Goal: Task Accomplishment & Management: Use online tool/utility

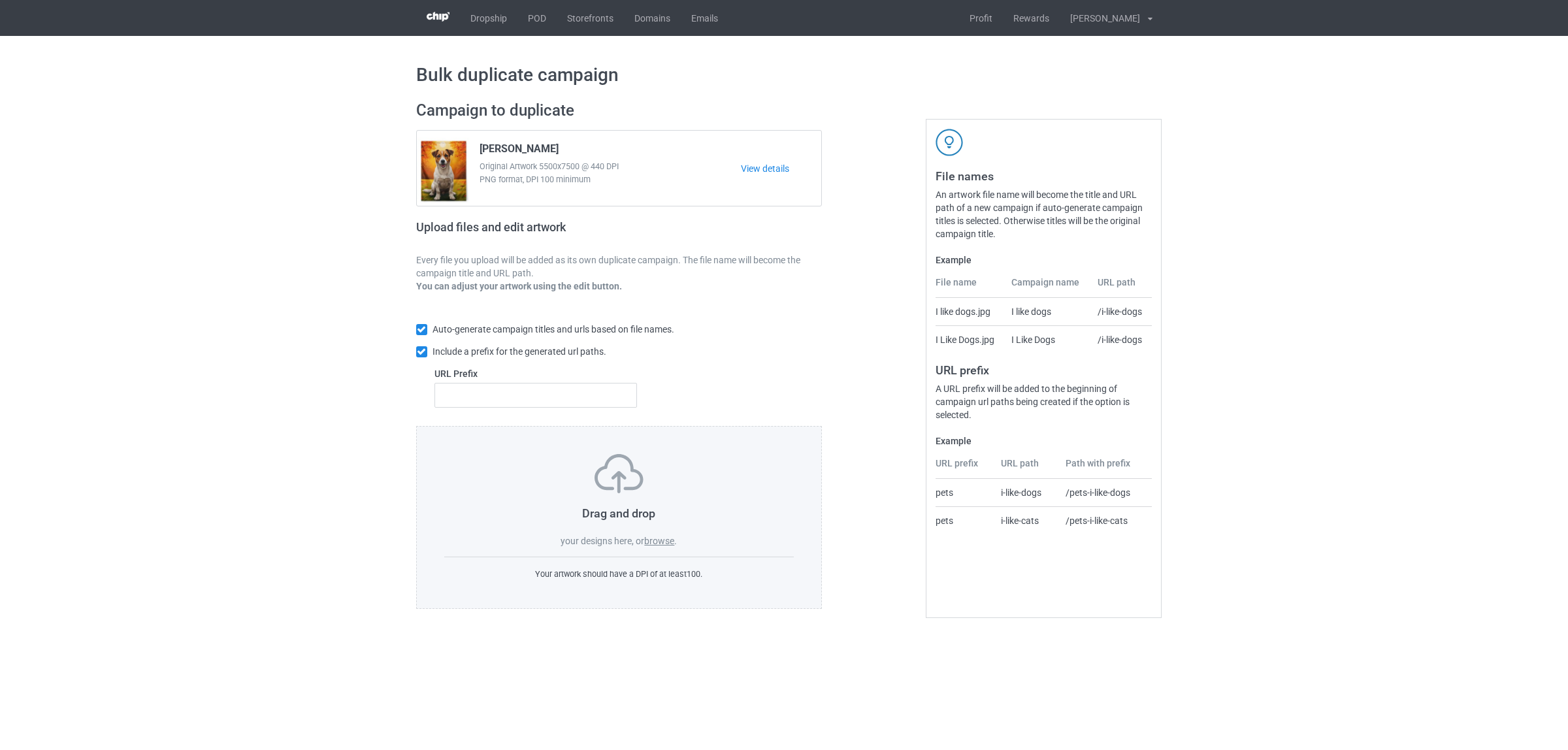
click at [662, 538] on label "browse" at bounding box center [658, 540] width 30 height 10
click at [0, 0] on input "browse" at bounding box center [0, 0] width 0 height 0
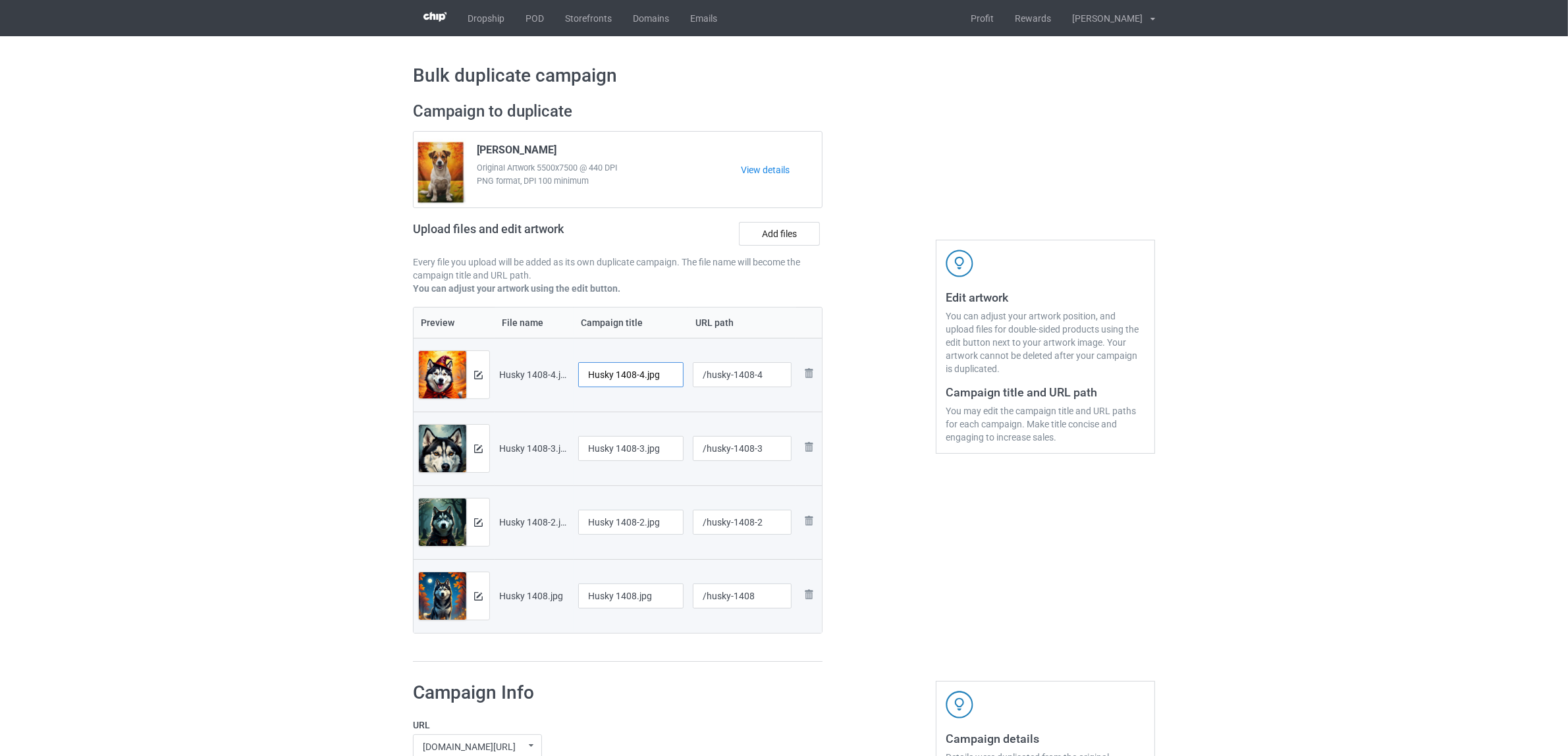
drag, startPoint x: 619, startPoint y: 373, endPoint x: 702, endPoint y: 375, distance: 83.0
click at [702, 375] on tr "Preview and edit artwork Husky 1408-4.jpg Husky 1408-4.jpg /husky-1408-4 Remove…" at bounding box center [618, 375] width 408 height 74
click at [604, 376] on input "Husky" at bounding box center [630, 374] width 105 height 25
type input "Husky"
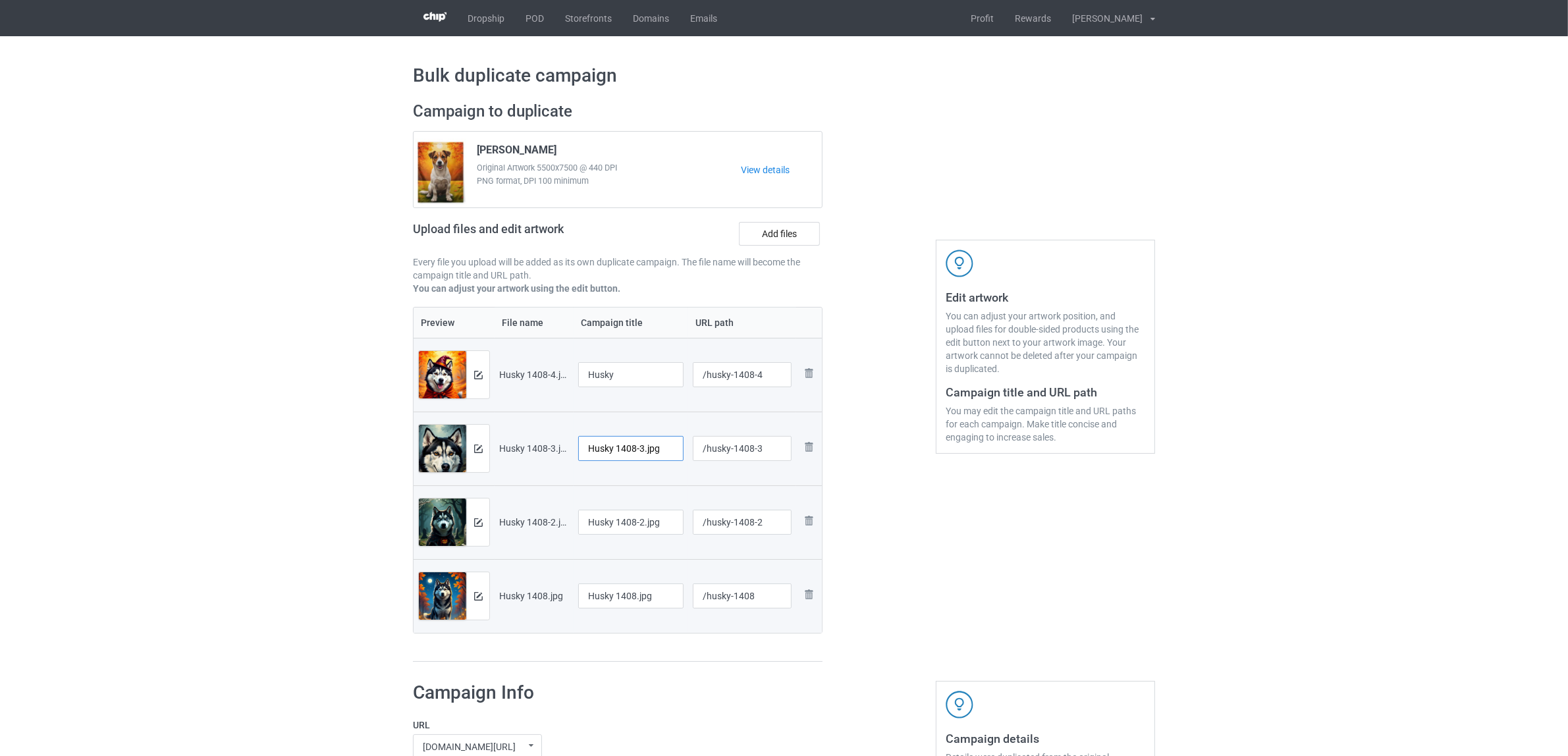
click at [634, 451] on input "Husky 1408-3.jpg" at bounding box center [630, 448] width 105 height 25
paste input "text"
type input "Husky"
click at [619, 516] on input "Husky 1408-2.jpg" at bounding box center [630, 522] width 105 height 25
paste input "text"
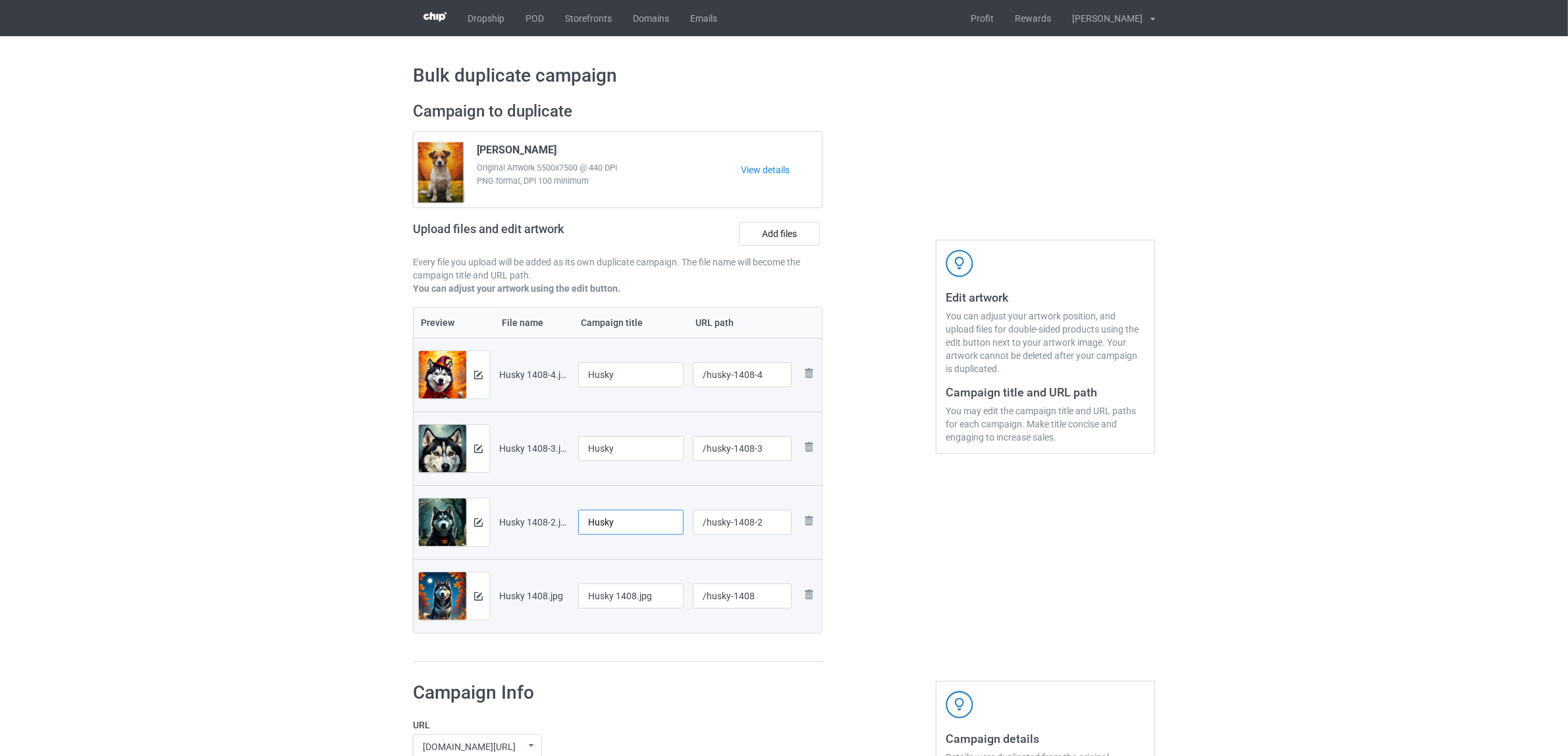
type input "Husky"
click at [614, 594] on input "Husky 1408.jpg" at bounding box center [630, 595] width 105 height 25
paste input "text"
type input "Husky"
click at [642, 659] on div "Preview File name Campaign title URL path Preview and edit artwork Husky 1408-4…" at bounding box center [618, 485] width 410 height 356
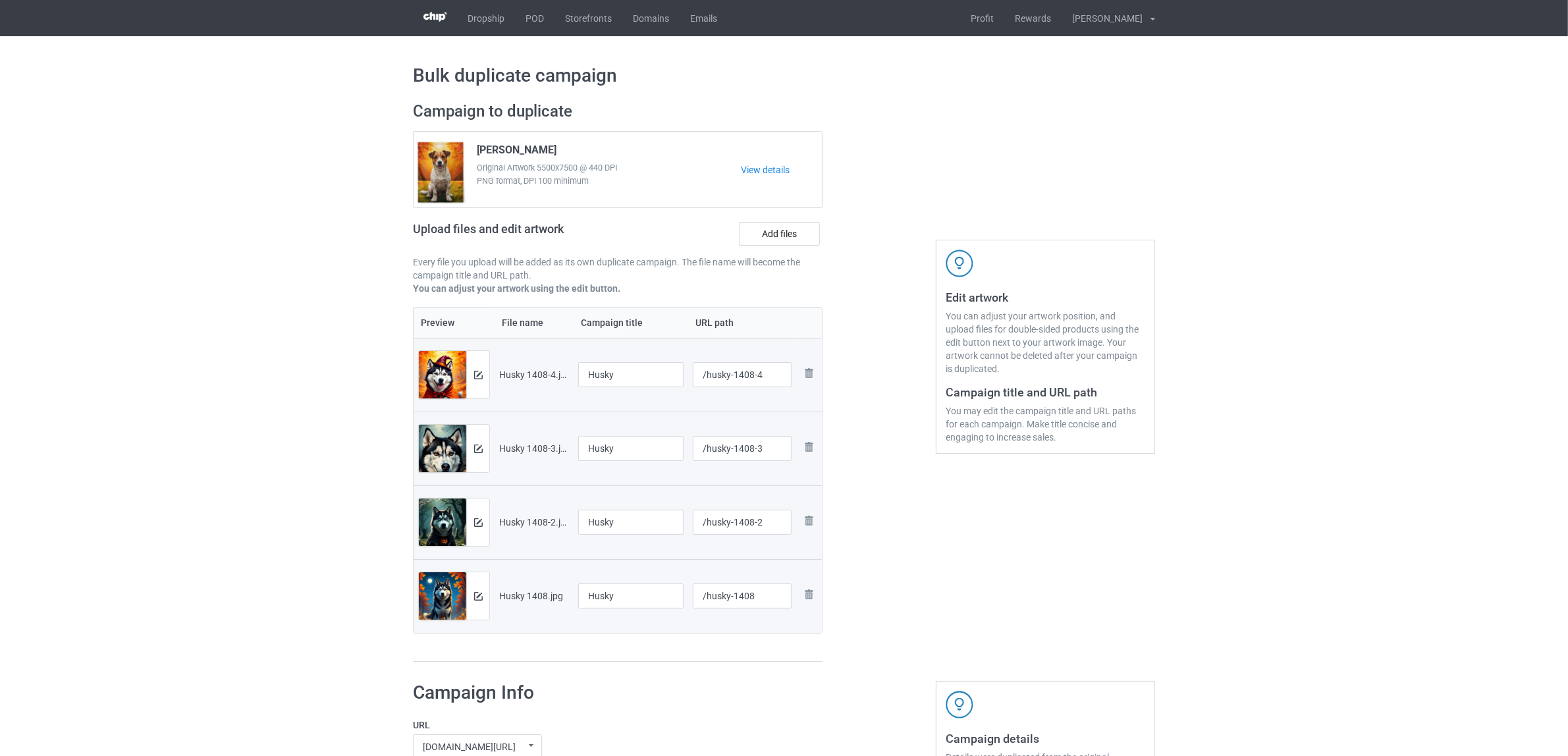
scroll to position [329, 0]
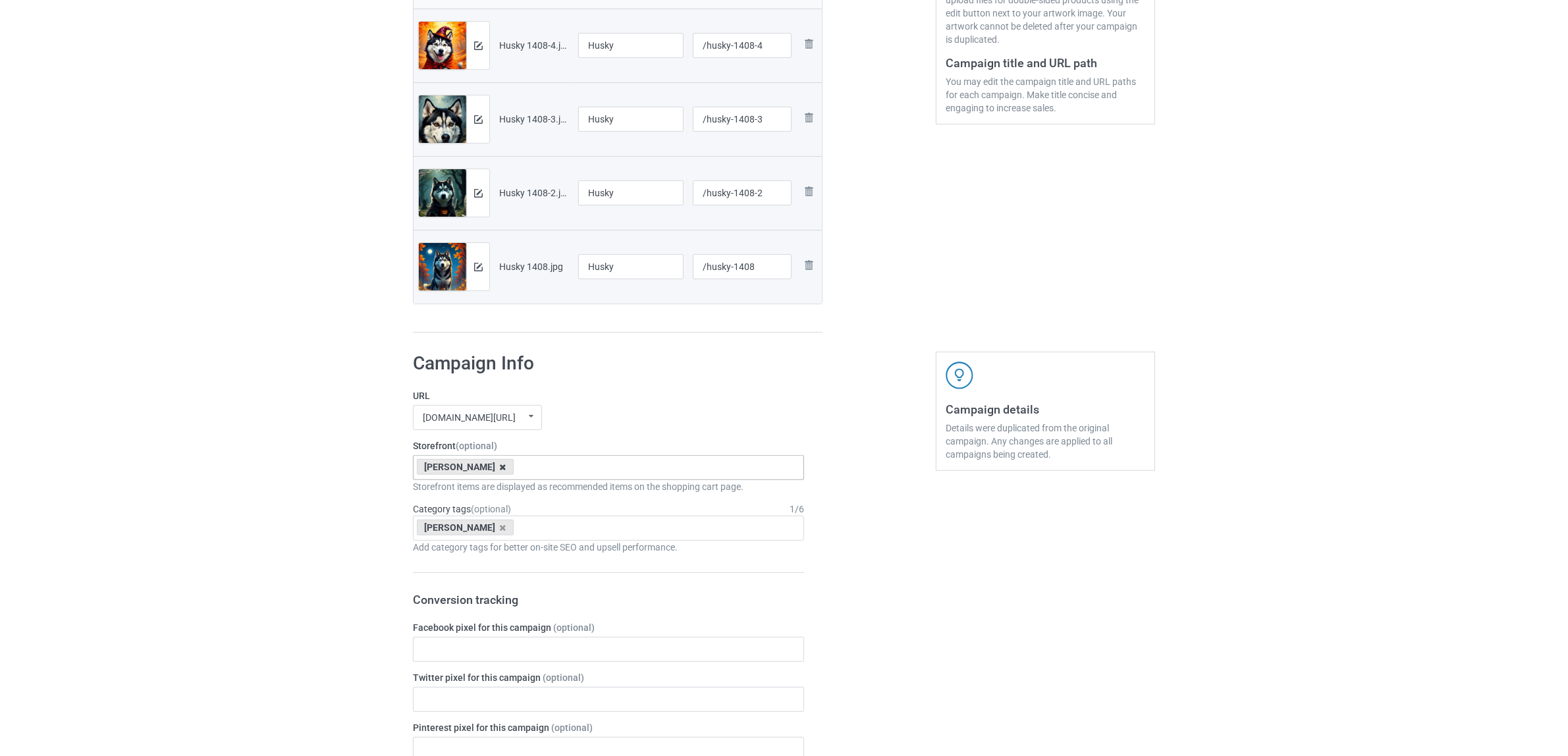
click at [500, 464] on icon at bounding box center [503, 467] width 7 height 9
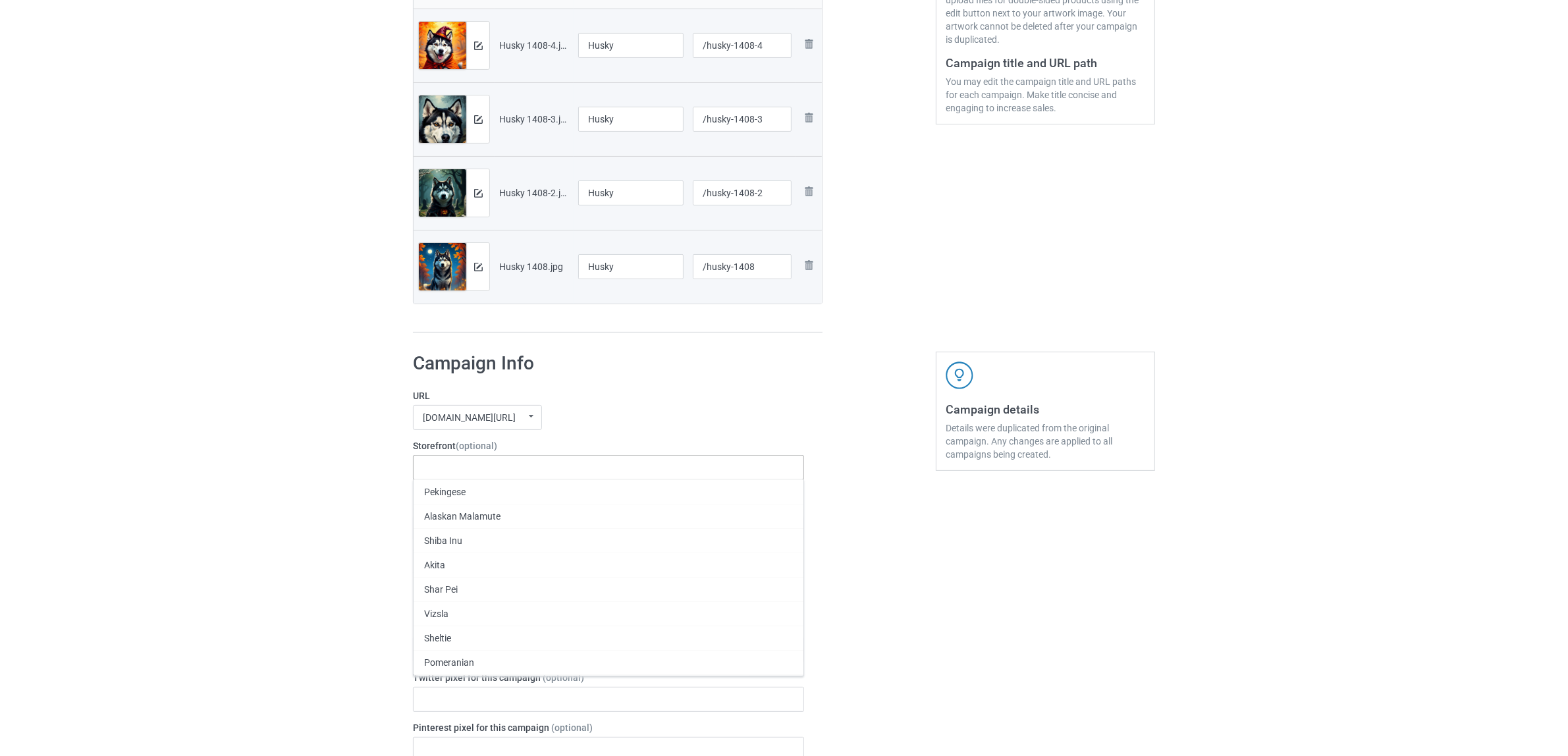
paste input "Husky"
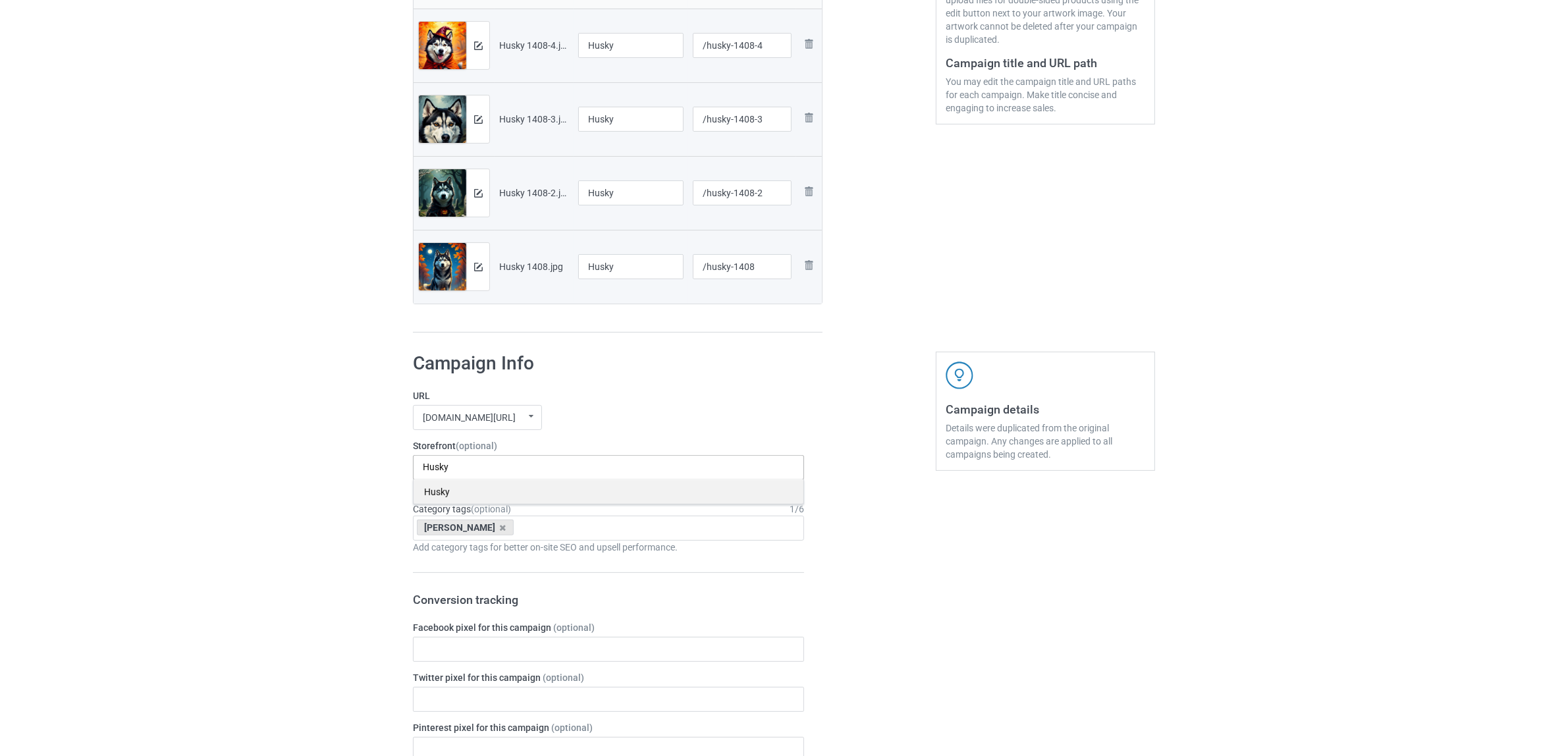
type input "Husky"
click at [455, 493] on div "Husky" at bounding box center [609, 491] width 390 height 24
click at [500, 525] on icon at bounding box center [503, 528] width 7 height 9
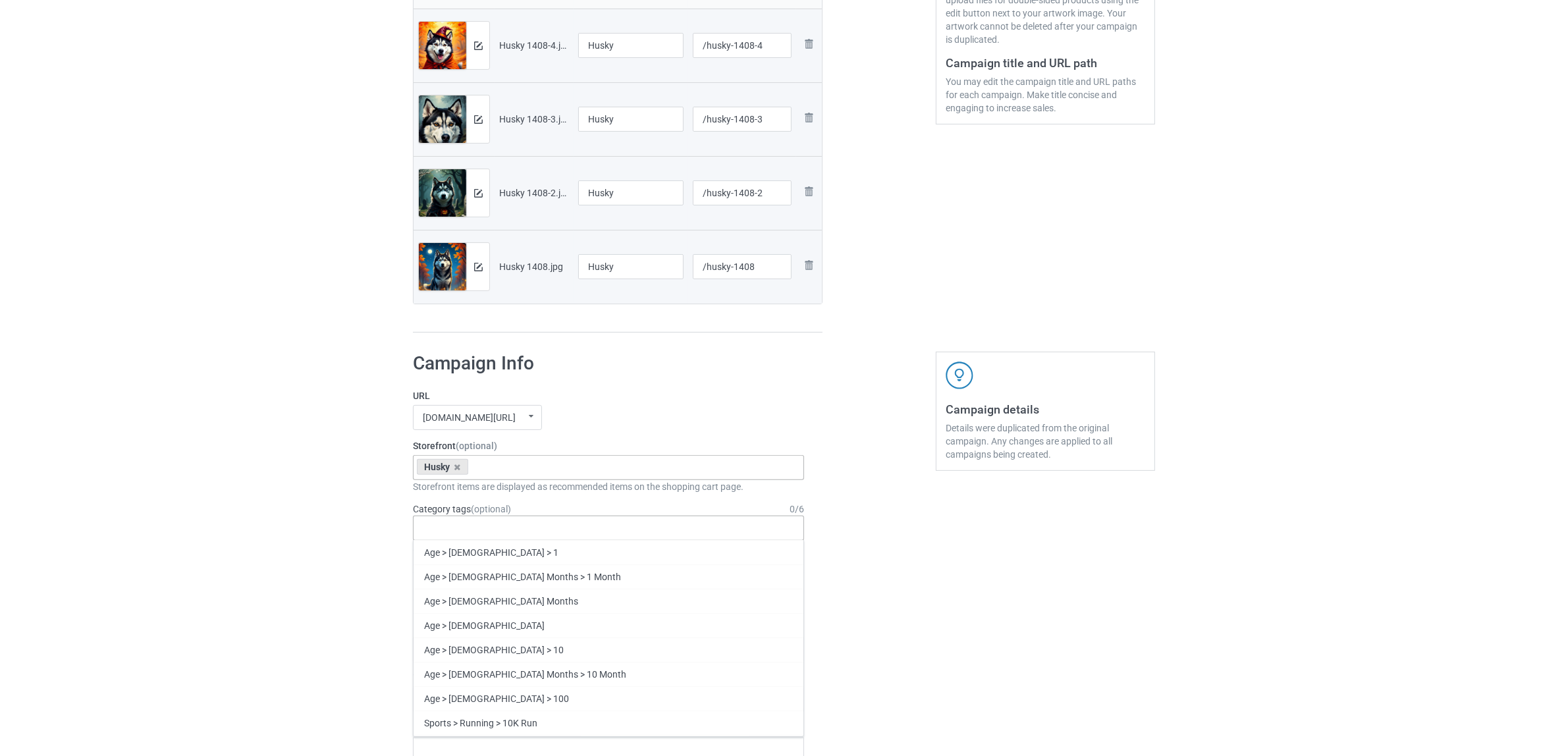
paste input "Husky"
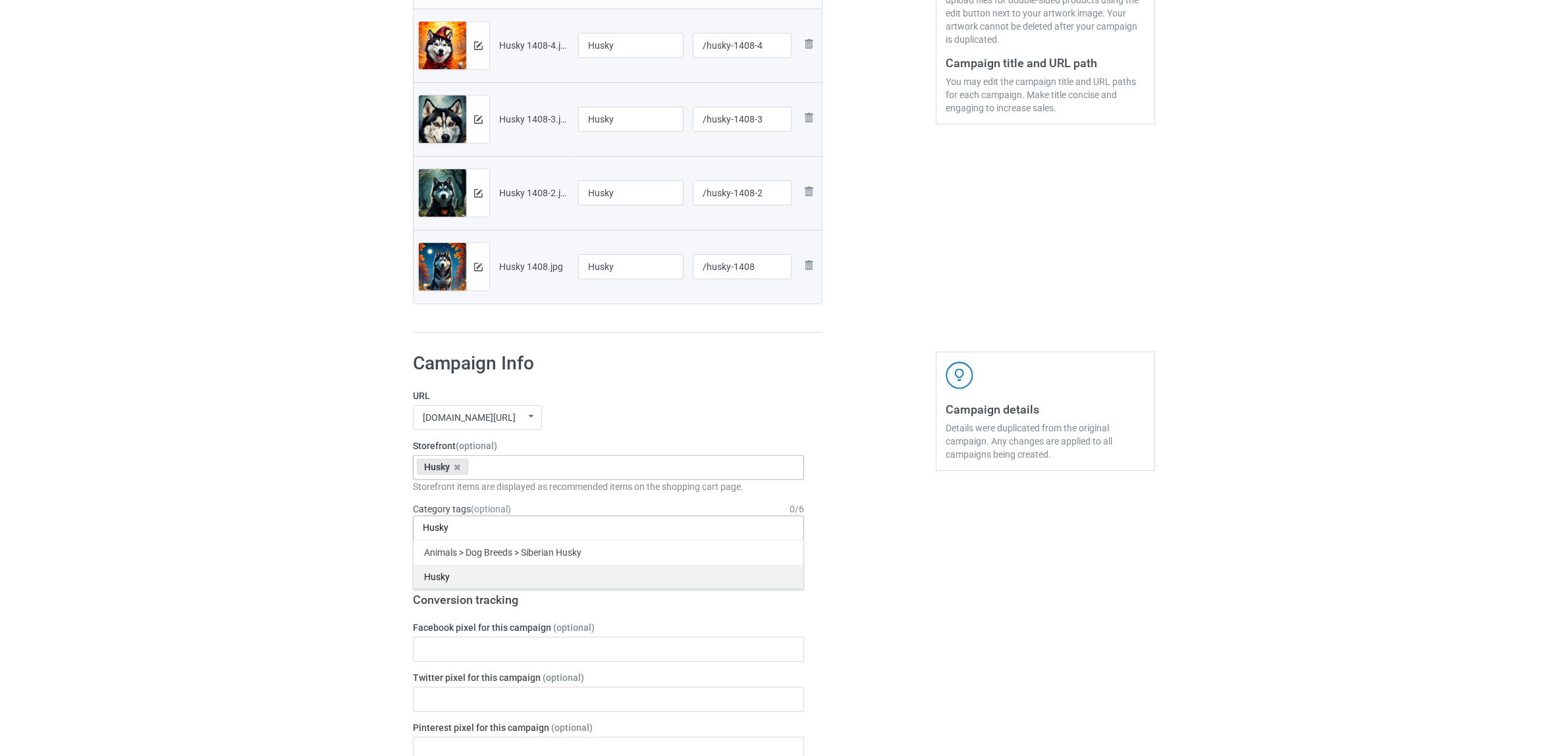
type input "Husky"
click at [442, 577] on div "Husky" at bounding box center [609, 576] width 390 height 24
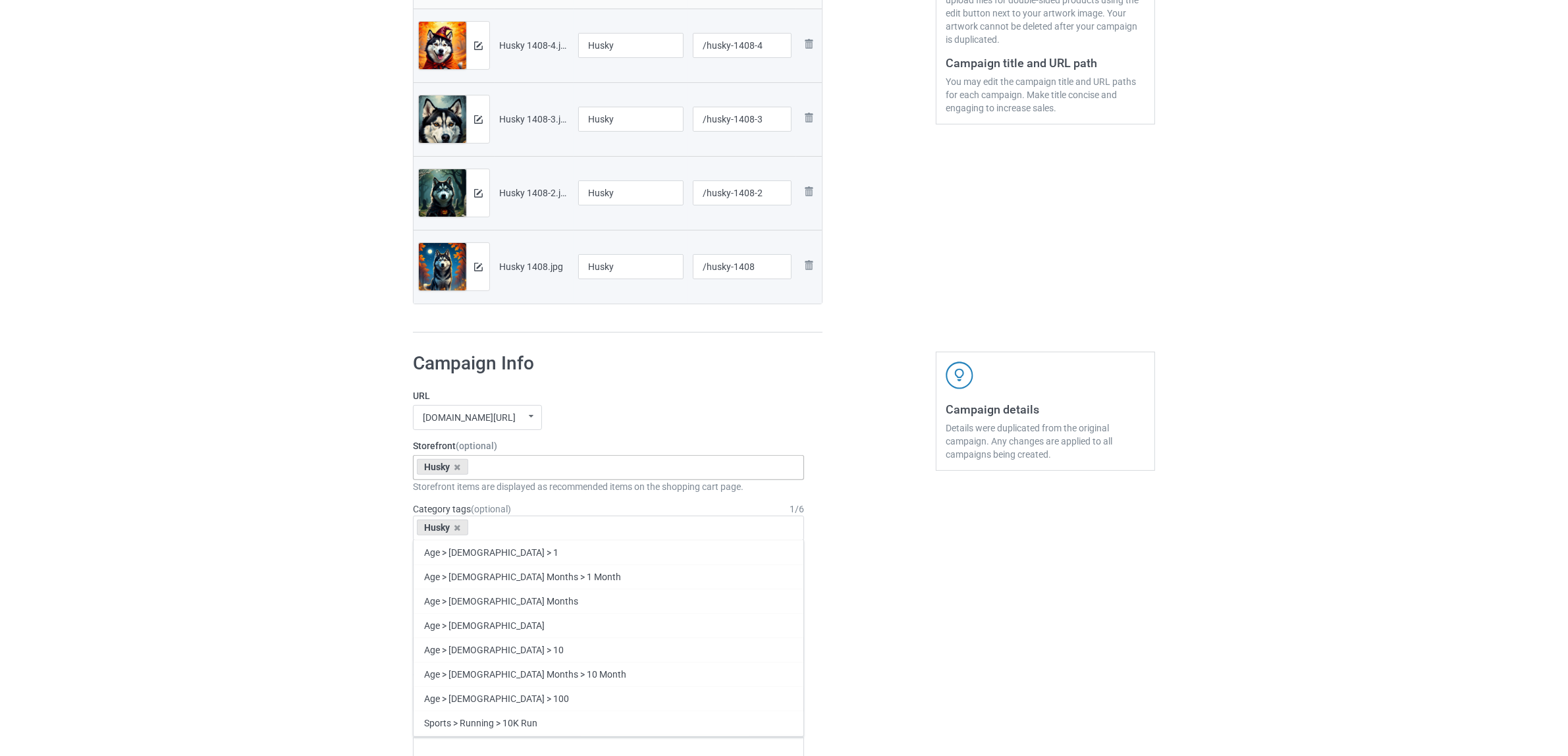
click at [313, 528] on div "Bulk duplicate campaign Campaign to duplicate Jack Russell Original Artwork 550…" at bounding box center [784, 637] width 1568 height 1862
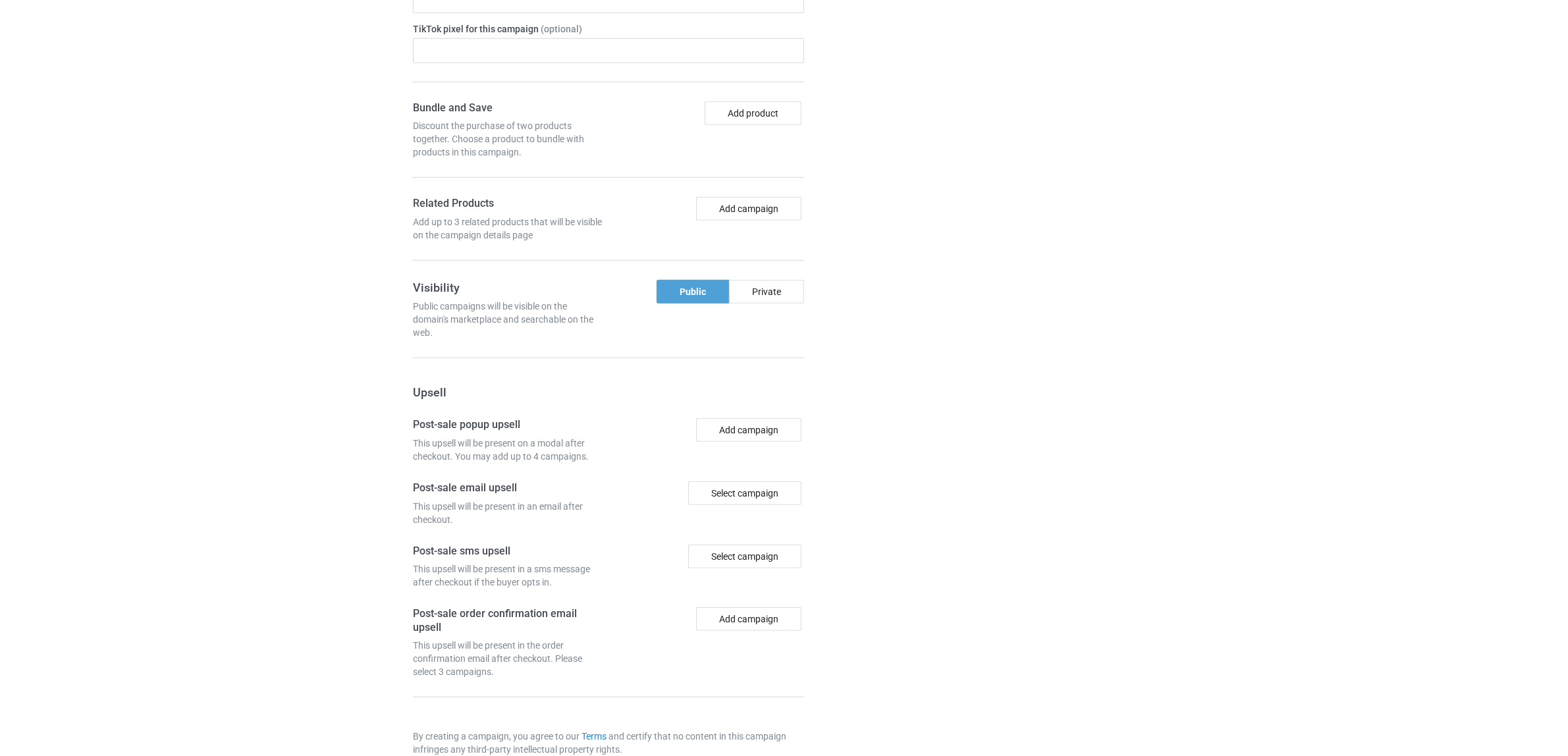
scroll to position [1146, 0]
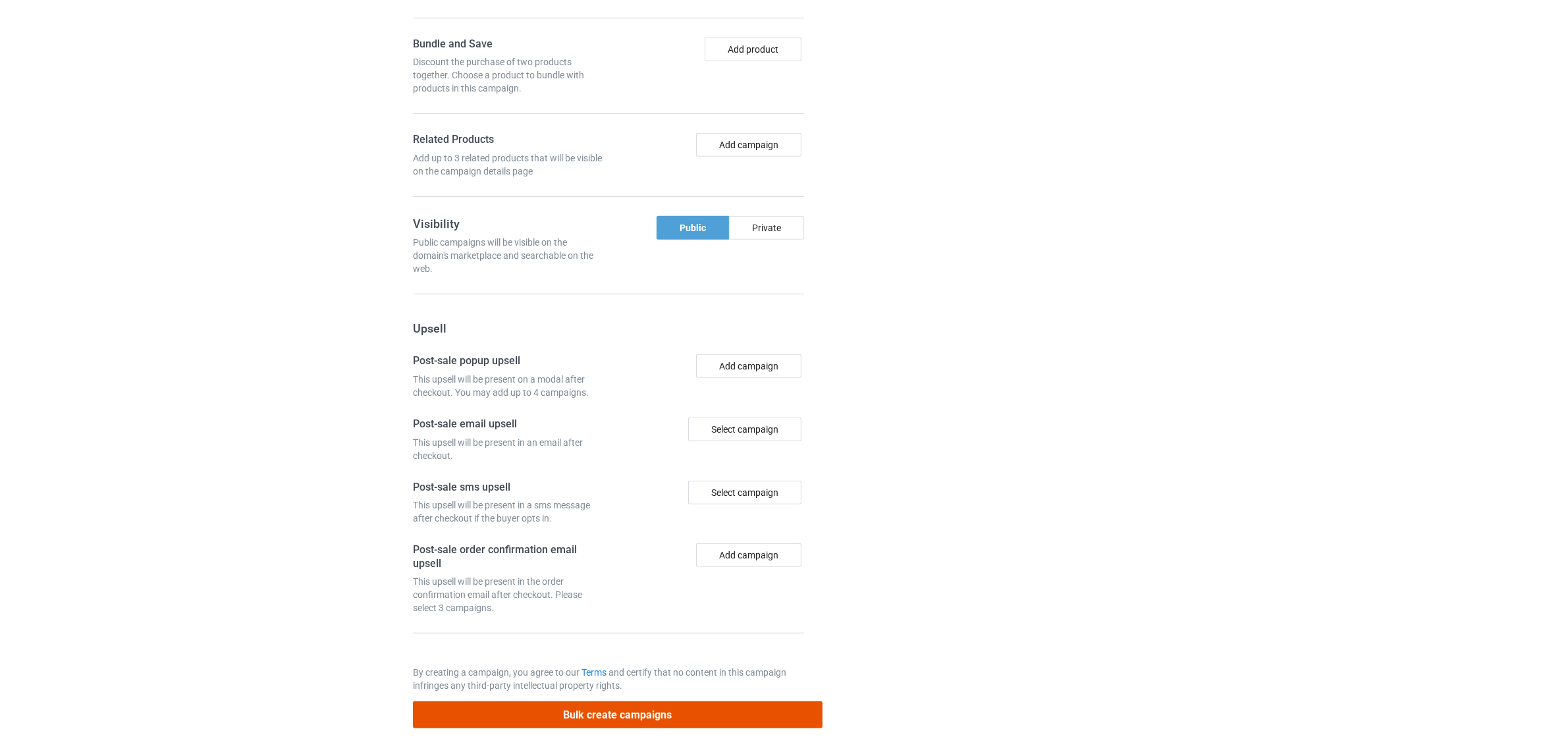
click at [571, 709] on button "Bulk create campaigns" at bounding box center [618, 715] width 410 height 27
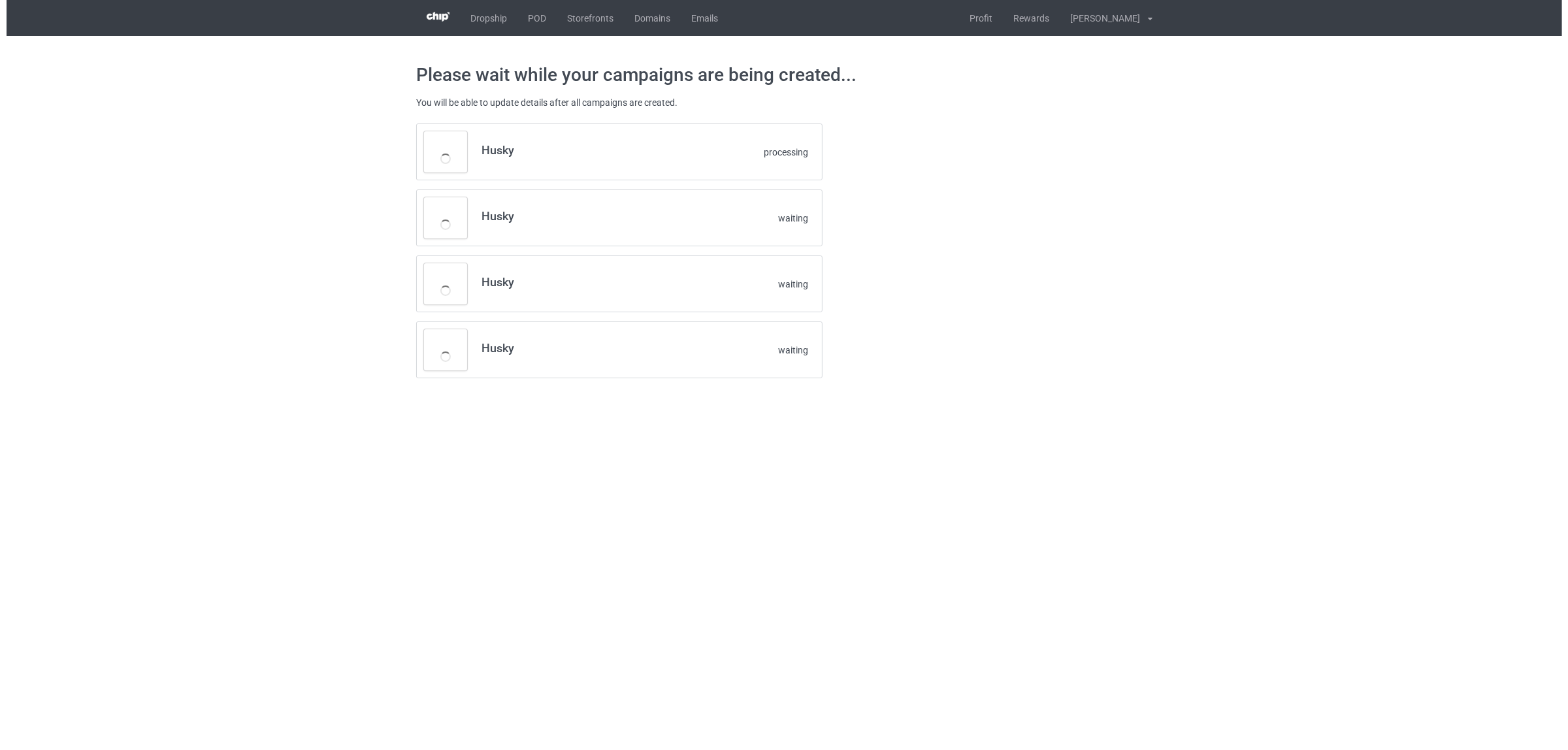
scroll to position [0, 0]
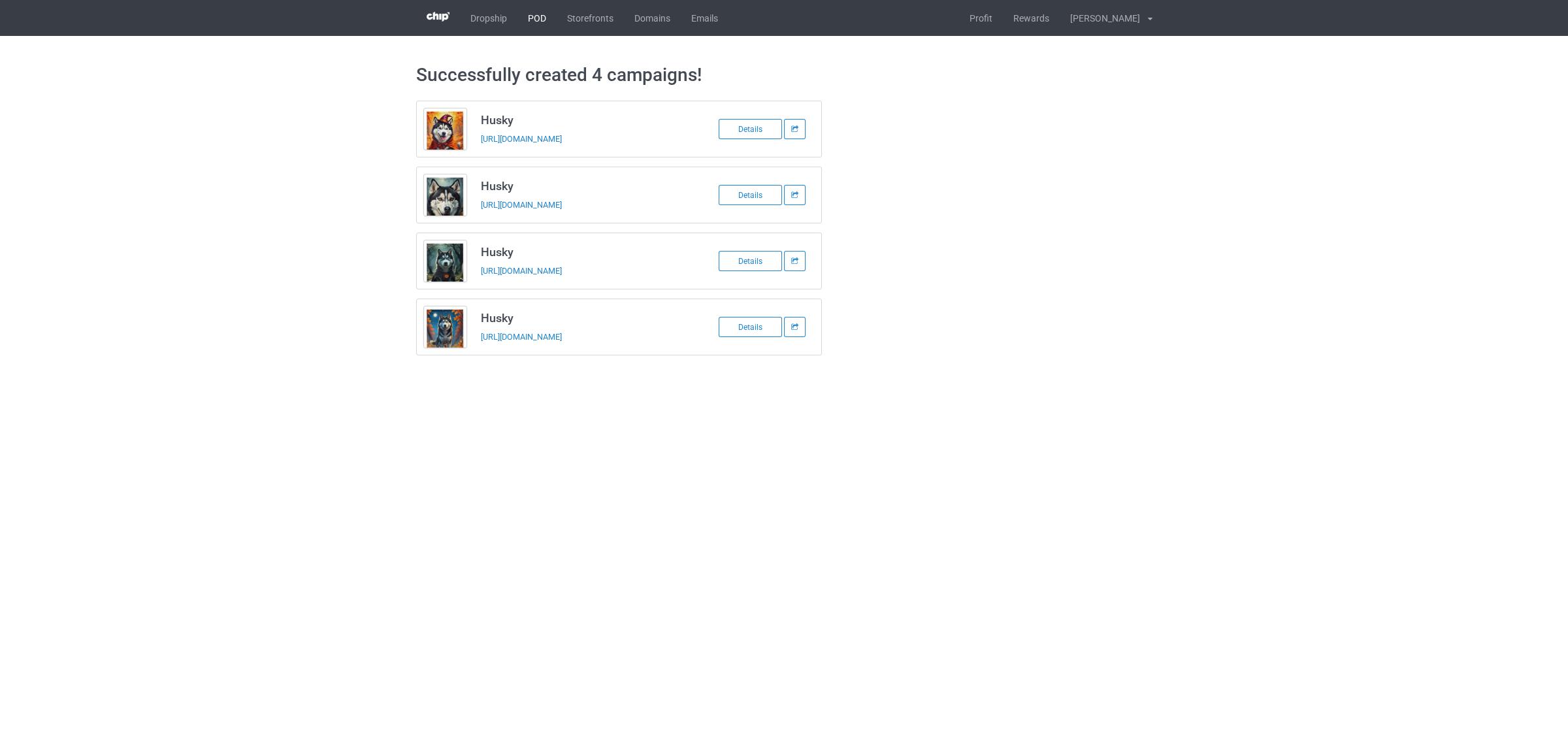
click at [538, 14] on link "POD" at bounding box center [537, 18] width 39 height 36
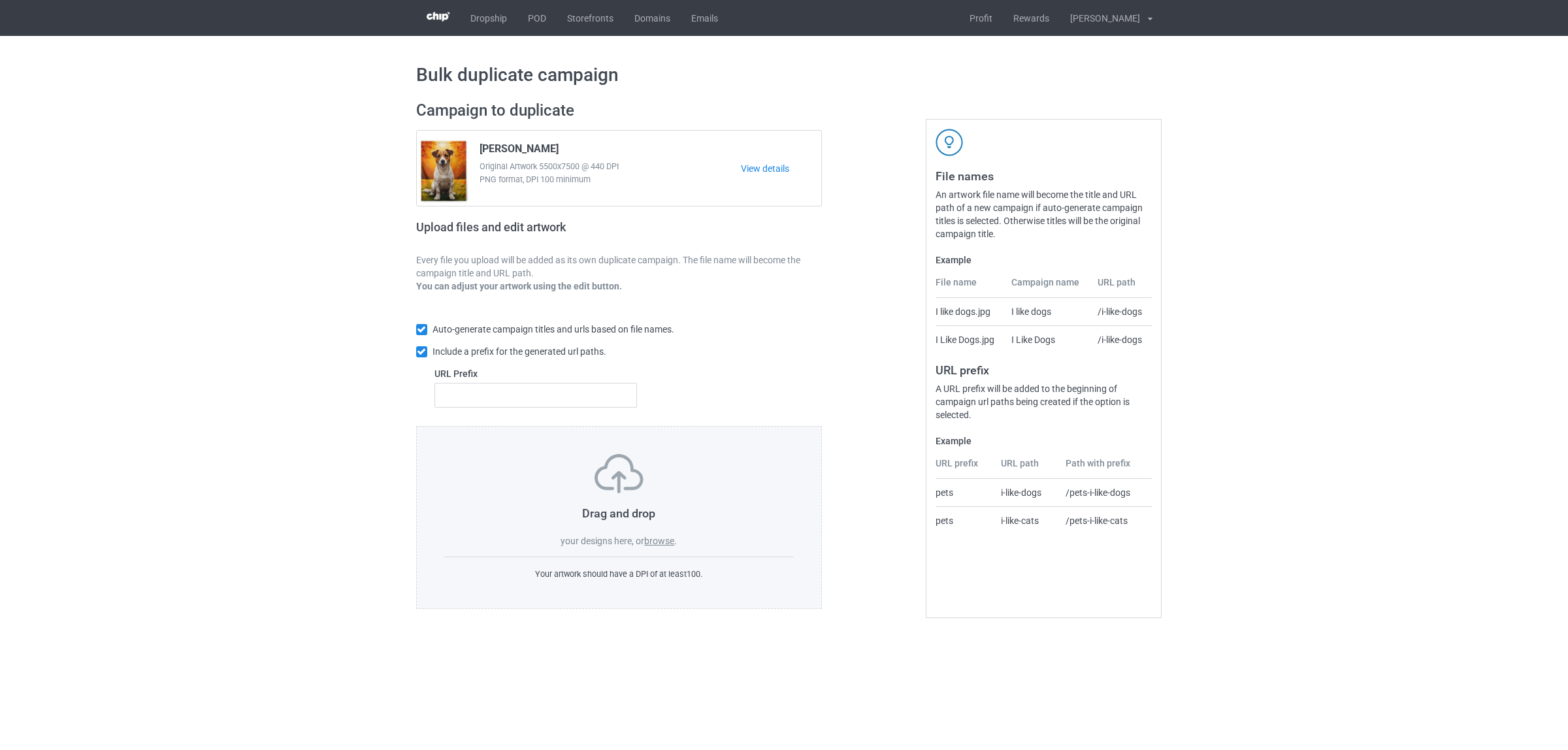
click at [664, 546] on label "browse" at bounding box center [658, 540] width 30 height 10
click at [0, 0] on input "browse" at bounding box center [0, 0] width 0 height 0
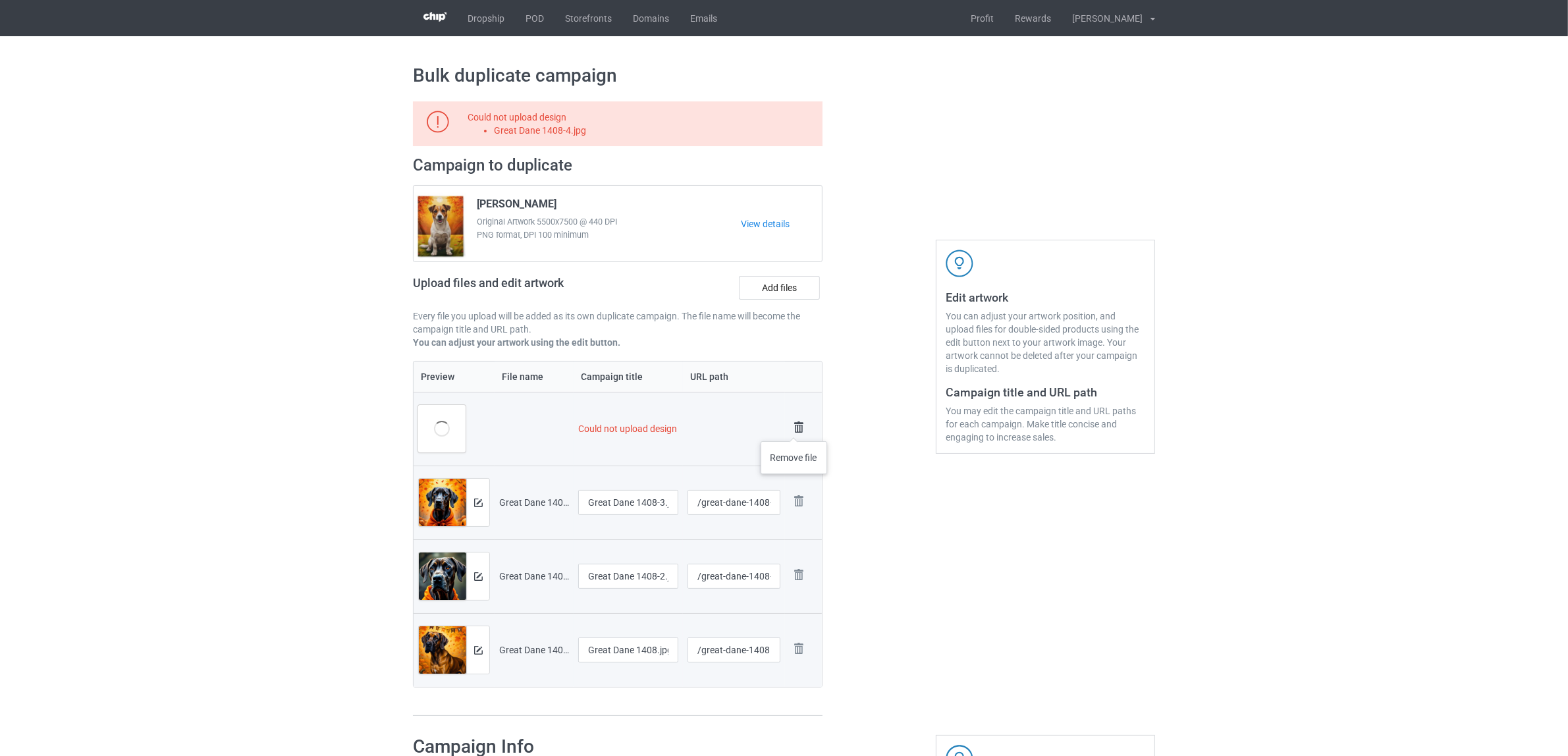
click at [795, 428] on img at bounding box center [799, 428] width 19 height 19
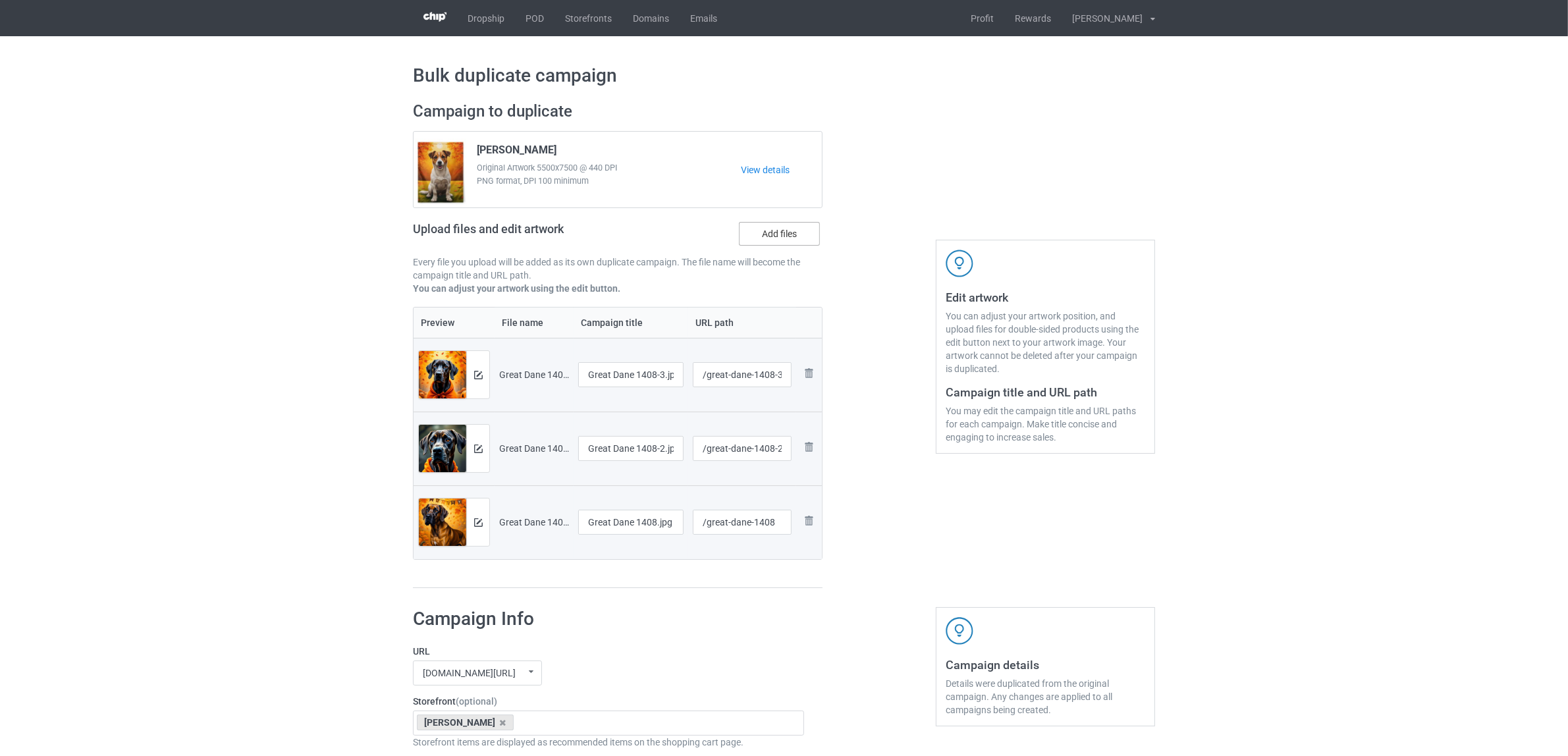
click at [778, 225] on label "Add files" at bounding box center [779, 233] width 81 height 24
click at [0, 0] on input "Add files" at bounding box center [0, 0] width 0 height 0
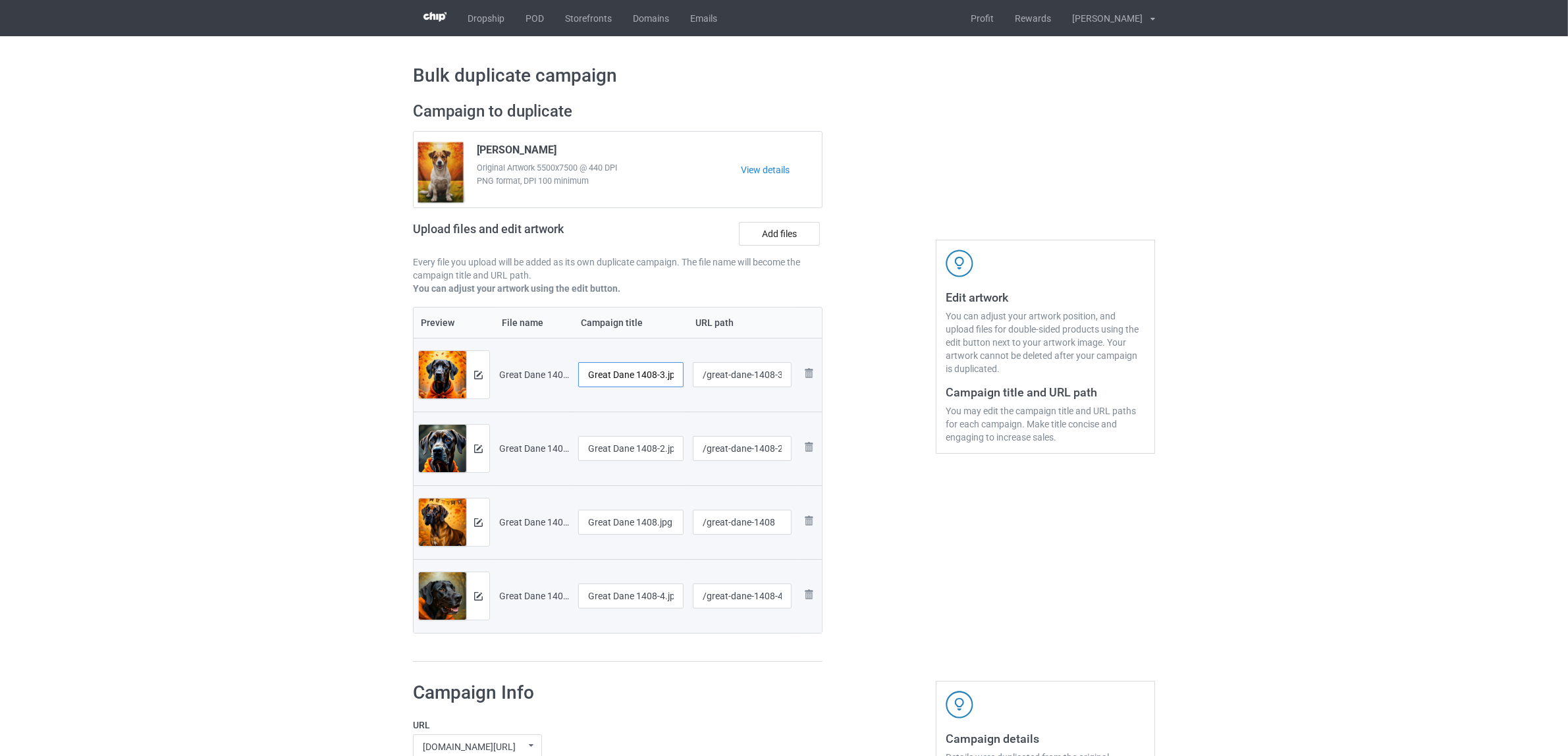
scroll to position [0, 7]
drag, startPoint x: 636, startPoint y: 372, endPoint x: 677, endPoint y: 372, distance: 41.0
click at [677, 372] on input "Great Dane 1408-3.jpg" at bounding box center [630, 374] width 105 height 25
drag, startPoint x: 648, startPoint y: 374, endPoint x: 548, endPoint y: 359, distance: 101.1
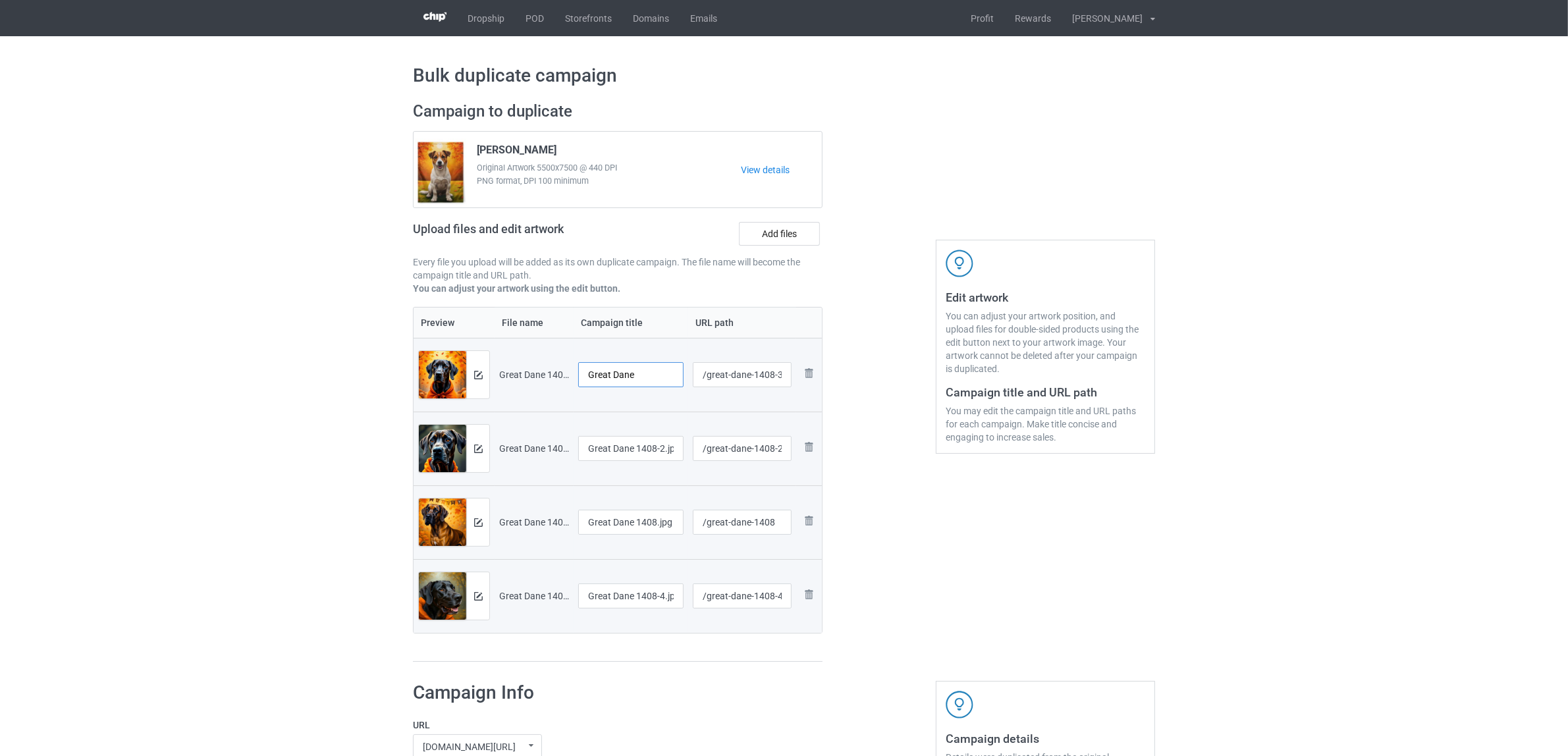
click at [548, 359] on tr "Preview and edit artwork Great Dane 1408-3.jpg Great Dane /great-dane-1408-3 Re…" at bounding box center [618, 375] width 408 height 74
type input "Great Dane"
click at [631, 452] on input "Great Dane 1408-2.jpg" at bounding box center [630, 448] width 105 height 25
paste input "text"
type input "Great Dane"
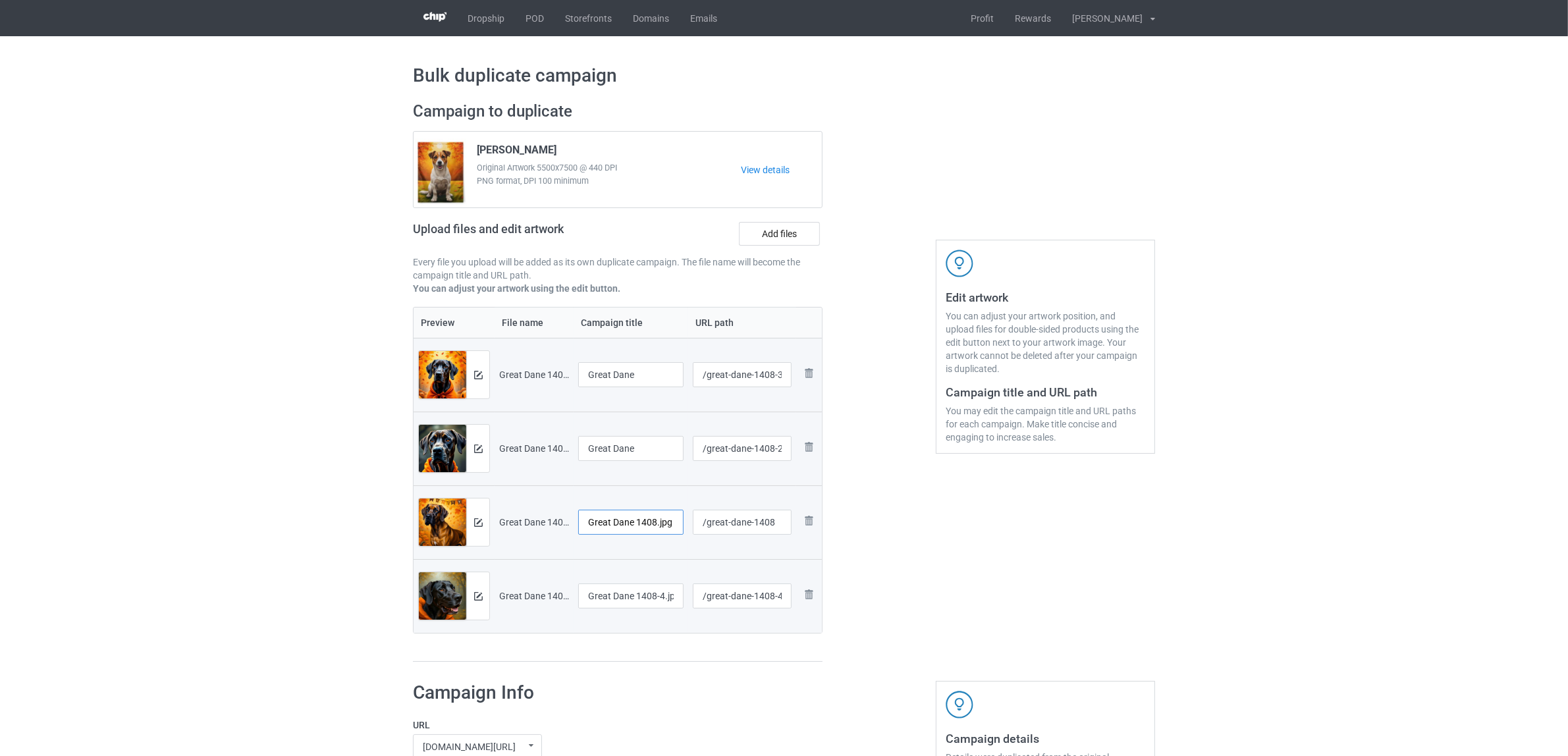
click at [639, 523] on input "Great Dane 1408.jpg" at bounding box center [630, 522] width 105 height 25
paste input "text"
type input "Great Dane"
click at [656, 600] on input "Great Dane 1408-4.jpg" at bounding box center [630, 595] width 105 height 25
paste input "text"
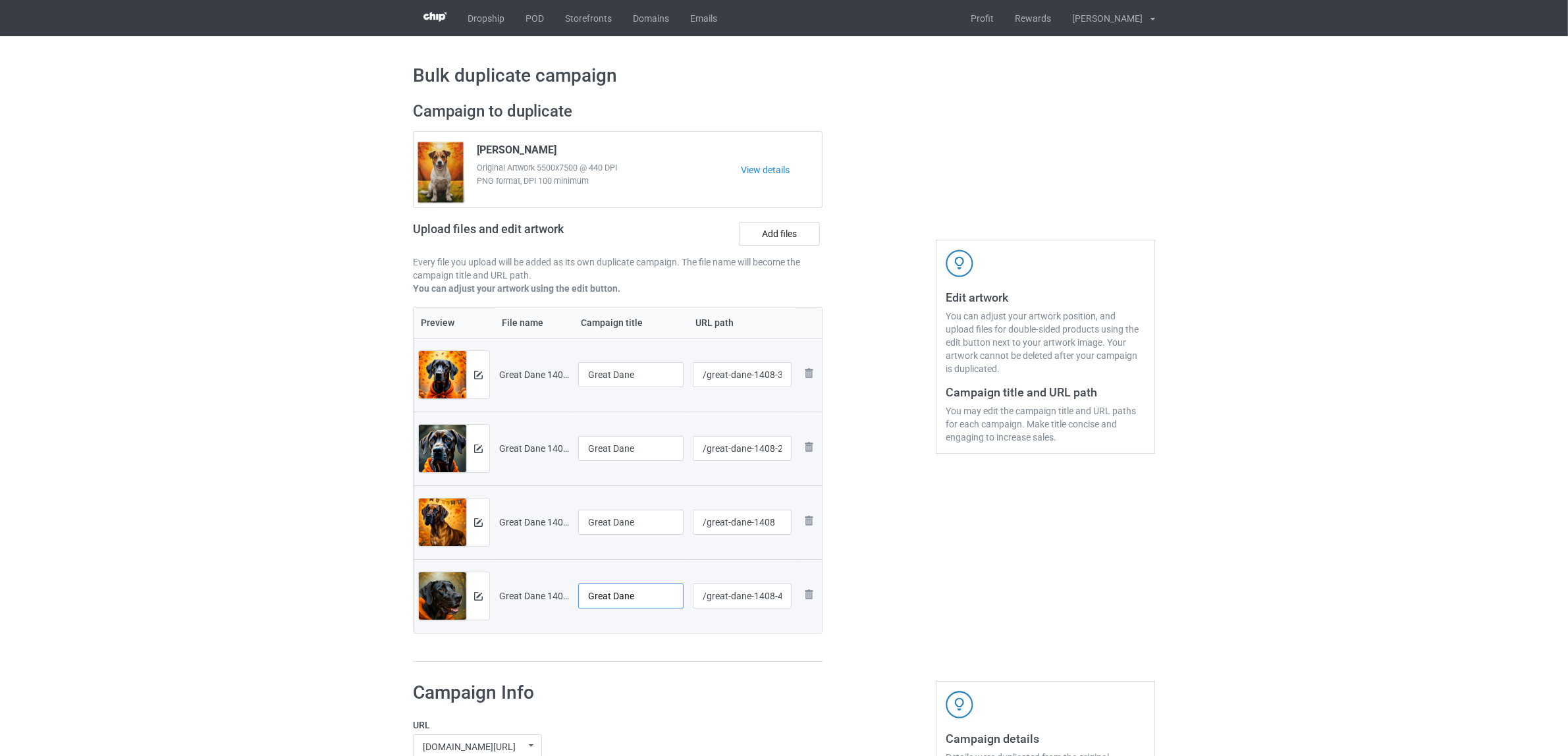
type input "Great Dane"
click at [660, 655] on div "Preview File name Campaign title URL path Preview and edit artwork Great Dane 1…" at bounding box center [618, 485] width 410 height 356
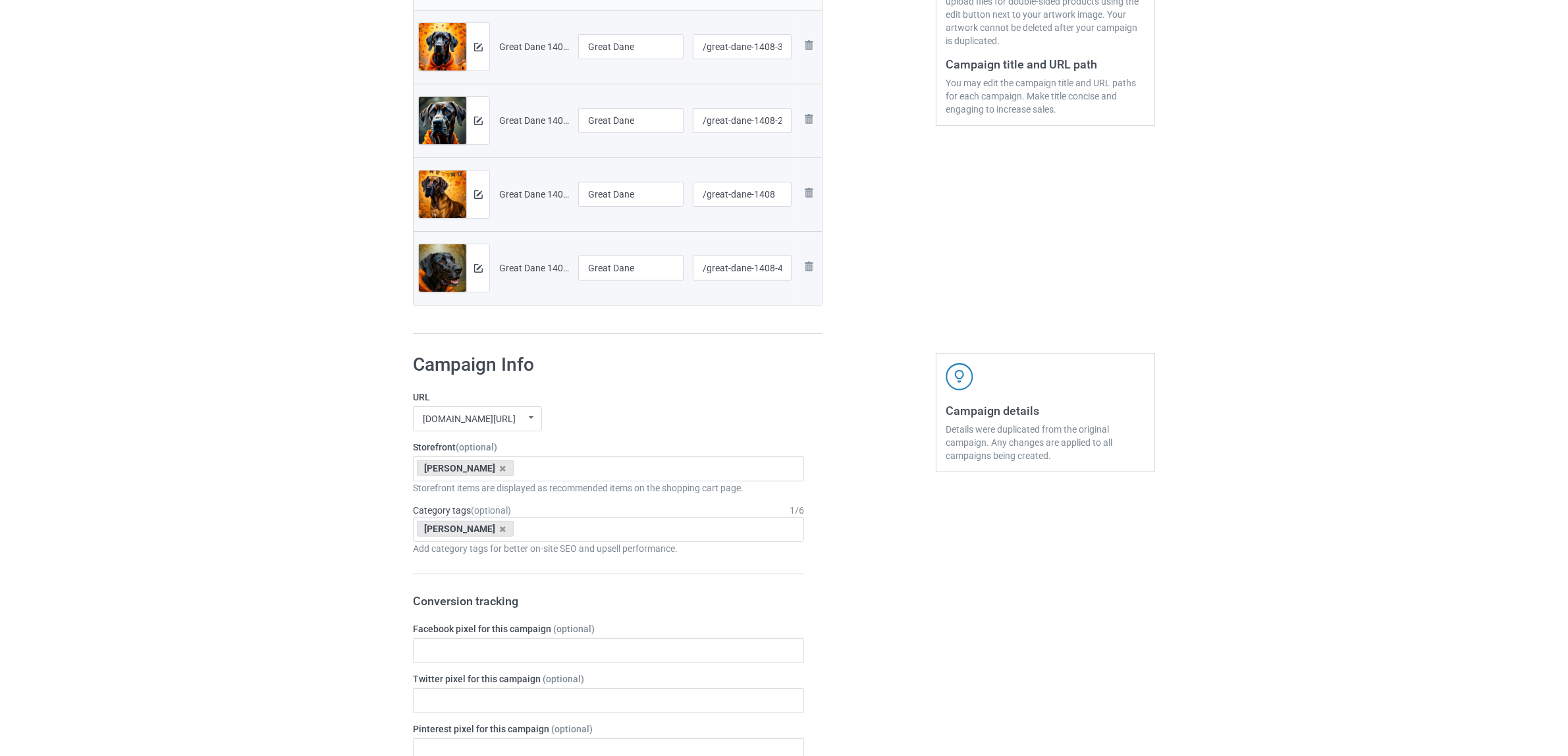
scroll to position [329, 0]
click at [500, 470] on icon at bounding box center [503, 467] width 7 height 9
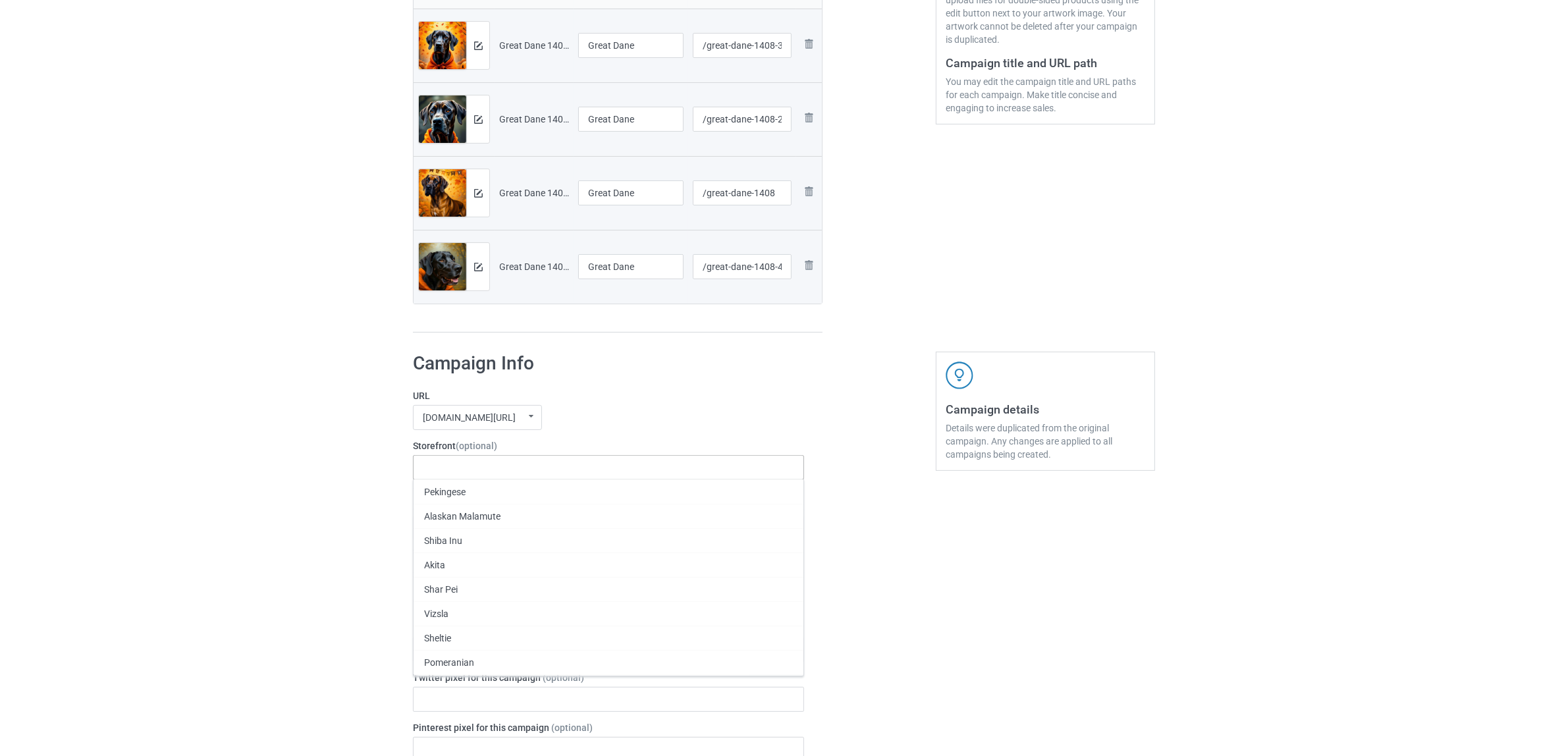
paste input "Great Dane"
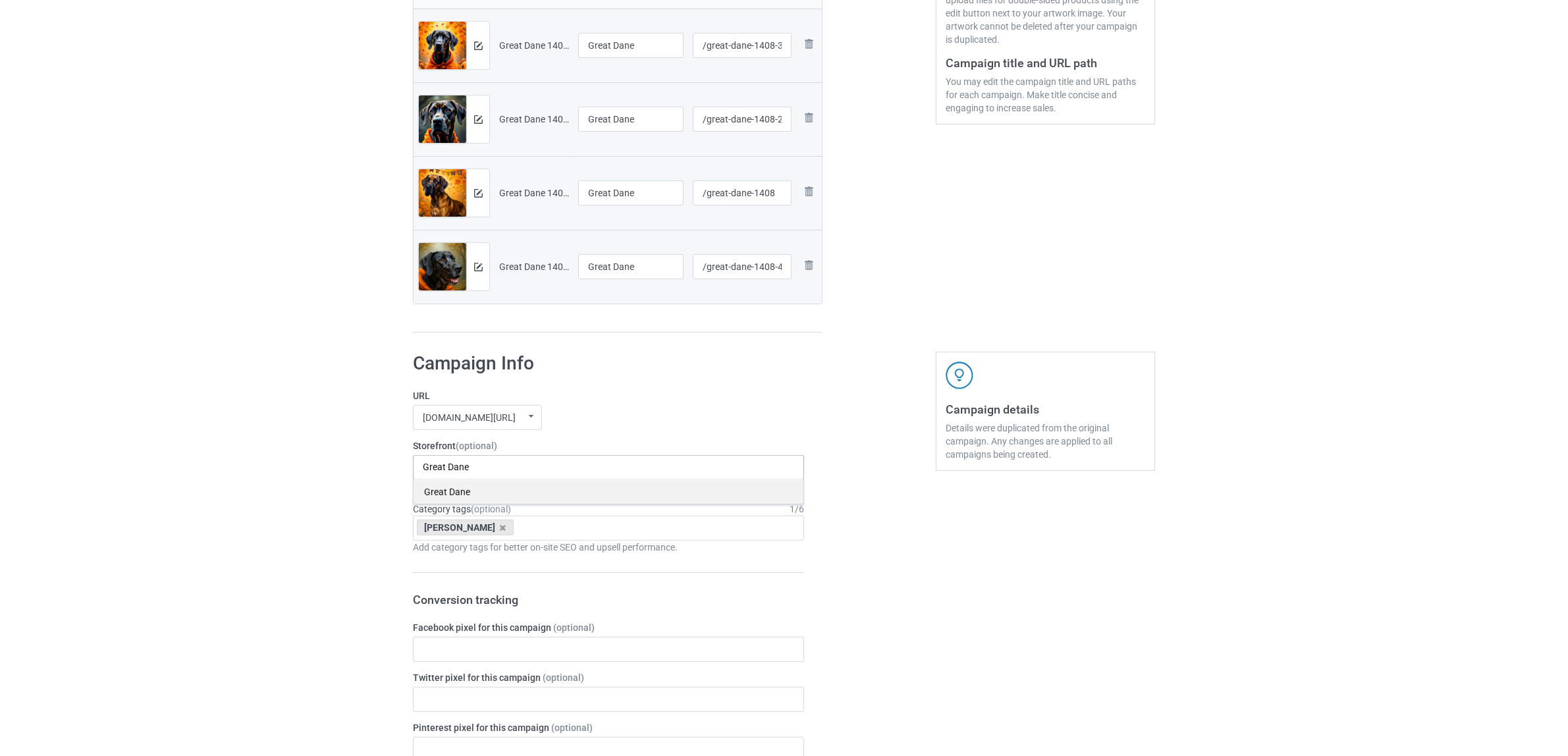
type input "Great Dane"
click at [471, 491] on div "Great Dane" at bounding box center [609, 491] width 390 height 24
click at [500, 524] on icon at bounding box center [503, 528] width 7 height 9
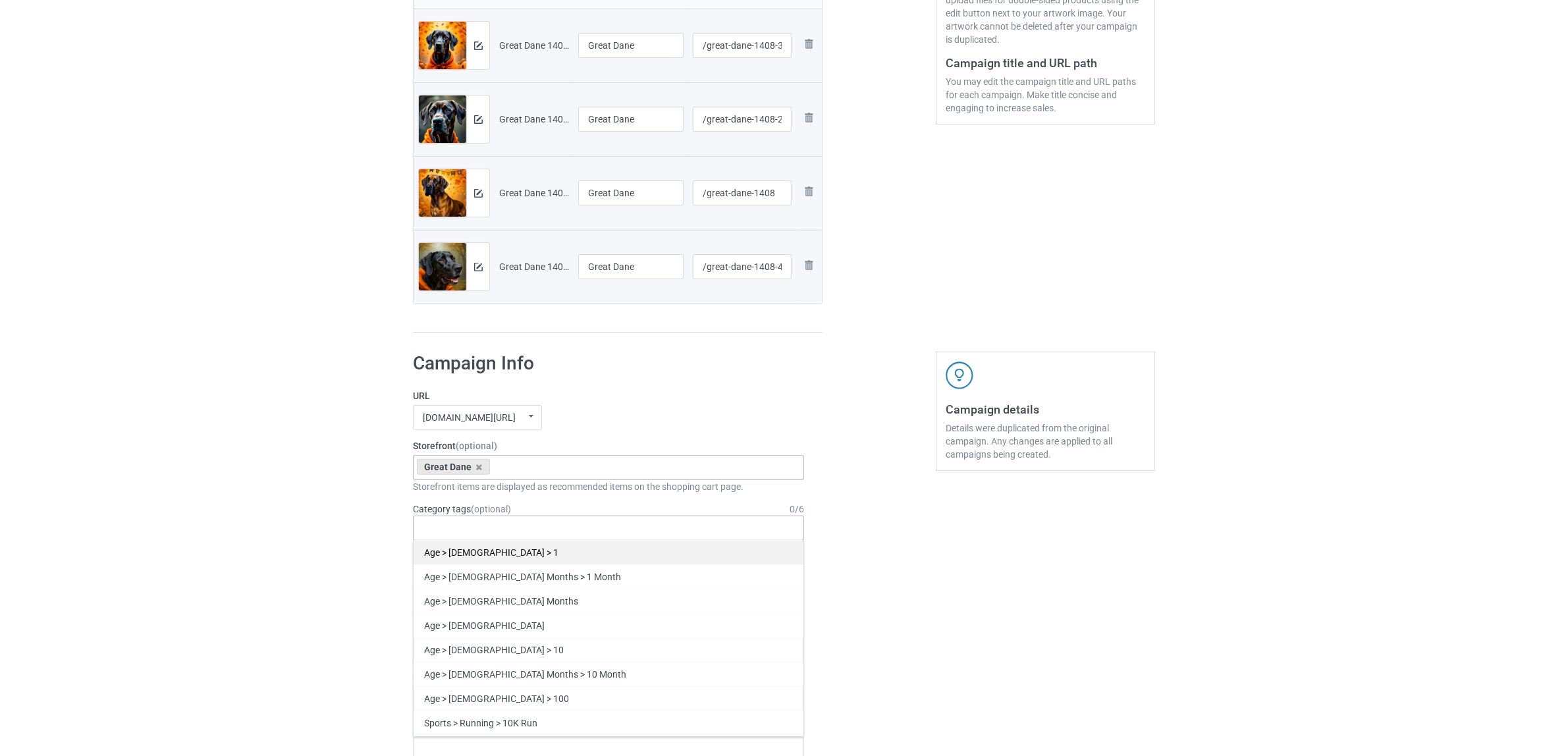
paste input "Great Dane"
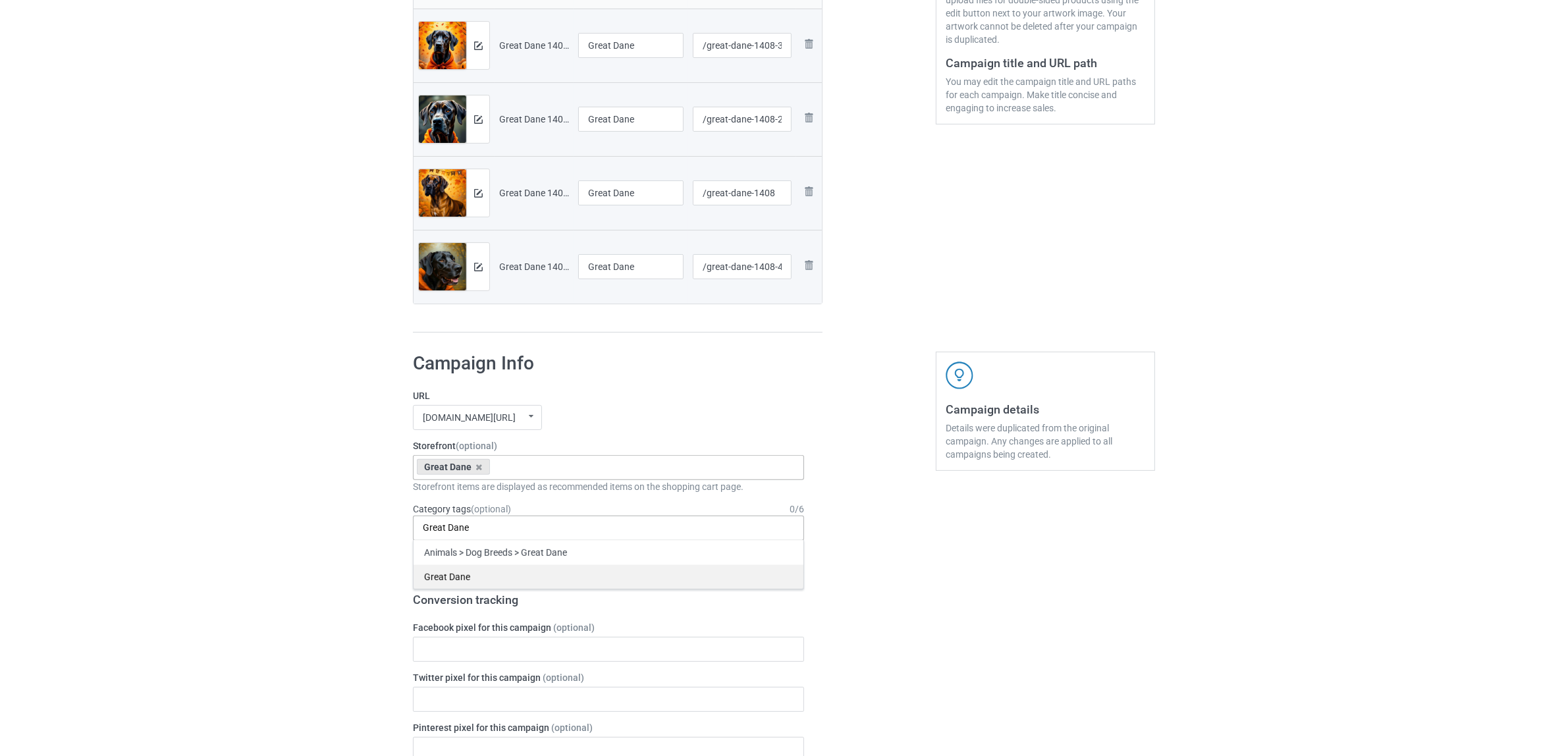
type input "Great Dane"
click at [465, 577] on div "Great Dane" at bounding box center [609, 576] width 390 height 24
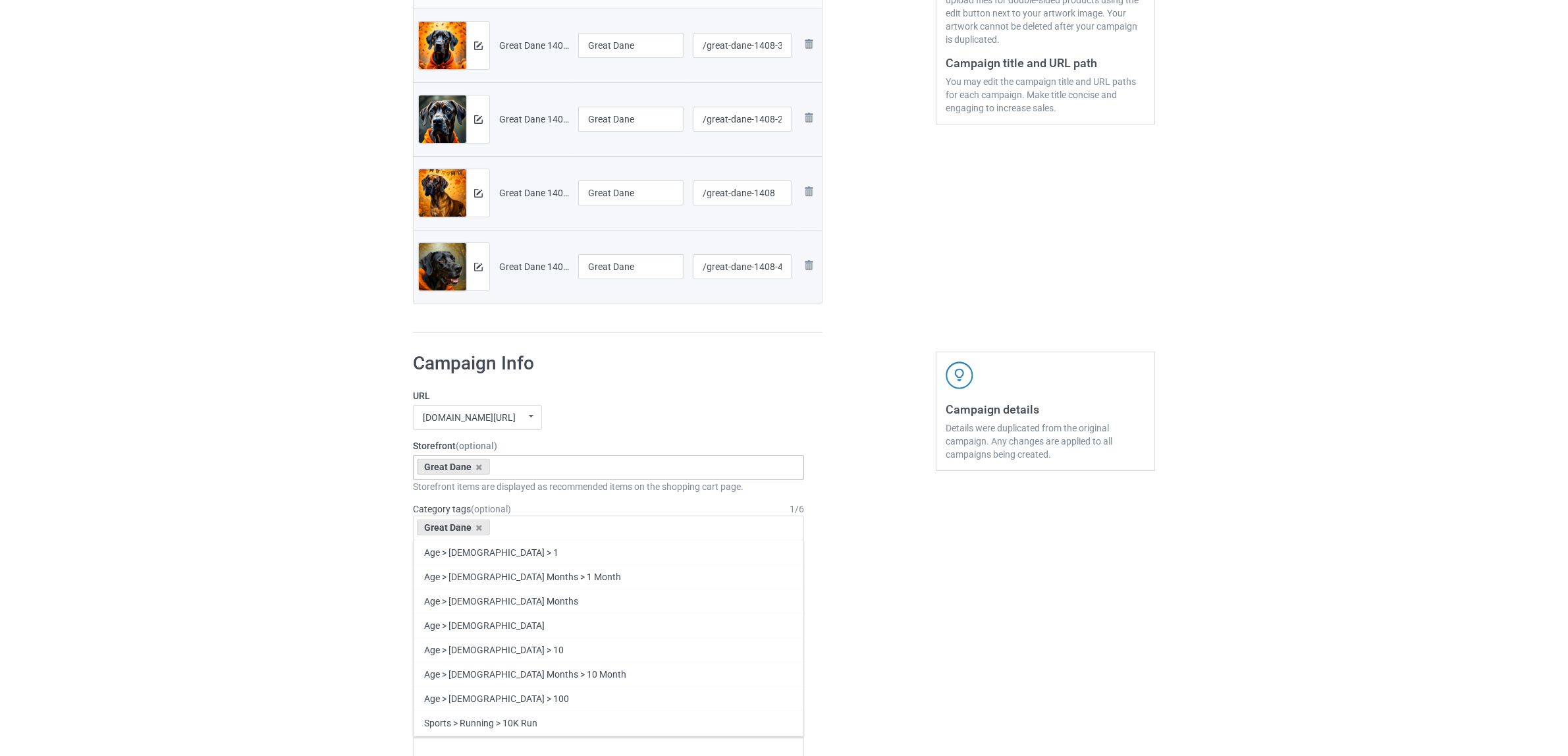
click at [287, 542] on div "Bulk duplicate campaign Campaign to duplicate Jack Russell Original Artwork 550…" at bounding box center [784, 637] width 1568 height 1862
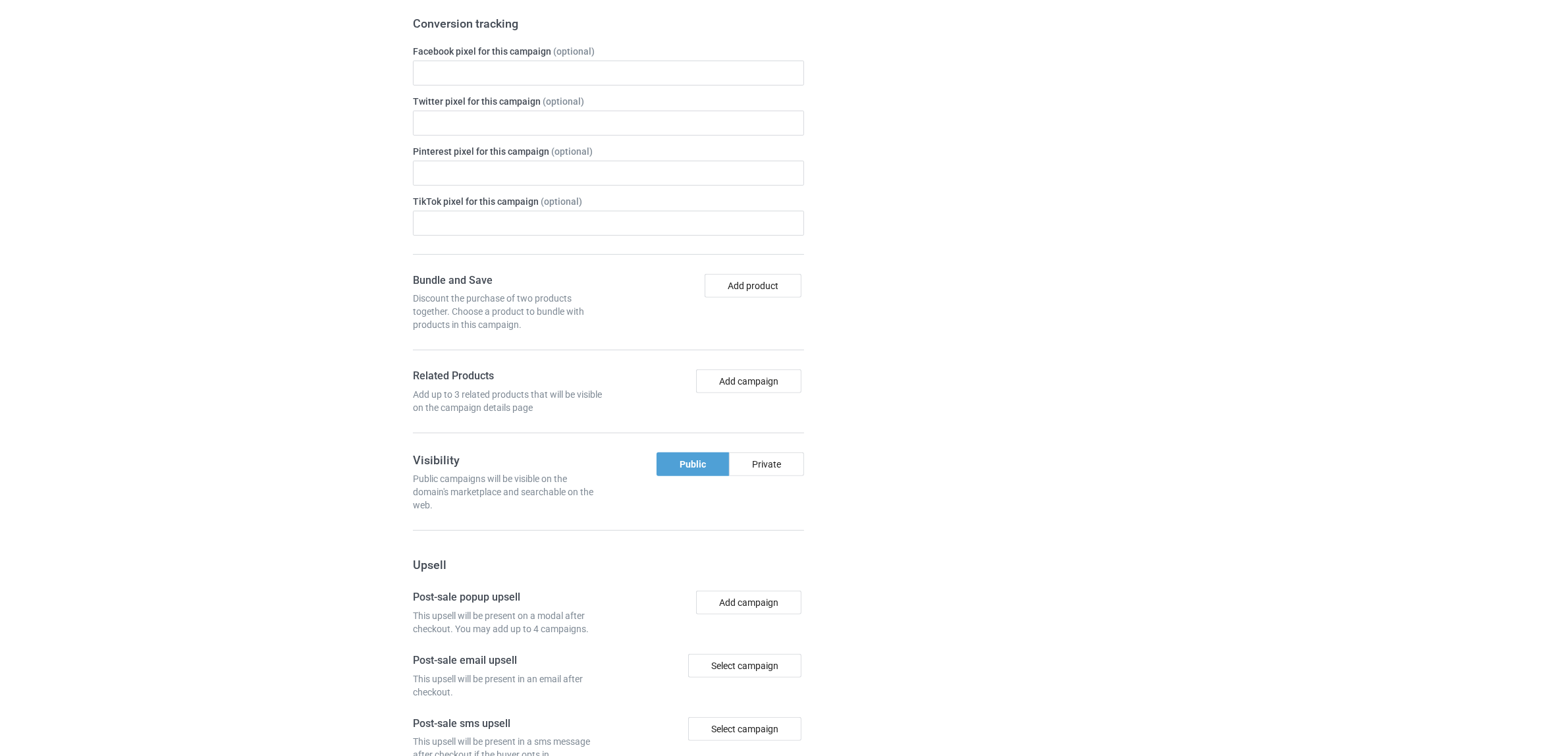
scroll to position [1146, 0]
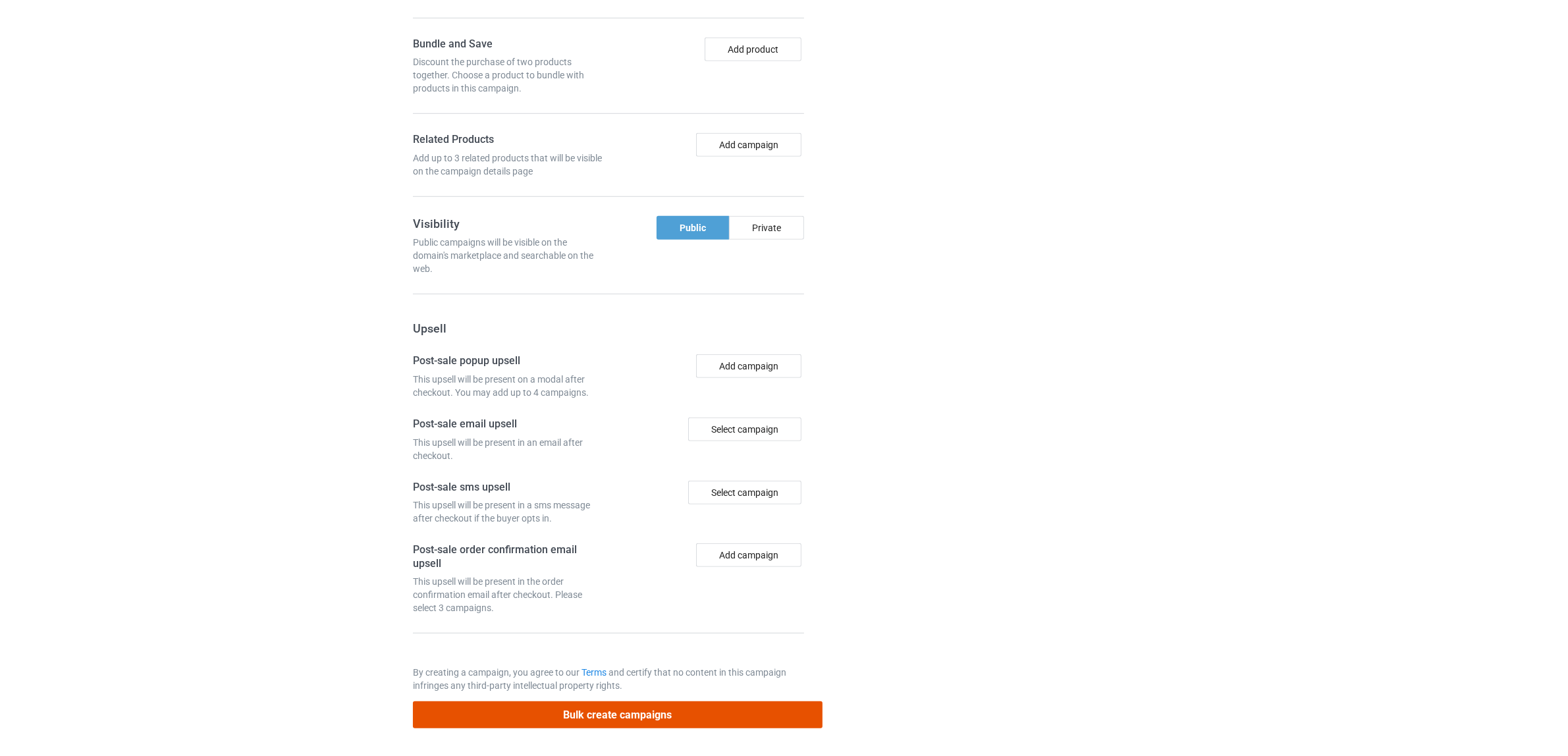
click at [654, 716] on button "Bulk create campaigns" at bounding box center [618, 715] width 410 height 27
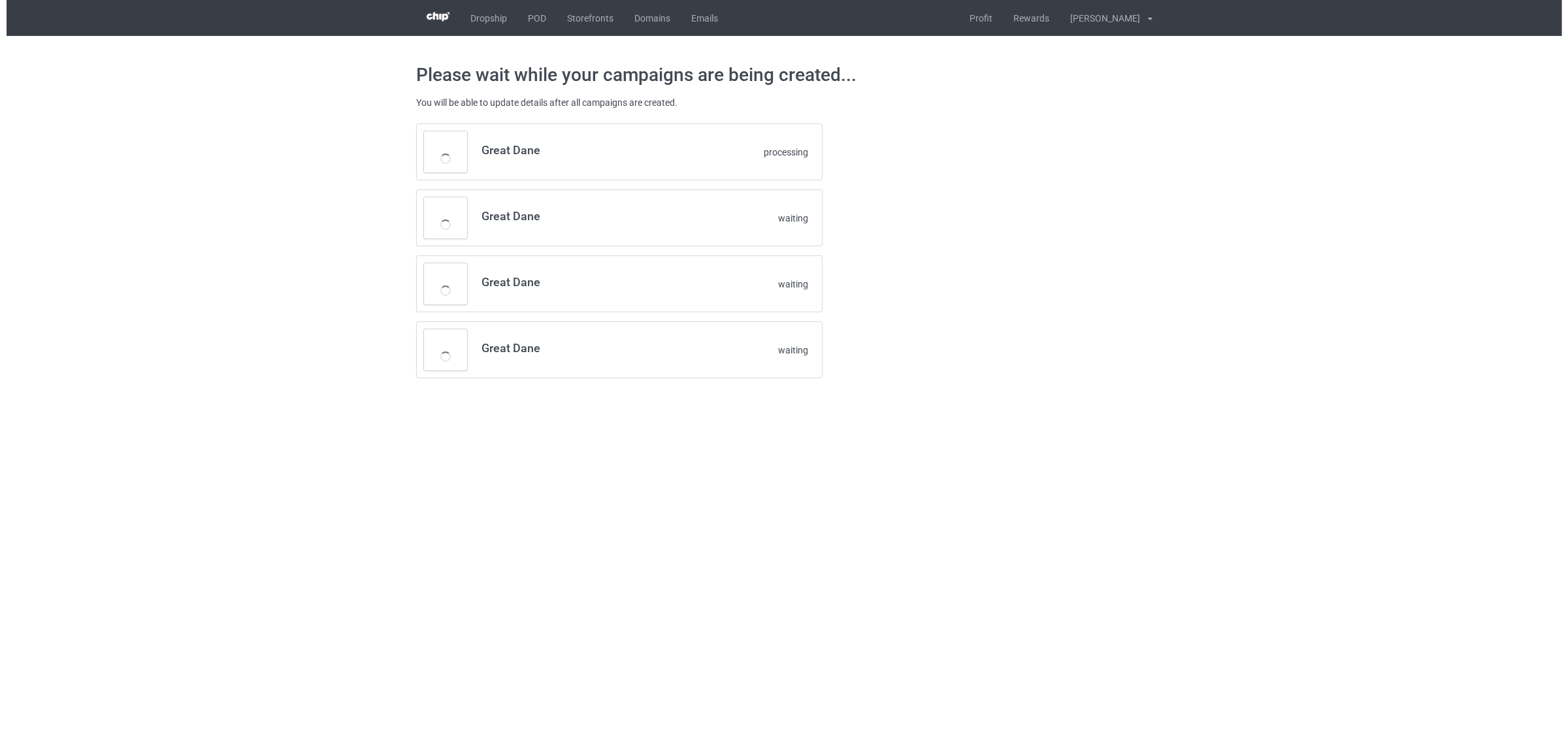
scroll to position [0, 0]
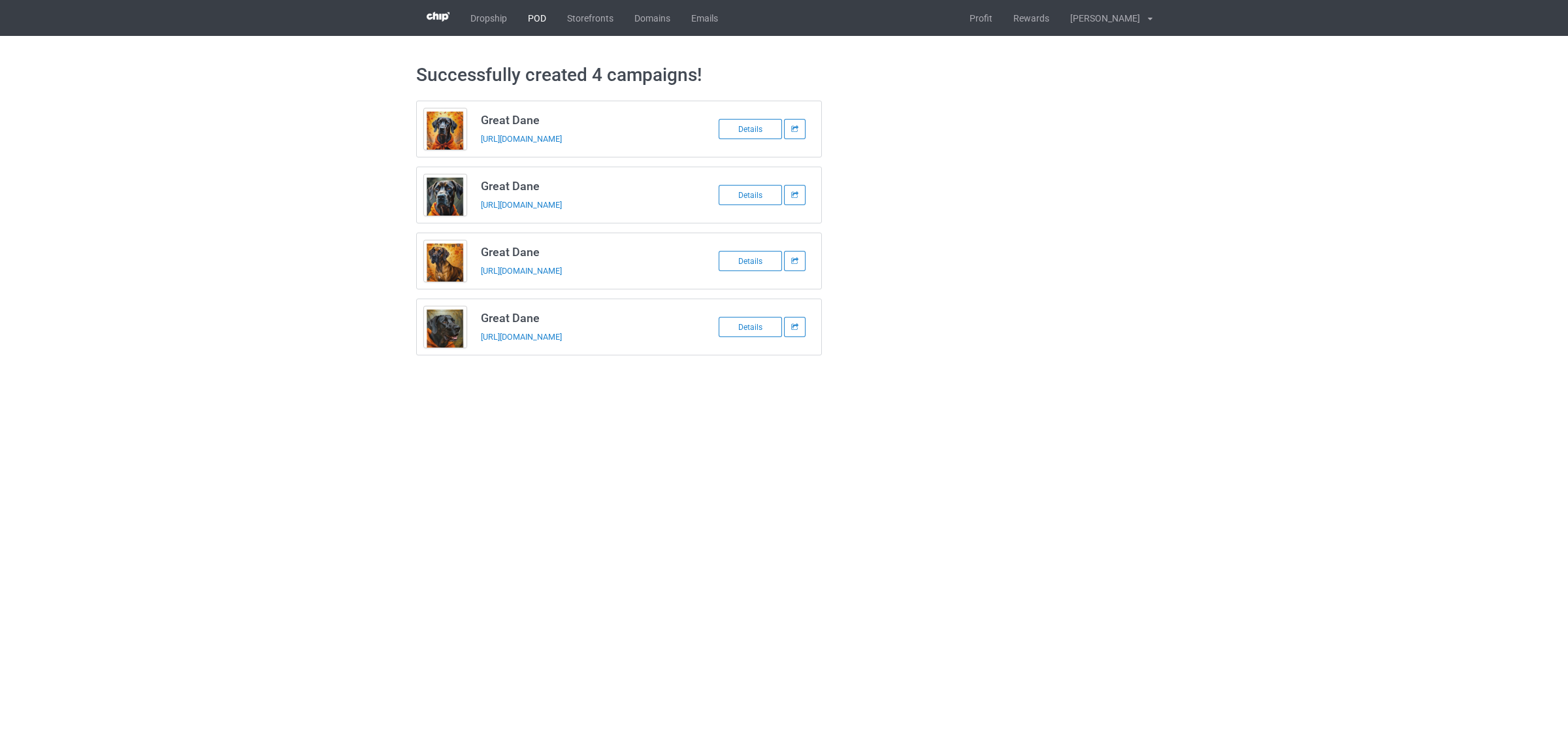
click at [535, 23] on link "POD" at bounding box center [537, 18] width 39 height 36
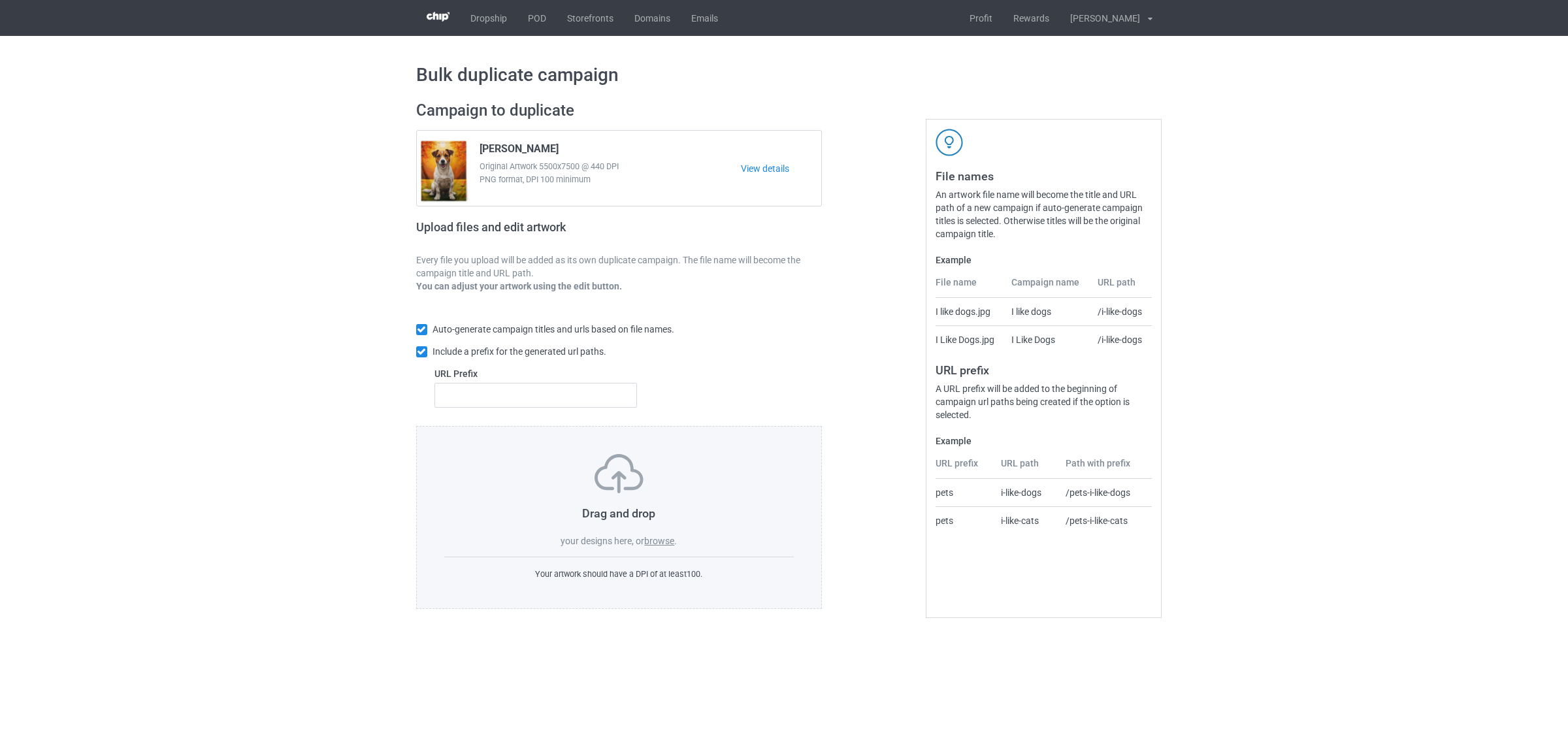
click at [662, 542] on label "browse" at bounding box center [658, 540] width 30 height 10
click at [0, 0] on input "browse" at bounding box center [0, 0] width 0 height 0
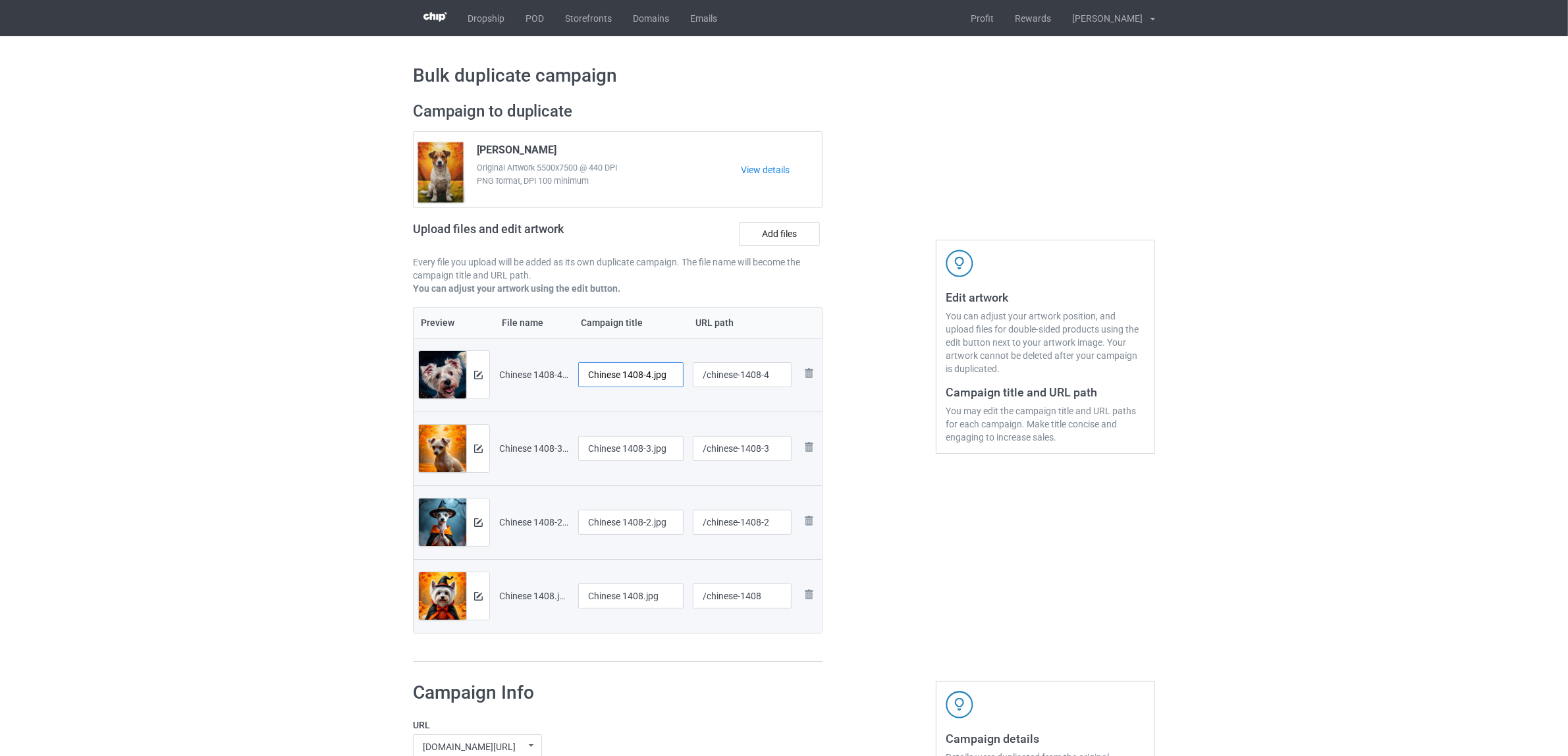
drag, startPoint x: 626, startPoint y: 373, endPoint x: 676, endPoint y: 365, distance: 50.6
click at [676, 365] on input "Chinese 1408-4.jpg" at bounding box center [630, 374] width 105 height 25
click at [610, 376] on input "Chinese" at bounding box center [630, 374] width 105 height 25
type input "Chinese"
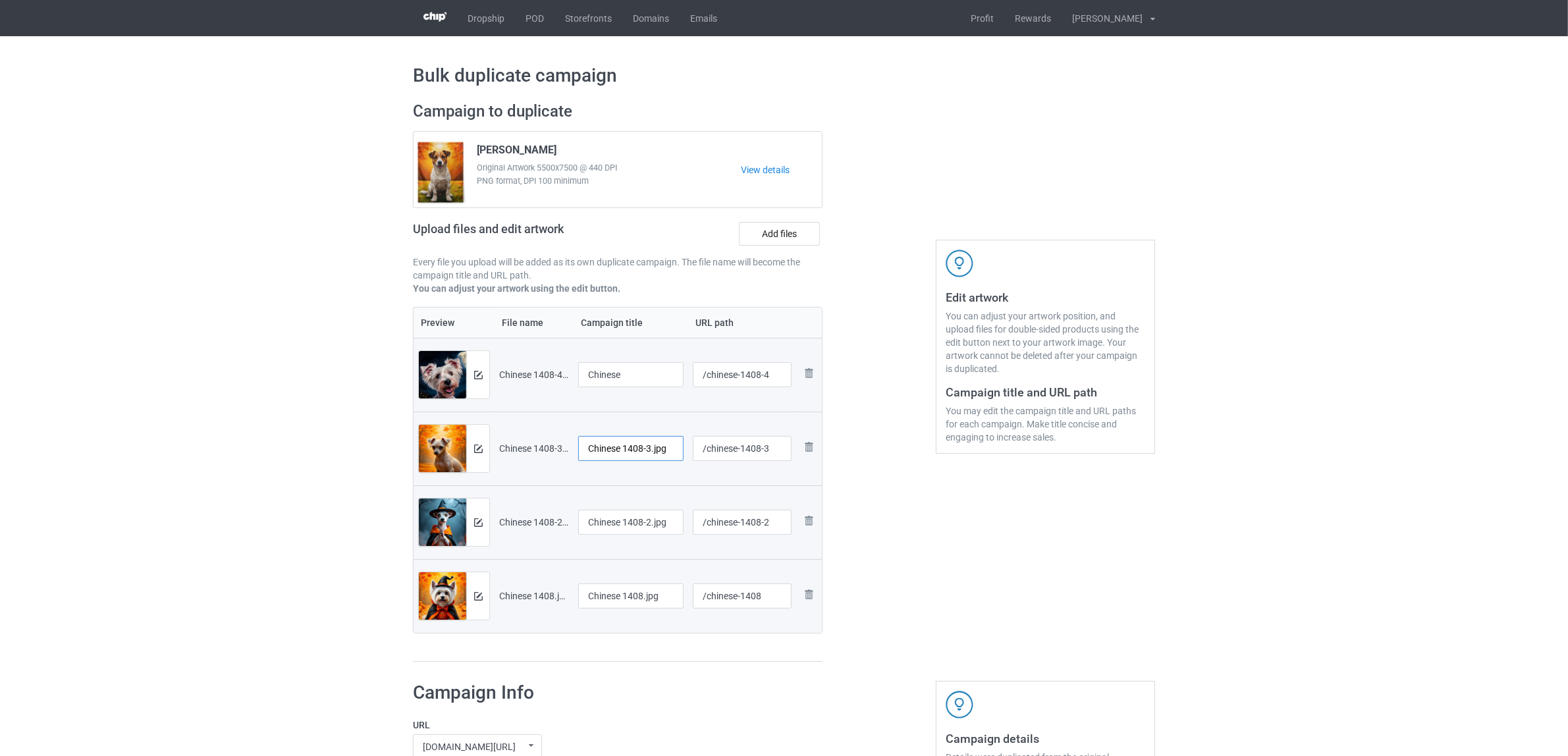
click at [612, 448] on input "Chinese 1408-3.jpg" at bounding box center [630, 448] width 105 height 25
paste input "text"
type input "Chinese"
click at [623, 531] on input "Chinese 1408-2.jpg" at bounding box center [630, 522] width 105 height 25
paste input "text"
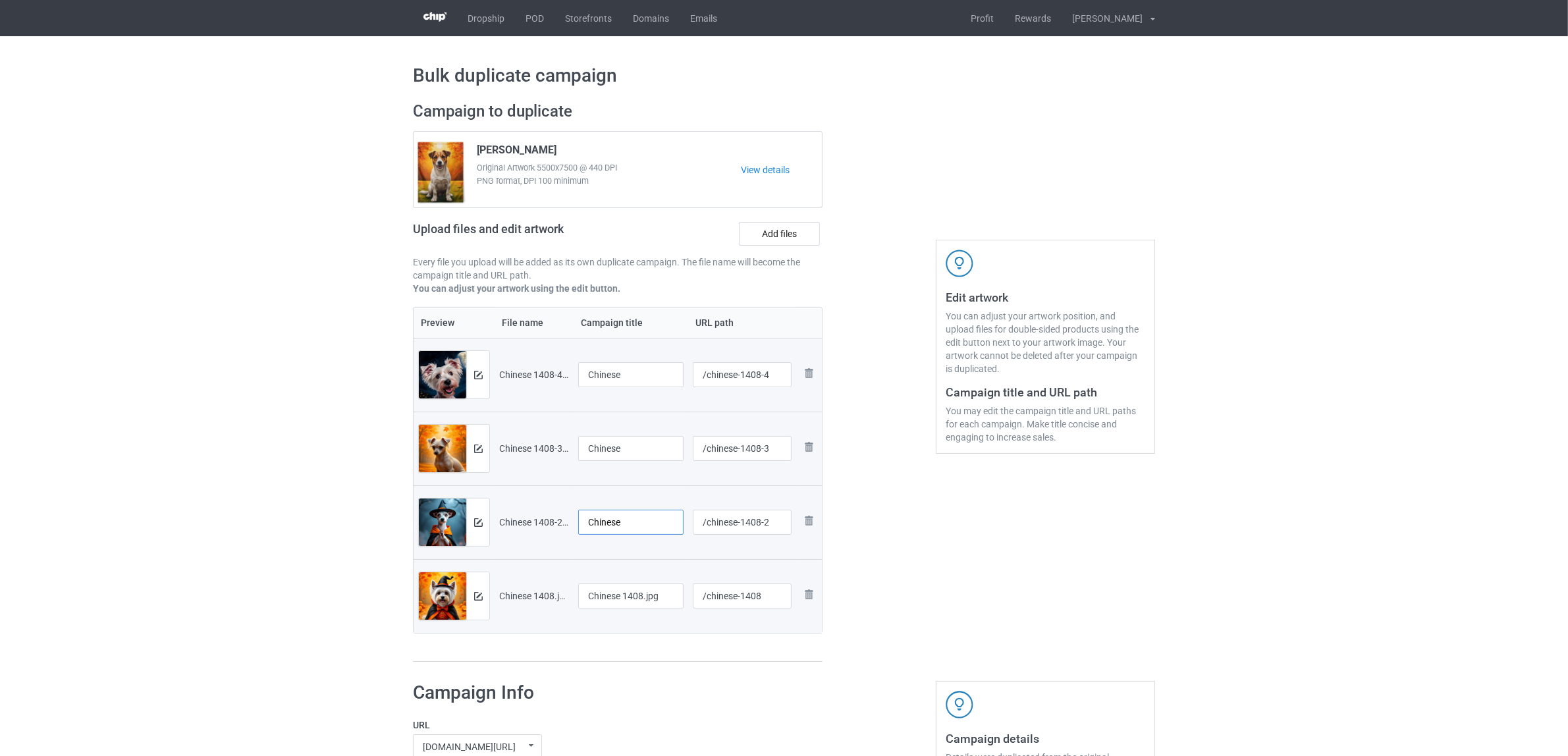
type input "Chinese"
click at [621, 608] on input "Chinese 1408.jpg" at bounding box center [630, 595] width 105 height 25
click at [636, 646] on div "Preview File name Campaign title URL path Preview and edit artwork Chinese 1408…" at bounding box center [618, 485] width 410 height 356
drag, startPoint x: 590, startPoint y: 594, endPoint x: 554, endPoint y: 593, distance: 36.0
click at [554, 593] on tr "Preview and edit artwork Chinese 1408.jpg v /chinese-1408 Remove file" at bounding box center [618, 596] width 408 height 74
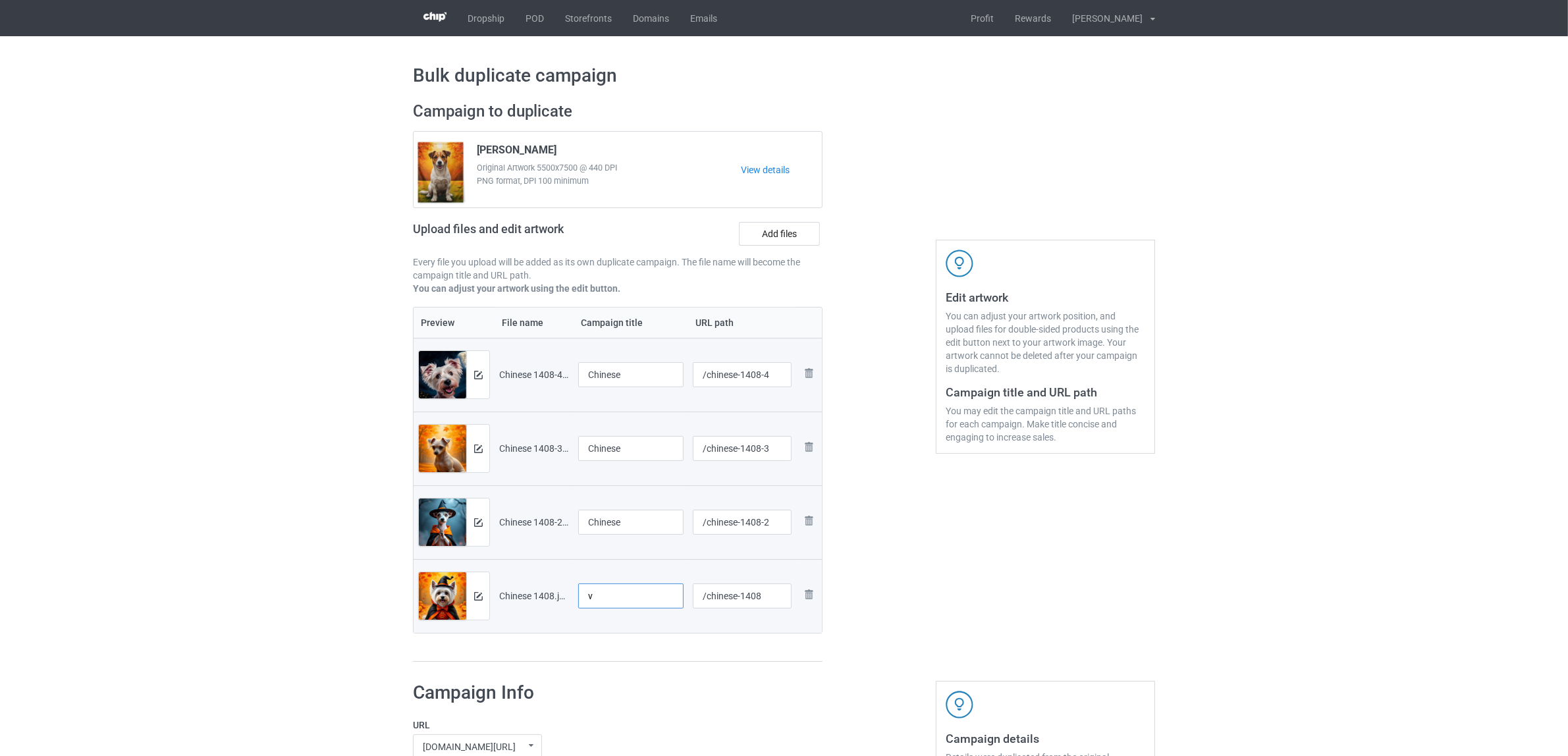
paste input "Chinese"
type input "Chinese"
click at [654, 667] on div "Campaign to duplicate Jack Russell Original Artwork 5500x7500 @ 440 DPI PNG for…" at bounding box center [618, 382] width 428 height 580
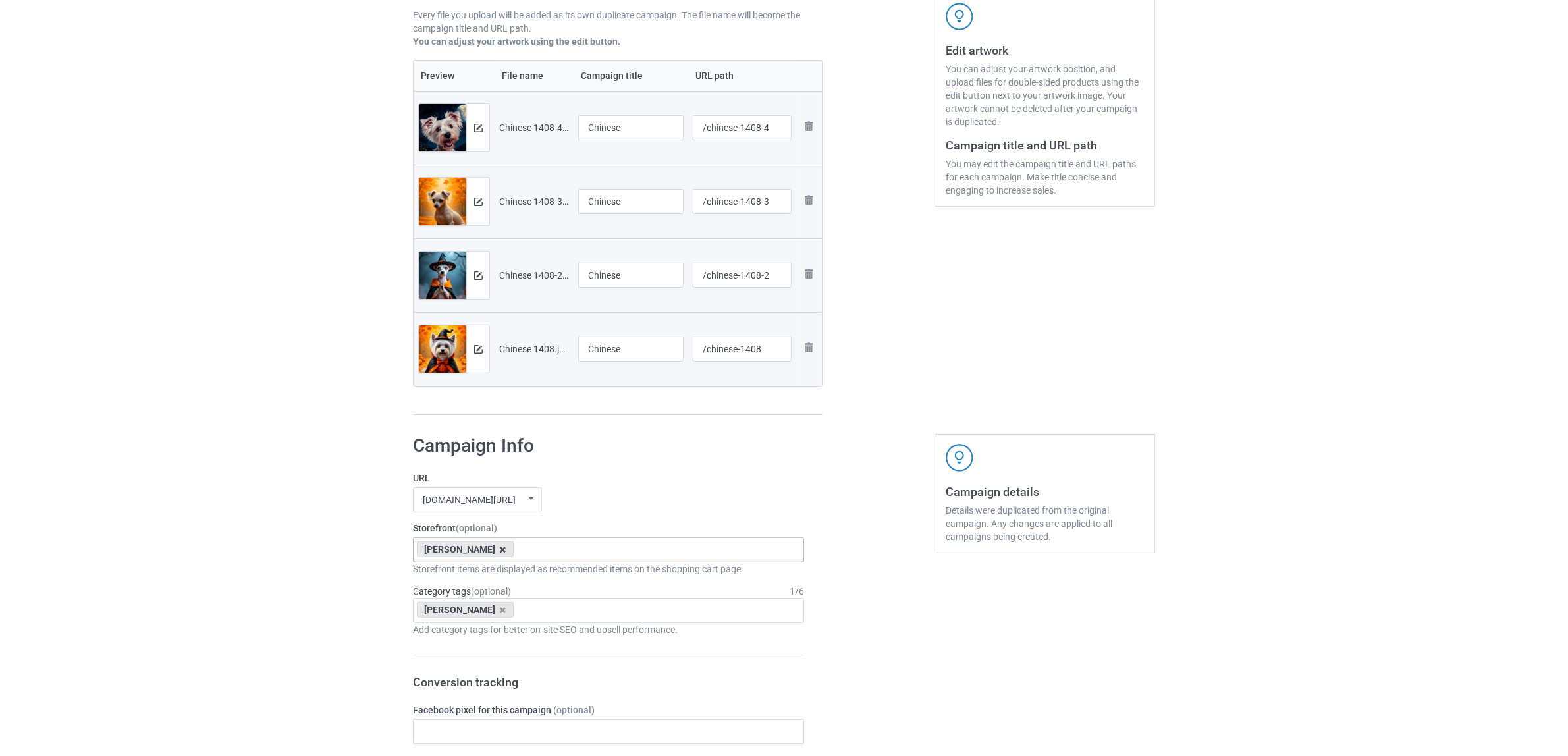
click at [500, 551] on icon at bounding box center [503, 549] width 7 height 9
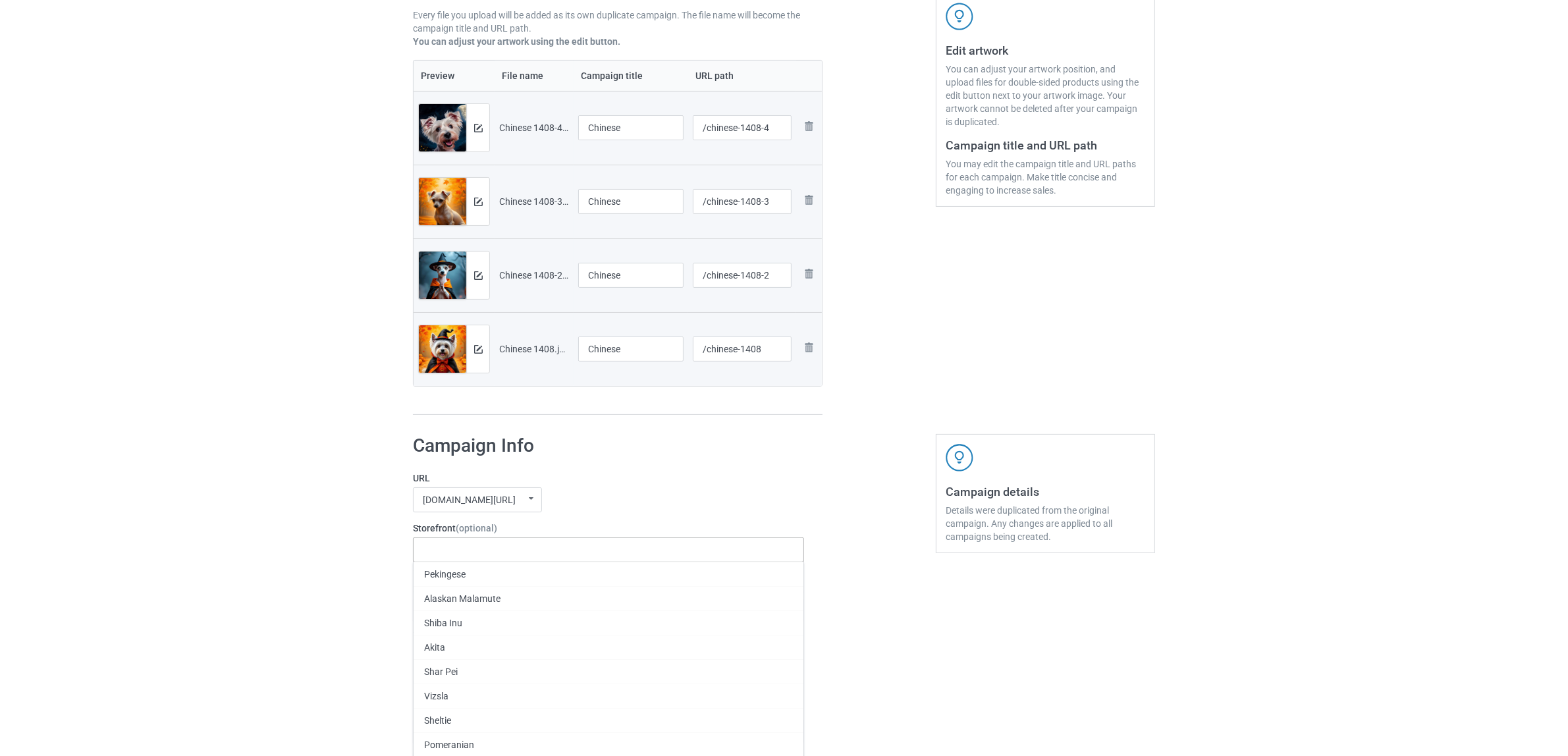
paste input "Chinese"
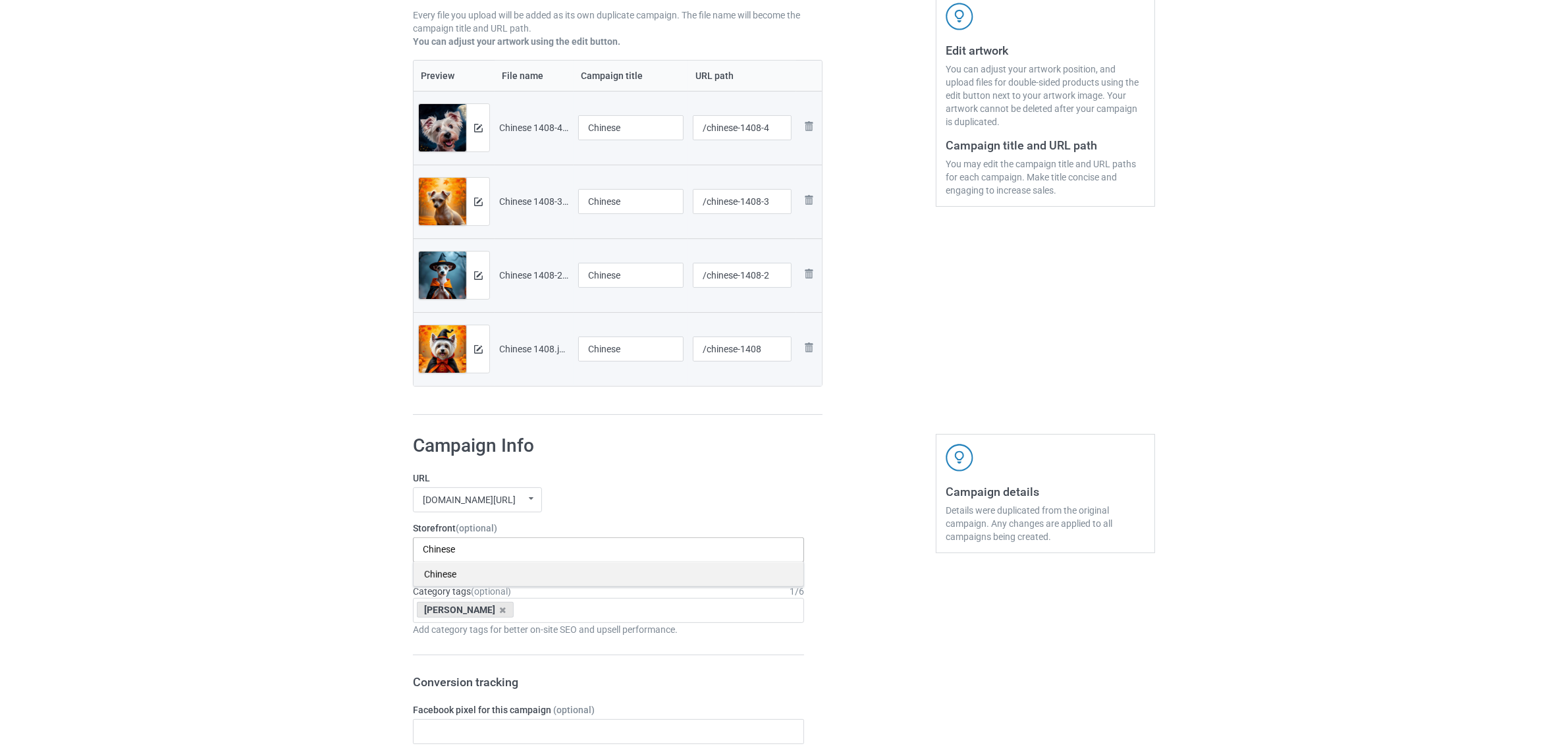
type input "Chinese"
click at [448, 574] on div "Chinese" at bounding box center [609, 574] width 390 height 24
click at [500, 611] on icon at bounding box center [503, 610] width 7 height 9
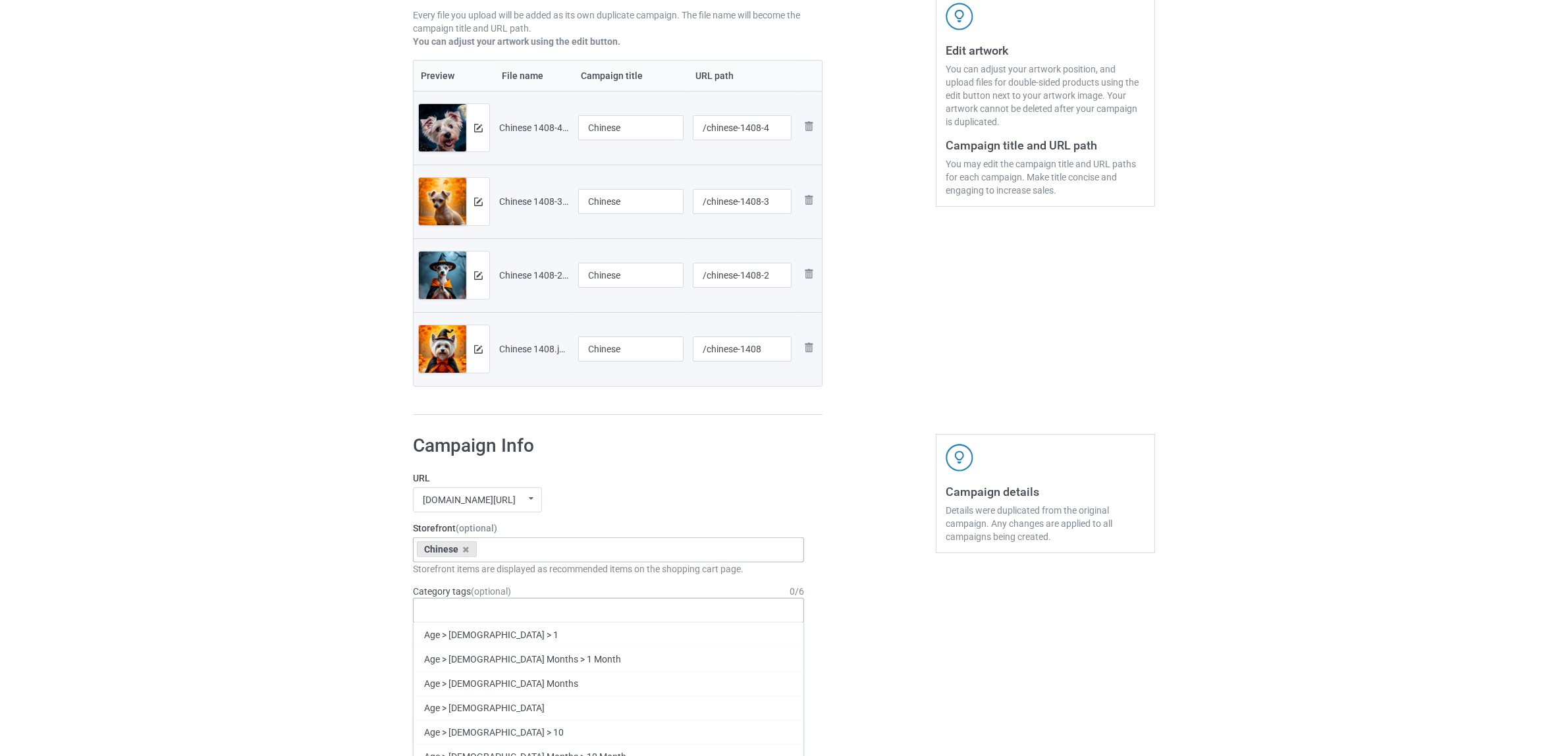
paste input "Chinese"
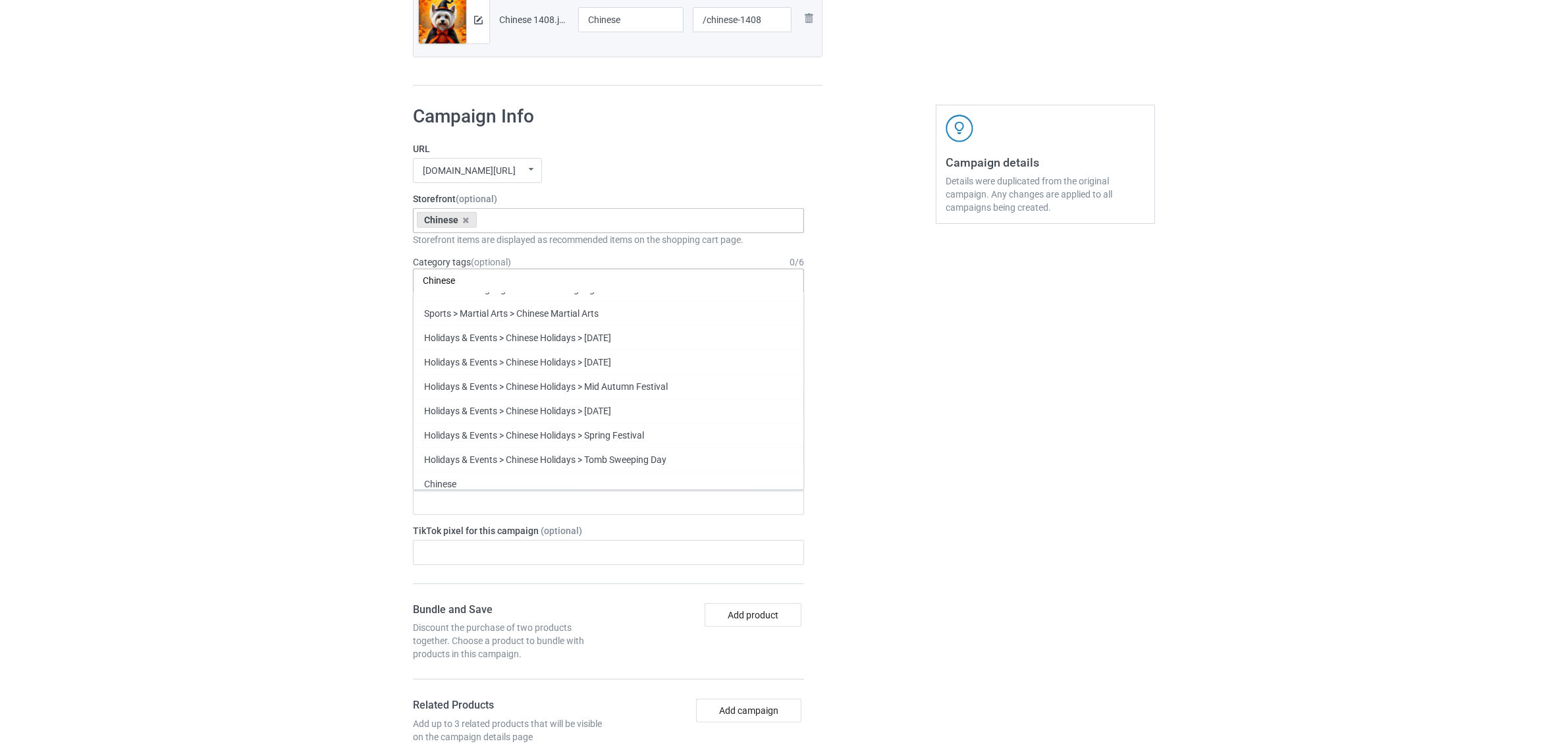
scroll to position [98, 0]
type input "Chinese"
click at [486, 475] on div "Chinese" at bounding box center [609, 477] width 390 height 24
click at [265, 419] on div "Bulk duplicate campaign Campaign to duplicate Jack Russell Original Artwork 550…" at bounding box center [784, 391] width 1568 height 1862
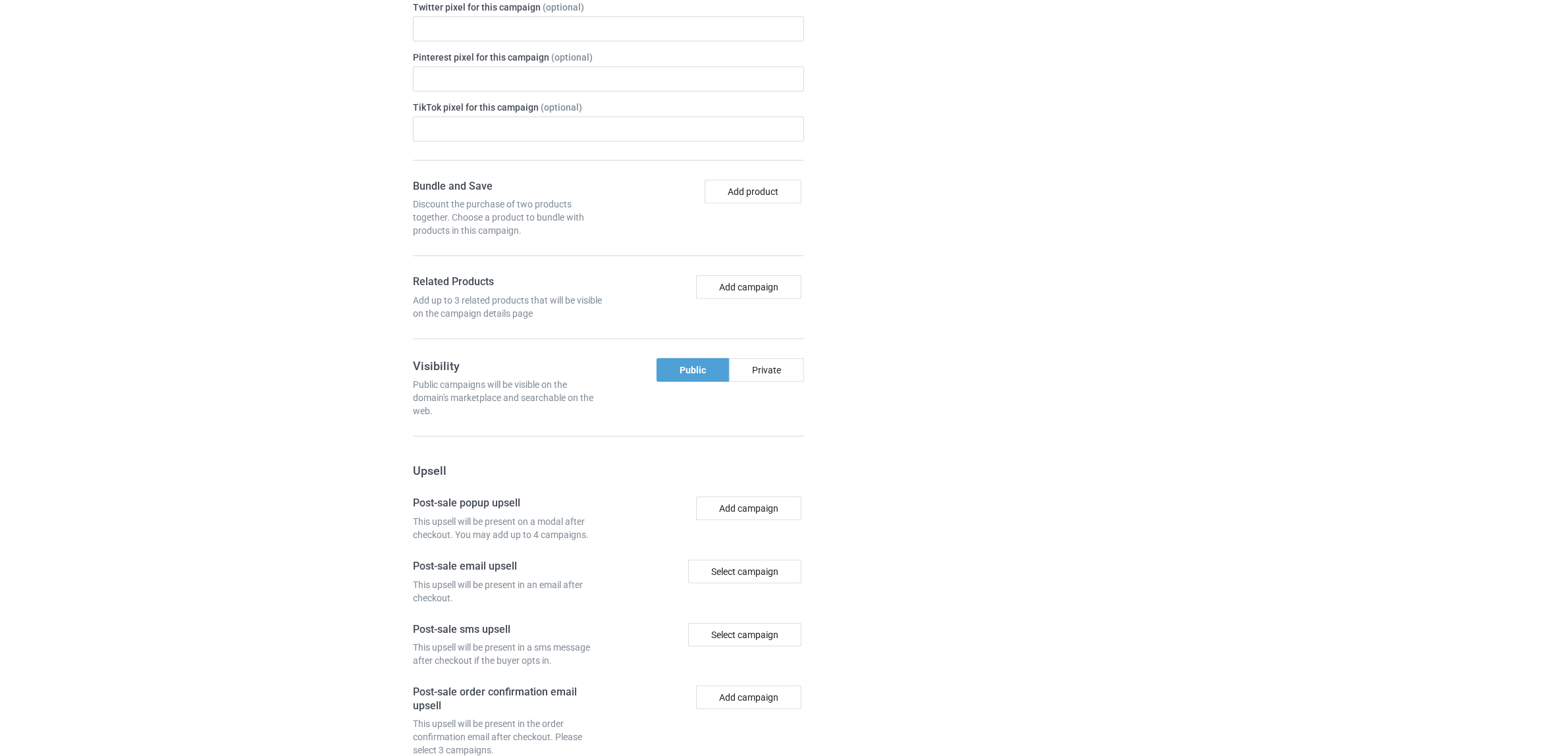
scroll to position [1146, 0]
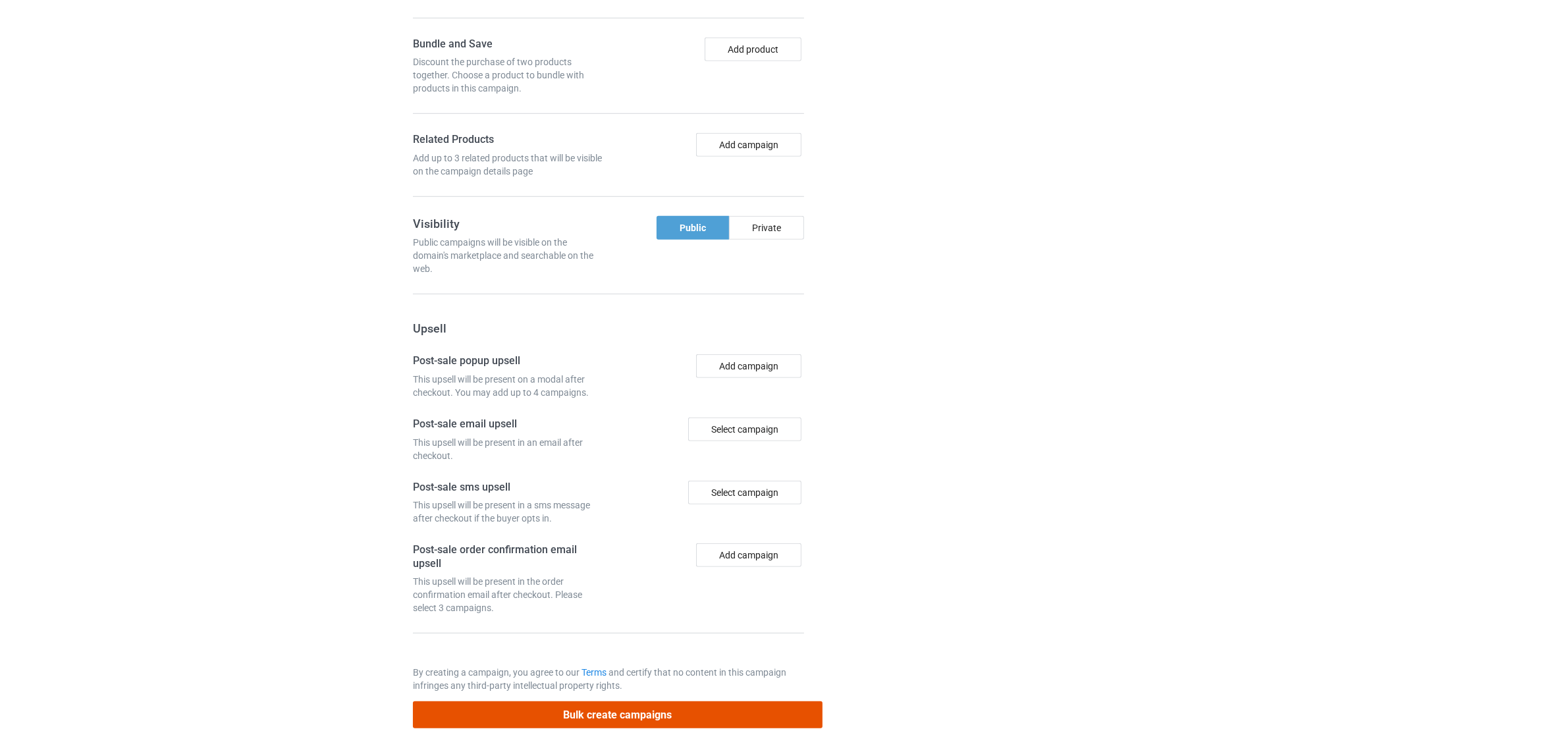
click at [632, 706] on button "Bulk create campaigns" at bounding box center [618, 715] width 410 height 27
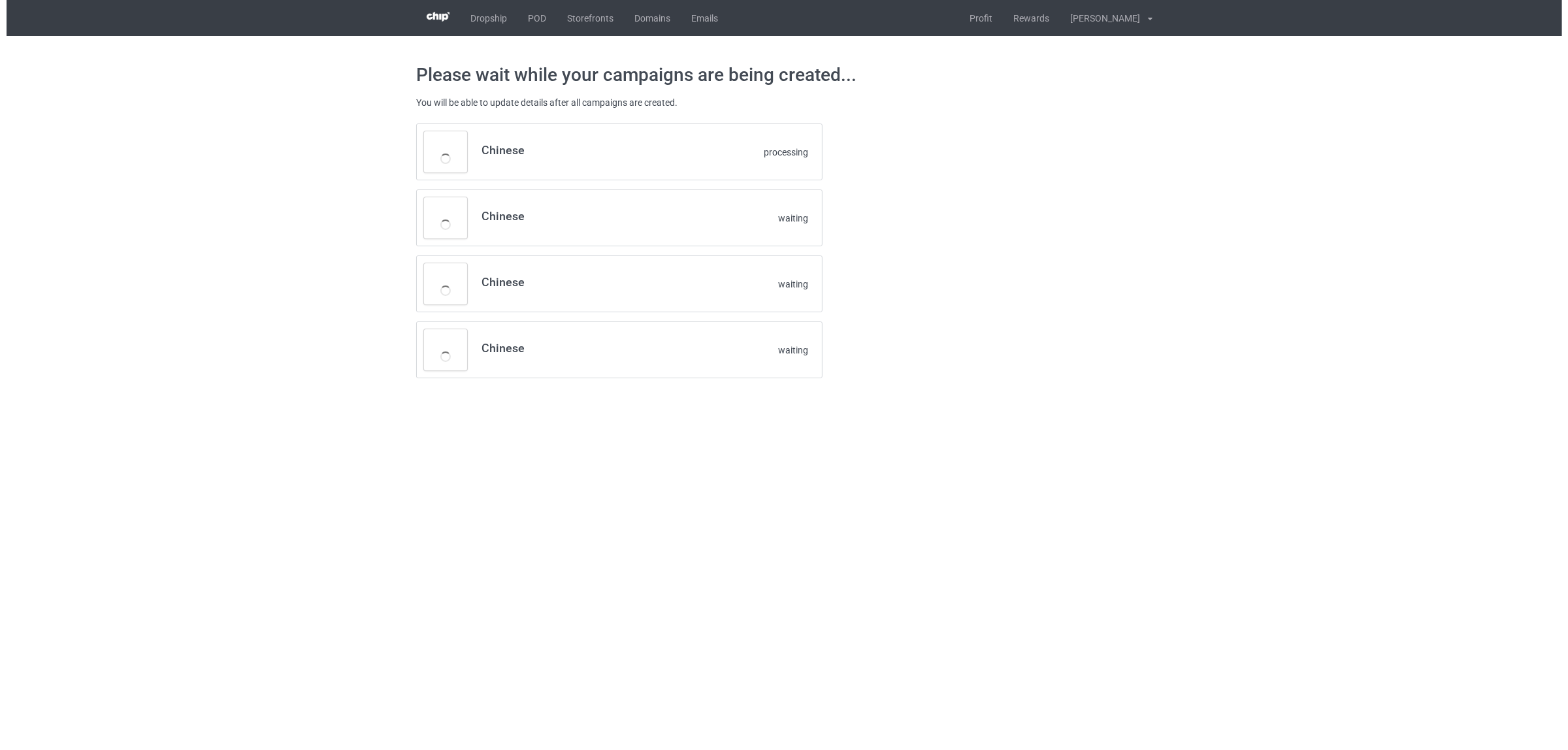
scroll to position [0, 0]
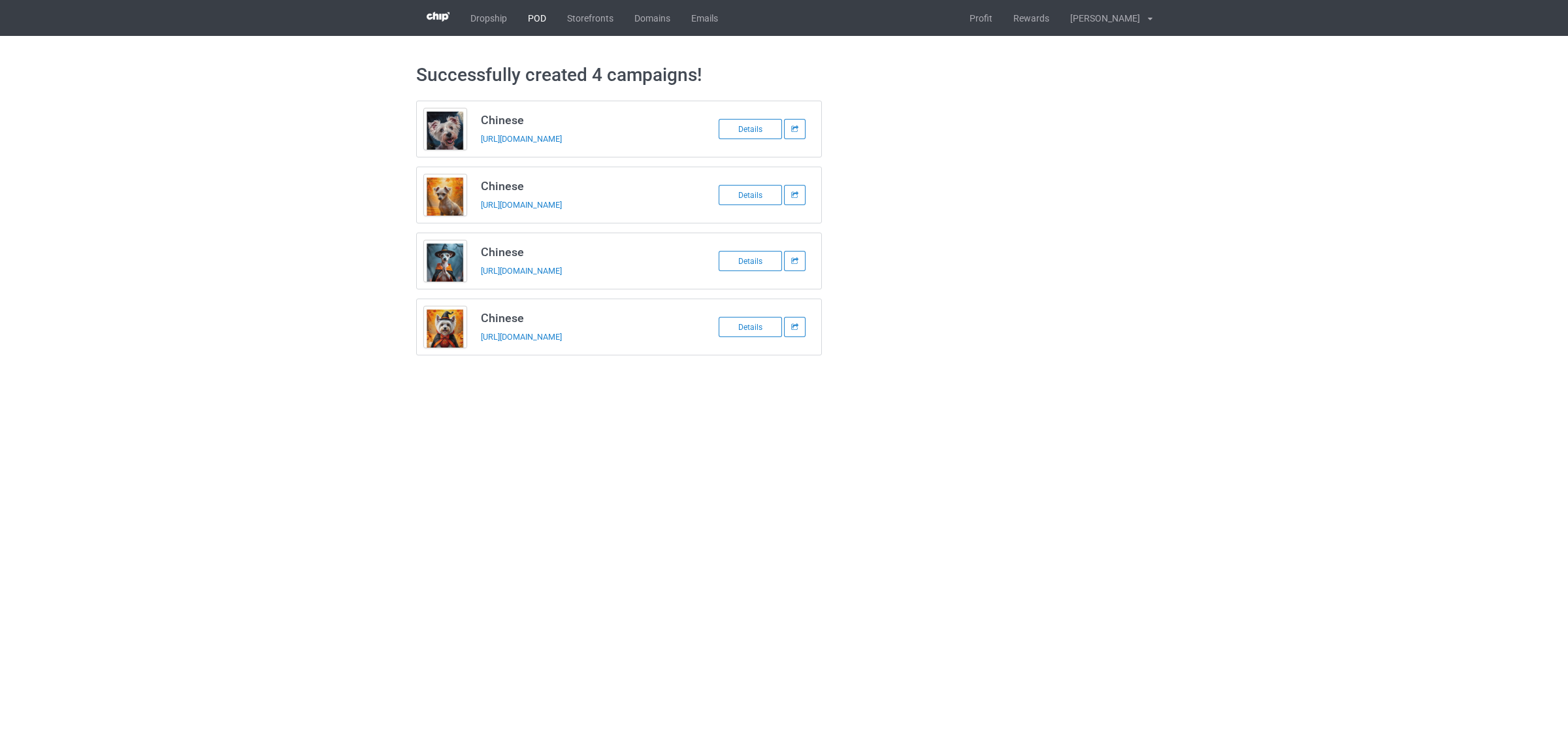
click at [536, 17] on link "POD" at bounding box center [537, 18] width 39 height 36
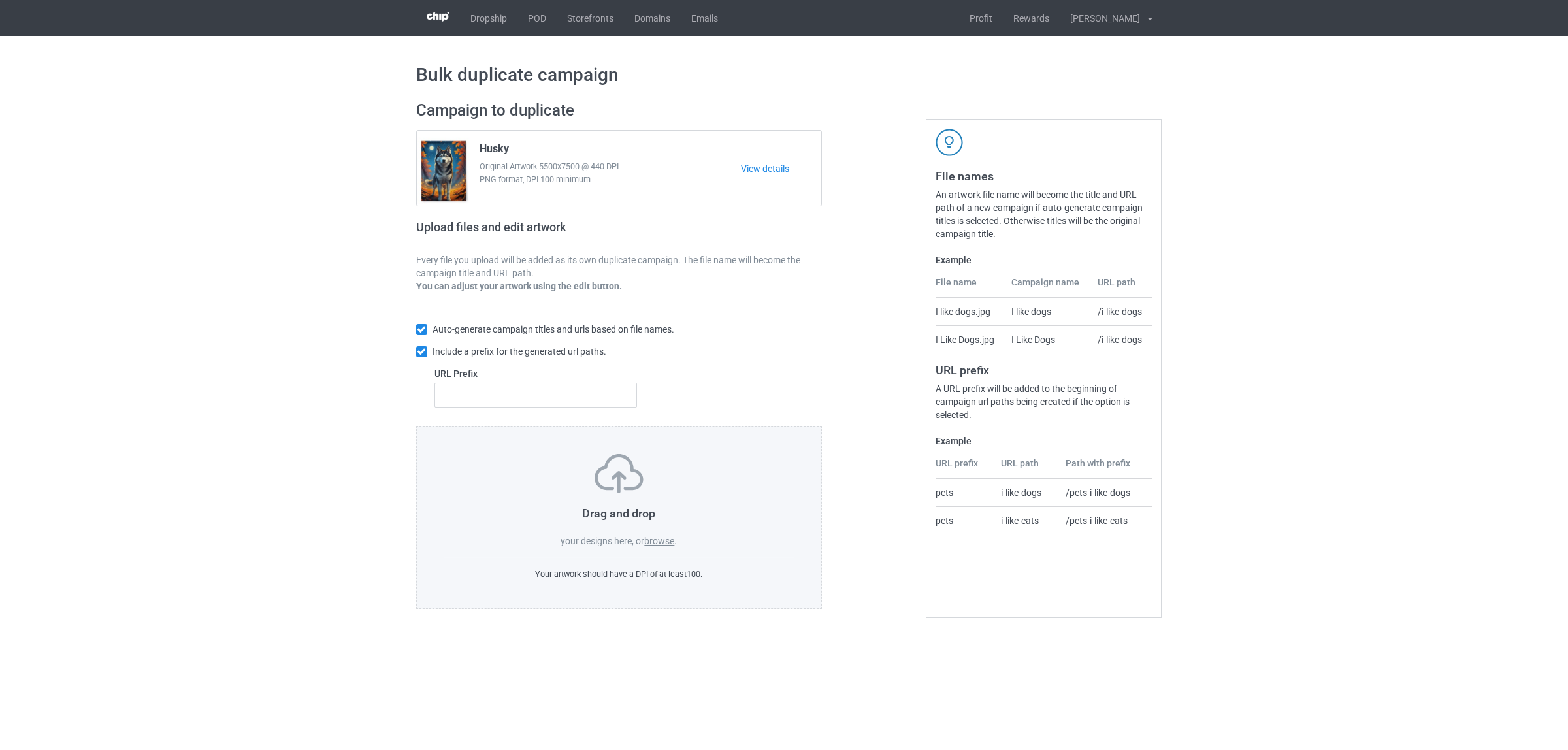
click at [660, 546] on label "browse" at bounding box center [658, 540] width 30 height 10
click at [0, 0] on input "browse" at bounding box center [0, 0] width 0 height 0
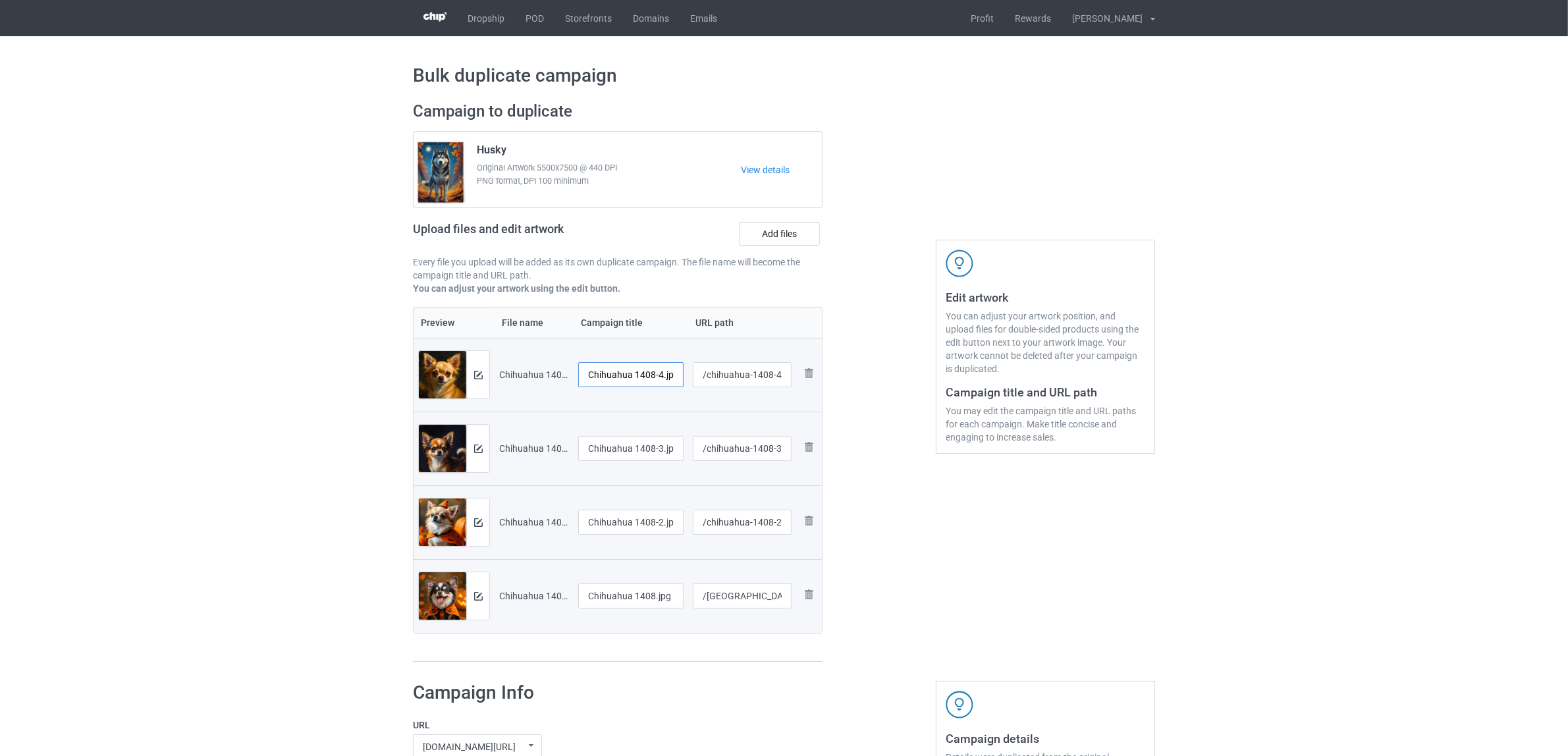
scroll to position [0, 4]
drag, startPoint x: 636, startPoint y: 369, endPoint x: 694, endPoint y: 374, distance: 58.2
click at [694, 374] on tr "Preview and edit artwork Chihuahua 1408-4.jpg Chihuahua 1408-4.jpg /chihuahua-1…" at bounding box center [618, 375] width 408 height 74
click at [603, 368] on input "[GEOGRAPHIC_DATA]" at bounding box center [630, 374] width 105 height 25
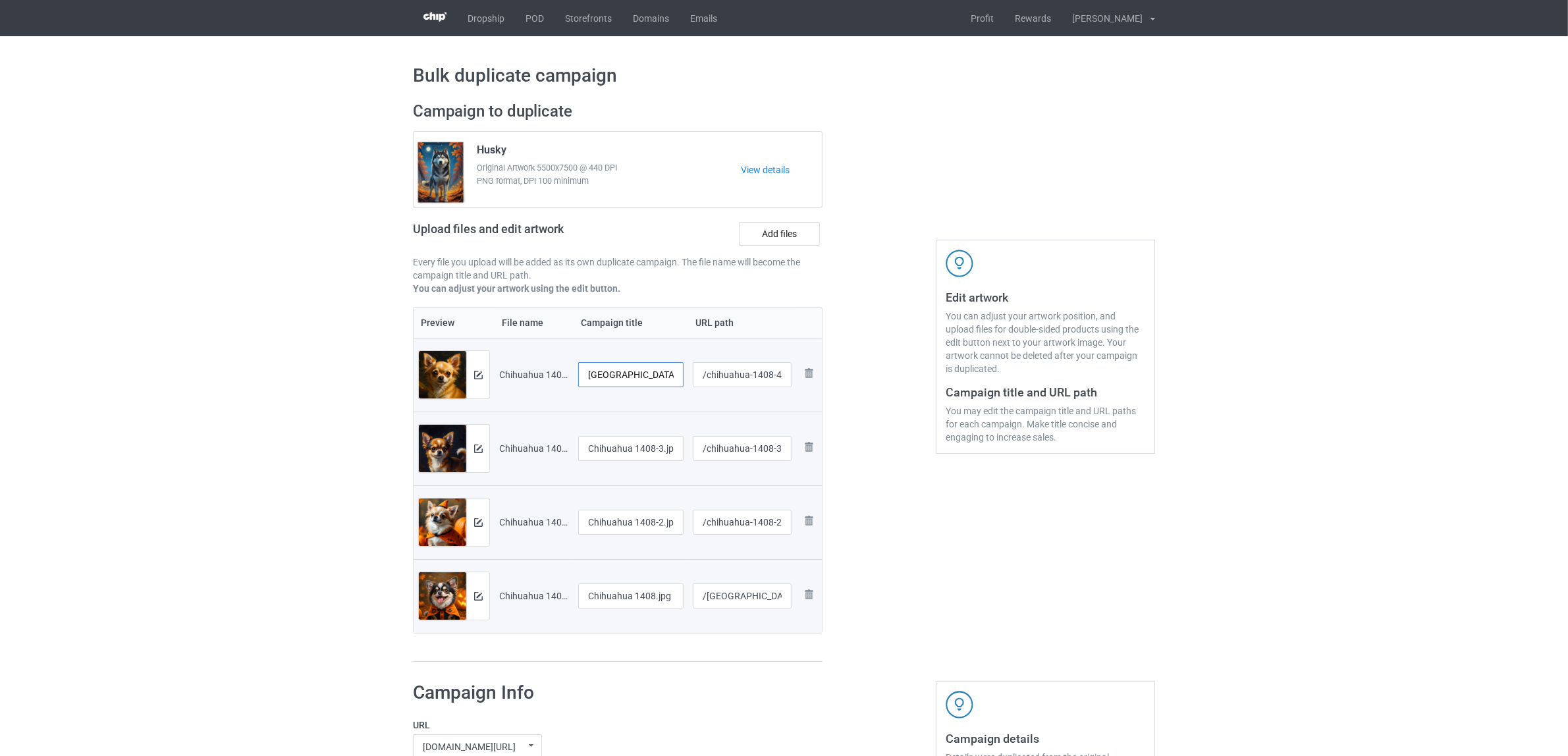
click at [603, 368] on input "[GEOGRAPHIC_DATA]" at bounding box center [630, 374] width 105 height 25
type input "[GEOGRAPHIC_DATA]"
click at [630, 446] on input "Chihuahua 1408-3.jpg" at bounding box center [630, 448] width 105 height 25
paste input "text"
type input "[GEOGRAPHIC_DATA]"
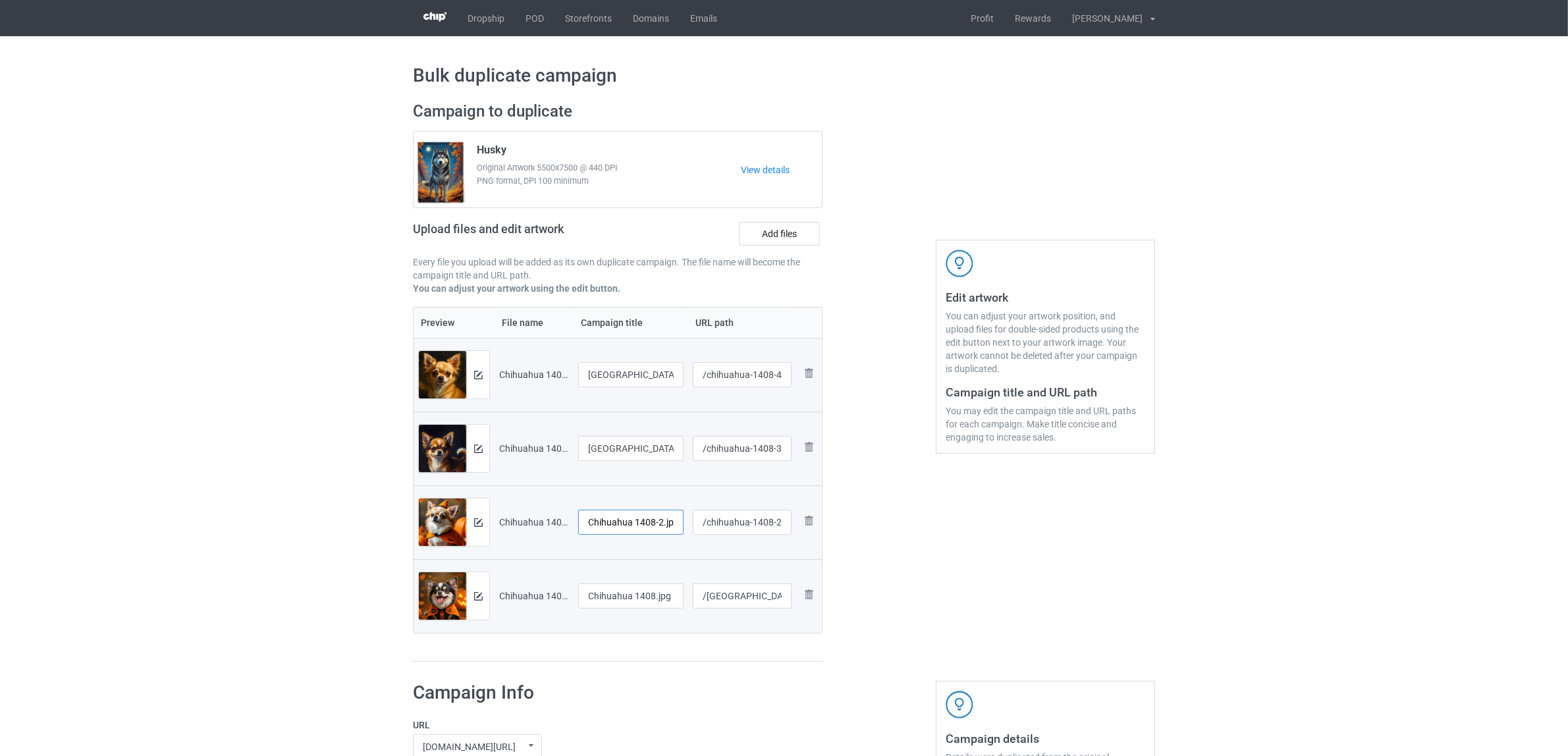
click at [627, 523] on input "Chihuahua 1408-2.jpg" at bounding box center [630, 522] width 105 height 25
paste input "text"
type input "[GEOGRAPHIC_DATA]"
click at [627, 594] on input "Chihuahua 1408.jpg" at bounding box center [630, 595] width 105 height 25
paste input "text"
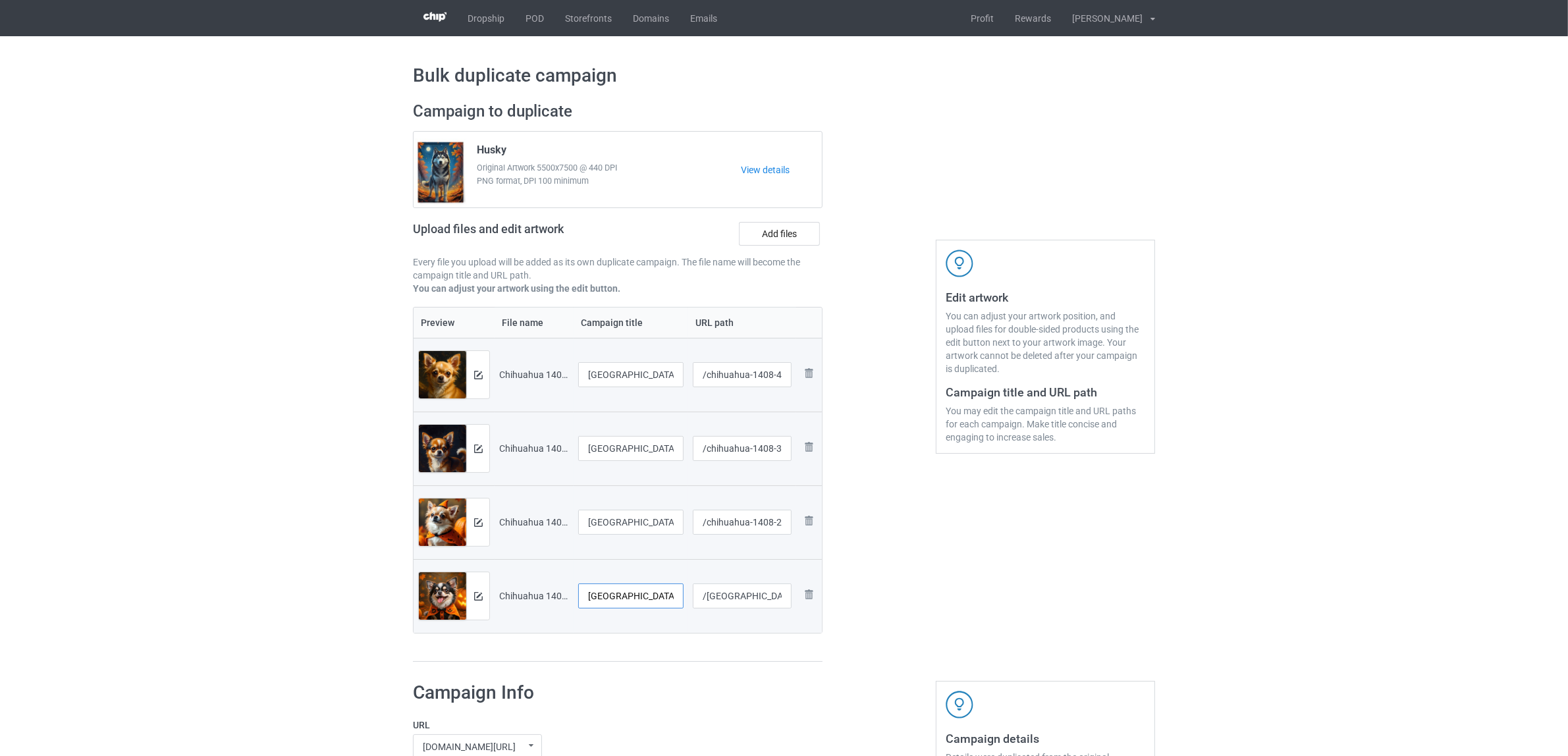
type input "[GEOGRAPHIC_DATA]"
click at [627, 653] on div "Preview File name Campaign title URL path Preview and edit artwork Chihuahua 14…" at bounding box center [618, 485] width 410 height 356
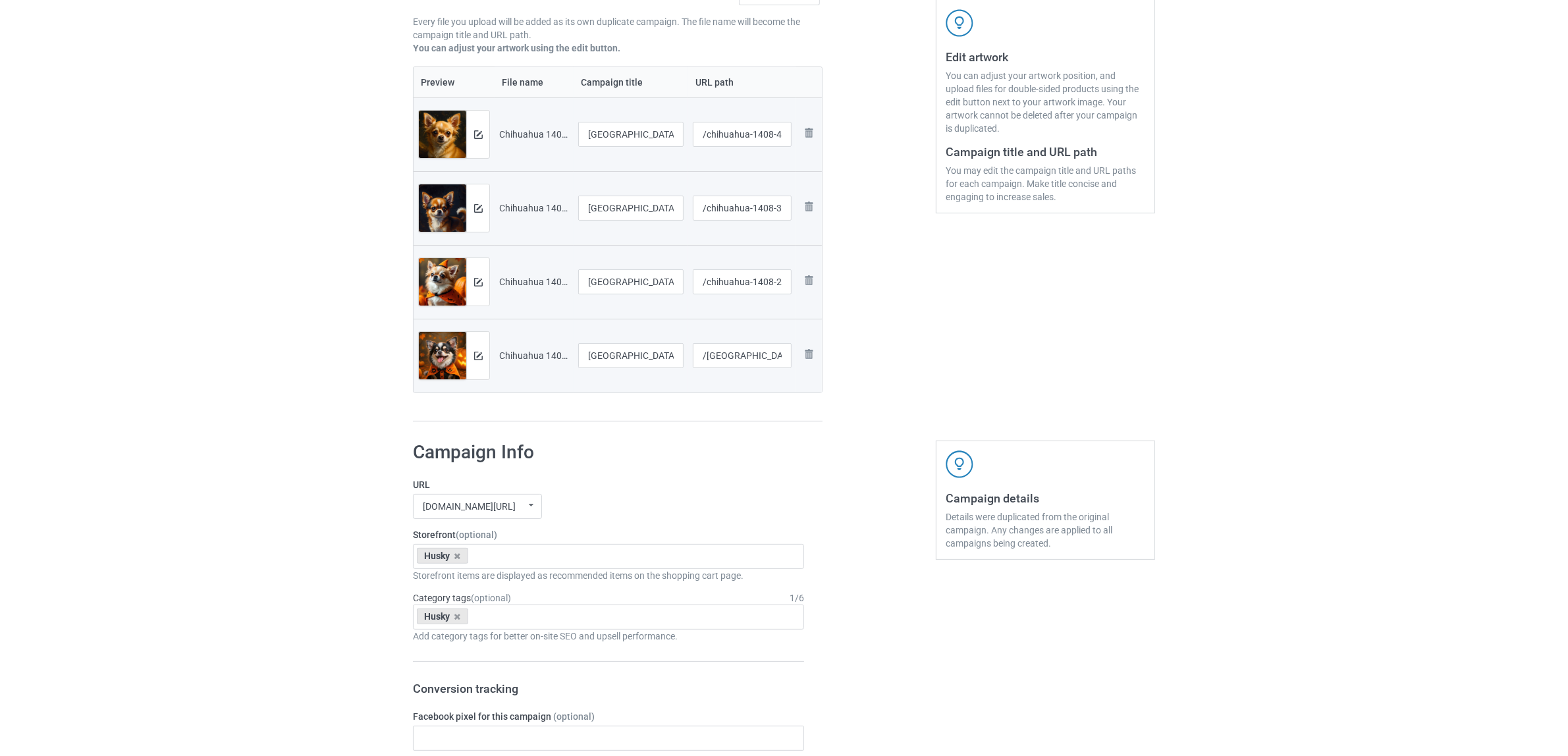
scroll to position [247, 0]
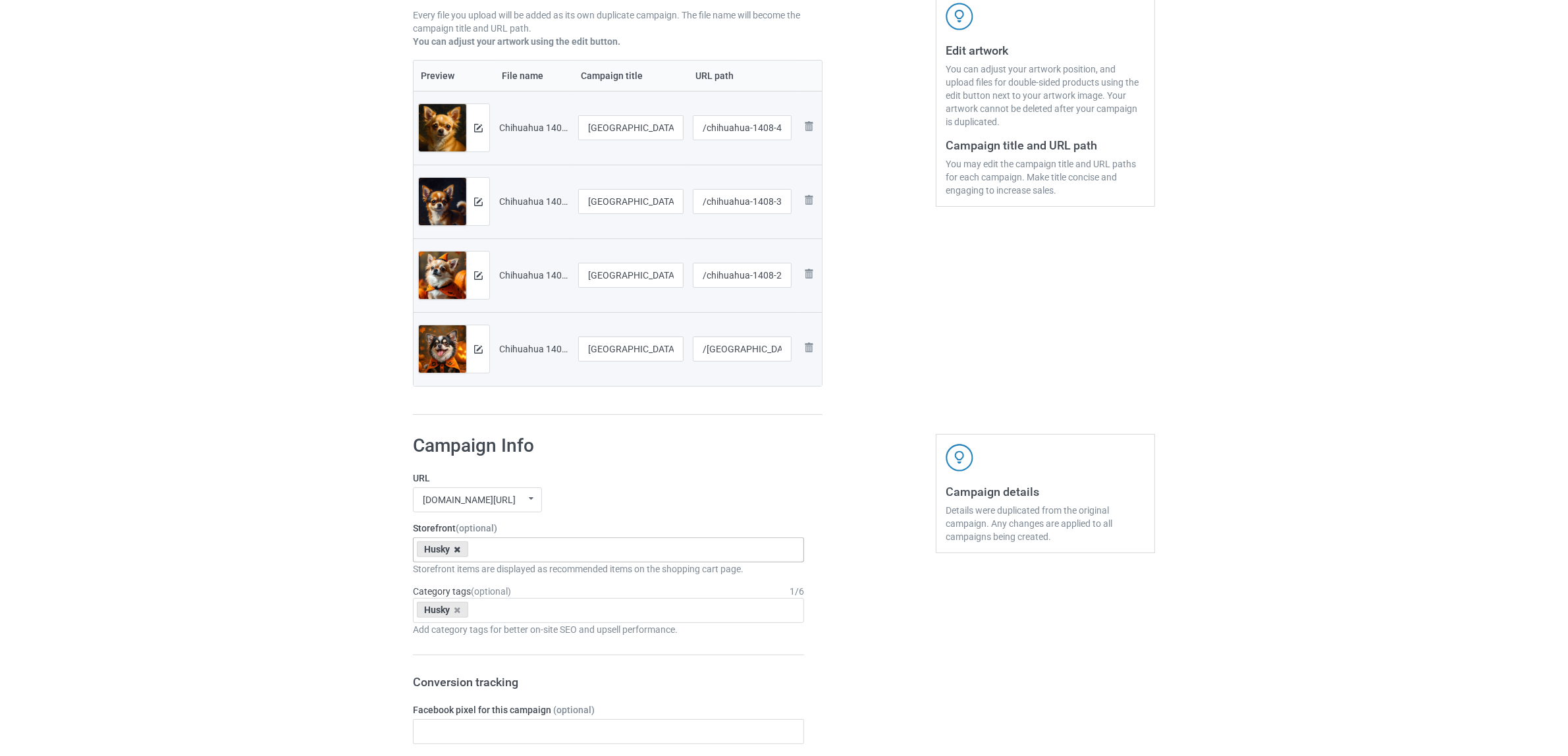
click at [458, 551] on icon at bounding box center [458, 549] width 7 height 9
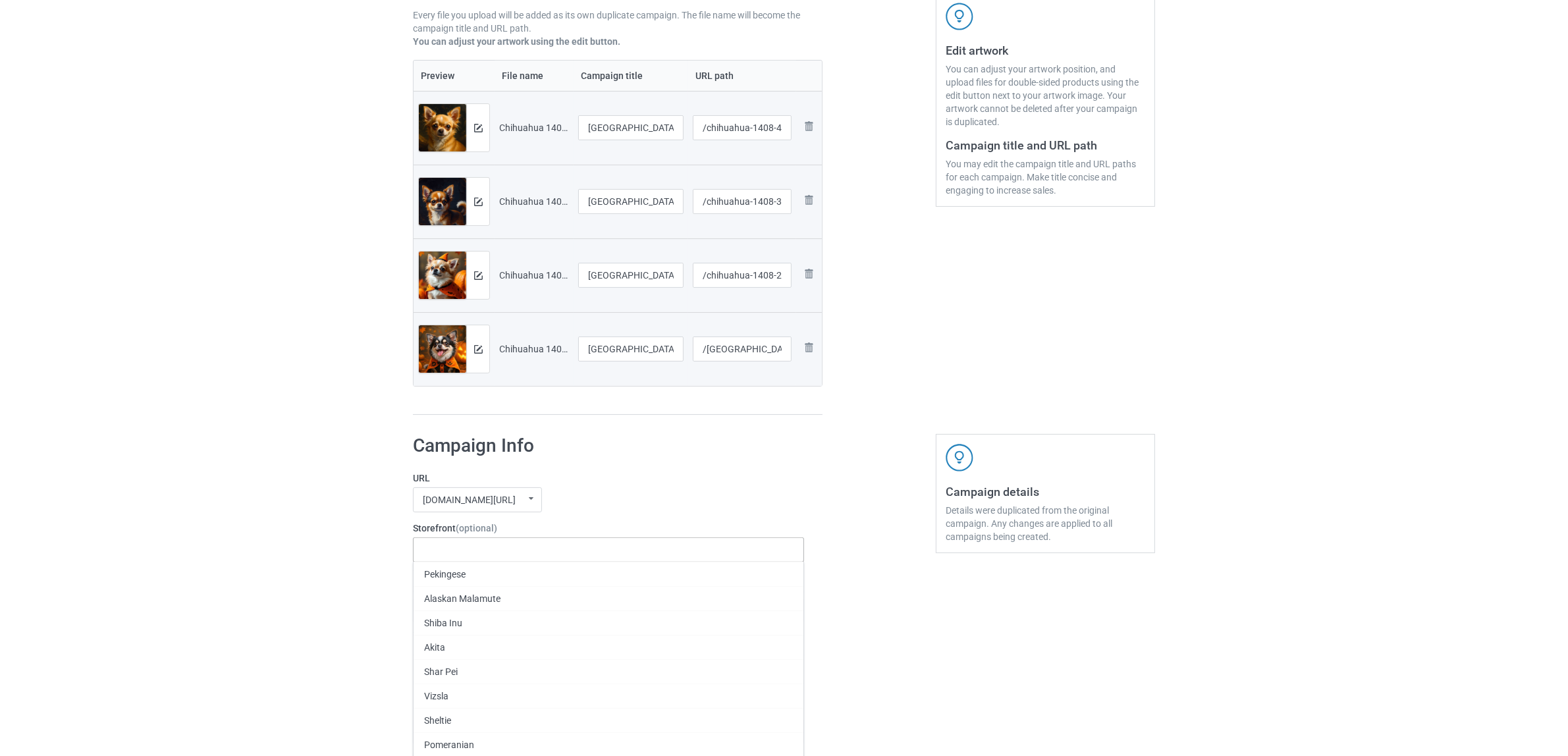
paste input "[GEOGRAPHIC_DATA]"
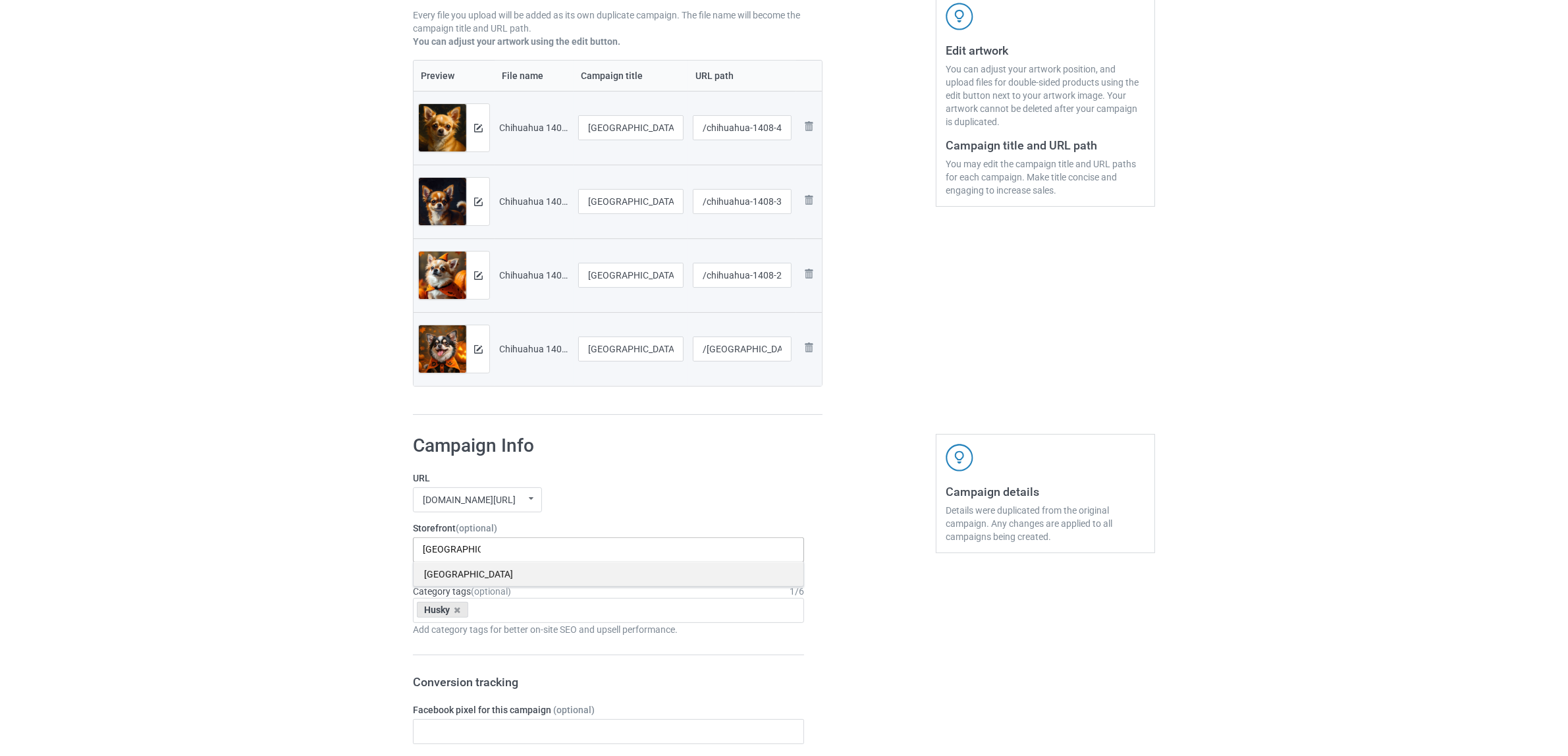
type input "[GEOGRAPHIC_DATA]"
click at [459, 574] on div "[GEOGRAPHIC_DATA]" at bounding box center [609, 574] width 390 height 24
click at [461, 610] on icon at bounding box center [458, 610] width 7 height 9
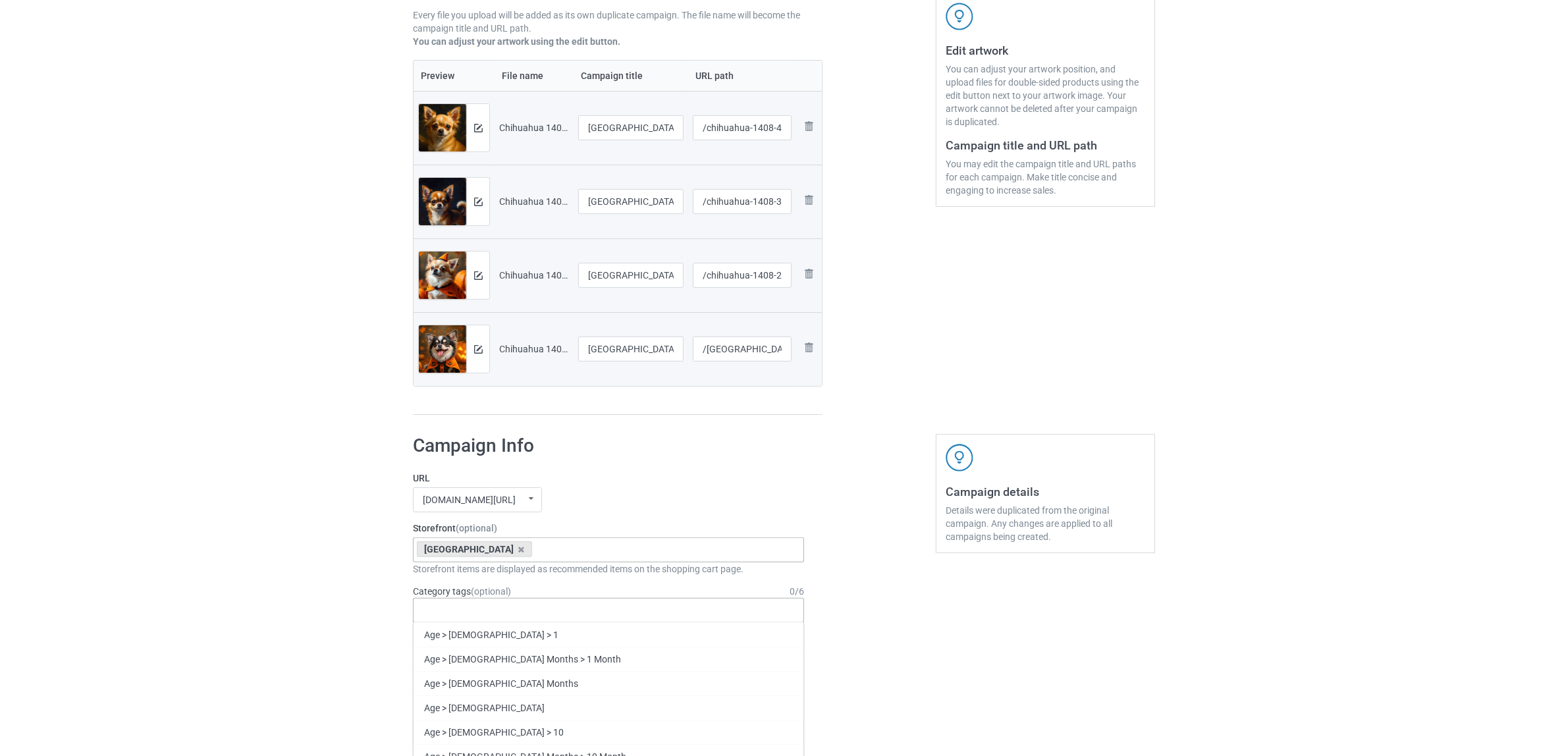
paste input "[GEOGRAPHIC_DATA]"
type input "[GEOGRAPHIC_DATA]"
click at [457, 657] on div "[GEOGRAPHIC_DATA]" at bounding box center [609, 659] width 390 height 24
click at [182, 542] on div "Bulk duplicate campaign Campaign to duplicate Husky Original Artwork 5500x7500 …" at bounding box center [784, 720] width 1568 height 1862
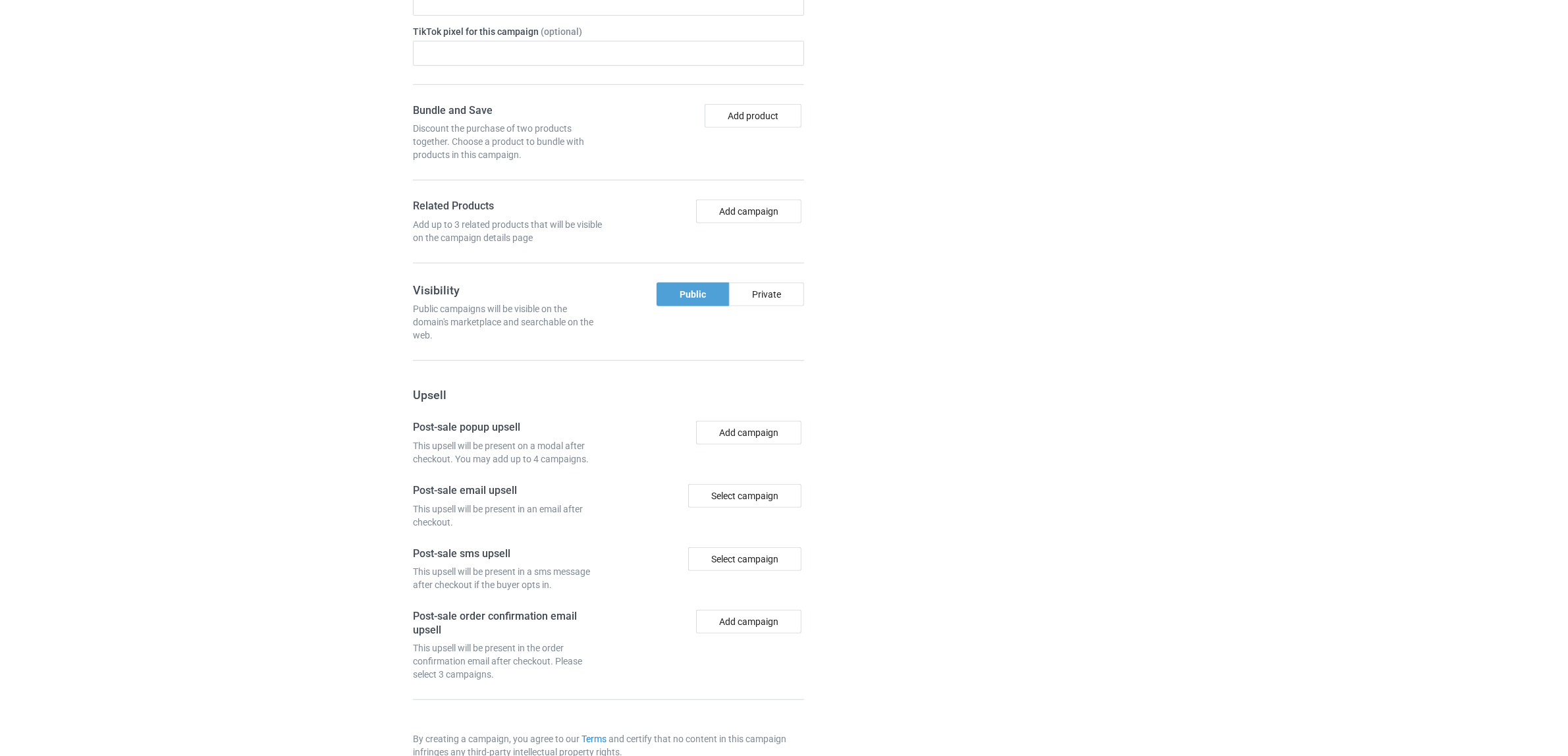
scroll to position [1146, 0]
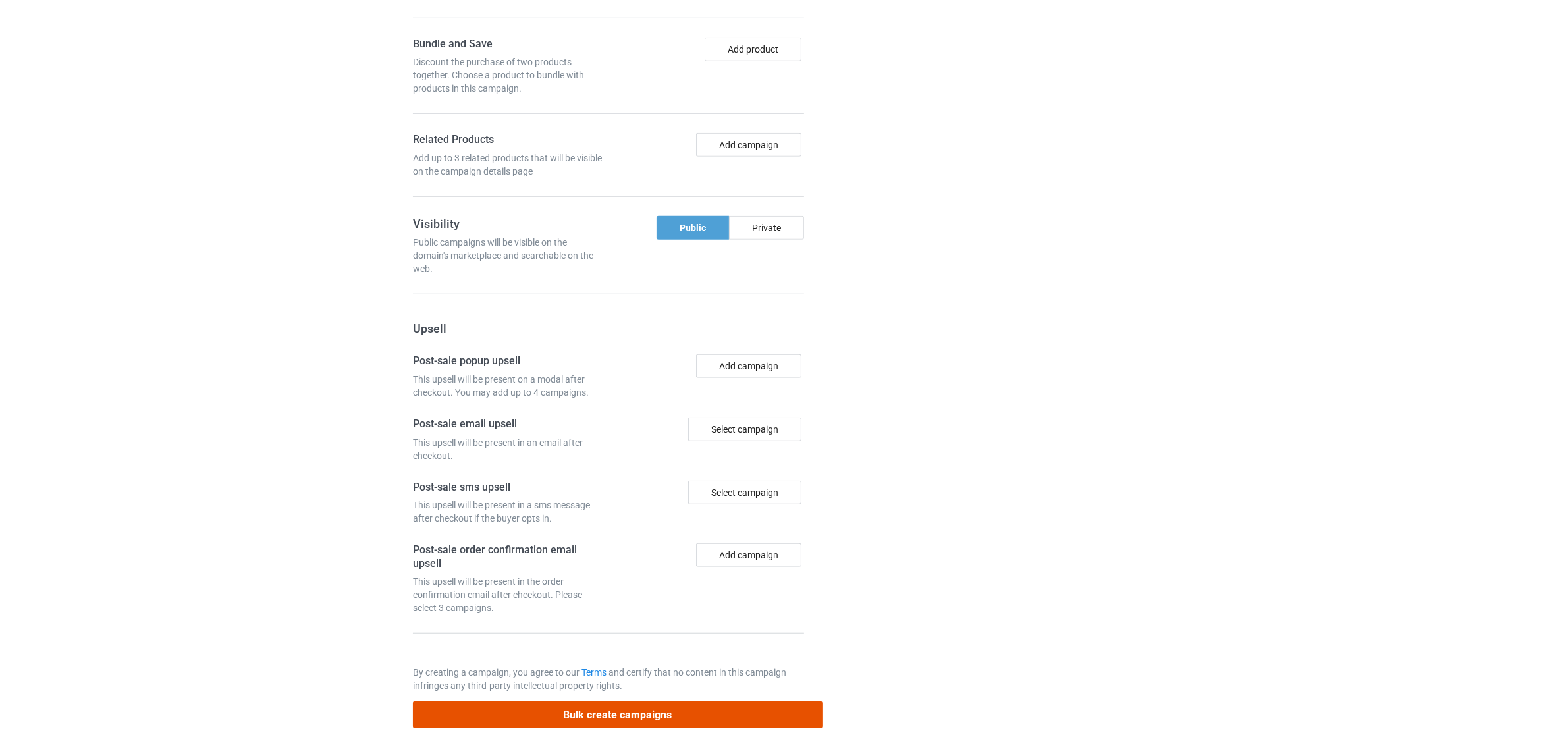
click at [609, 715] on button "Bulk create campaigns" at bounding box center [618, 715] width 410 height 27
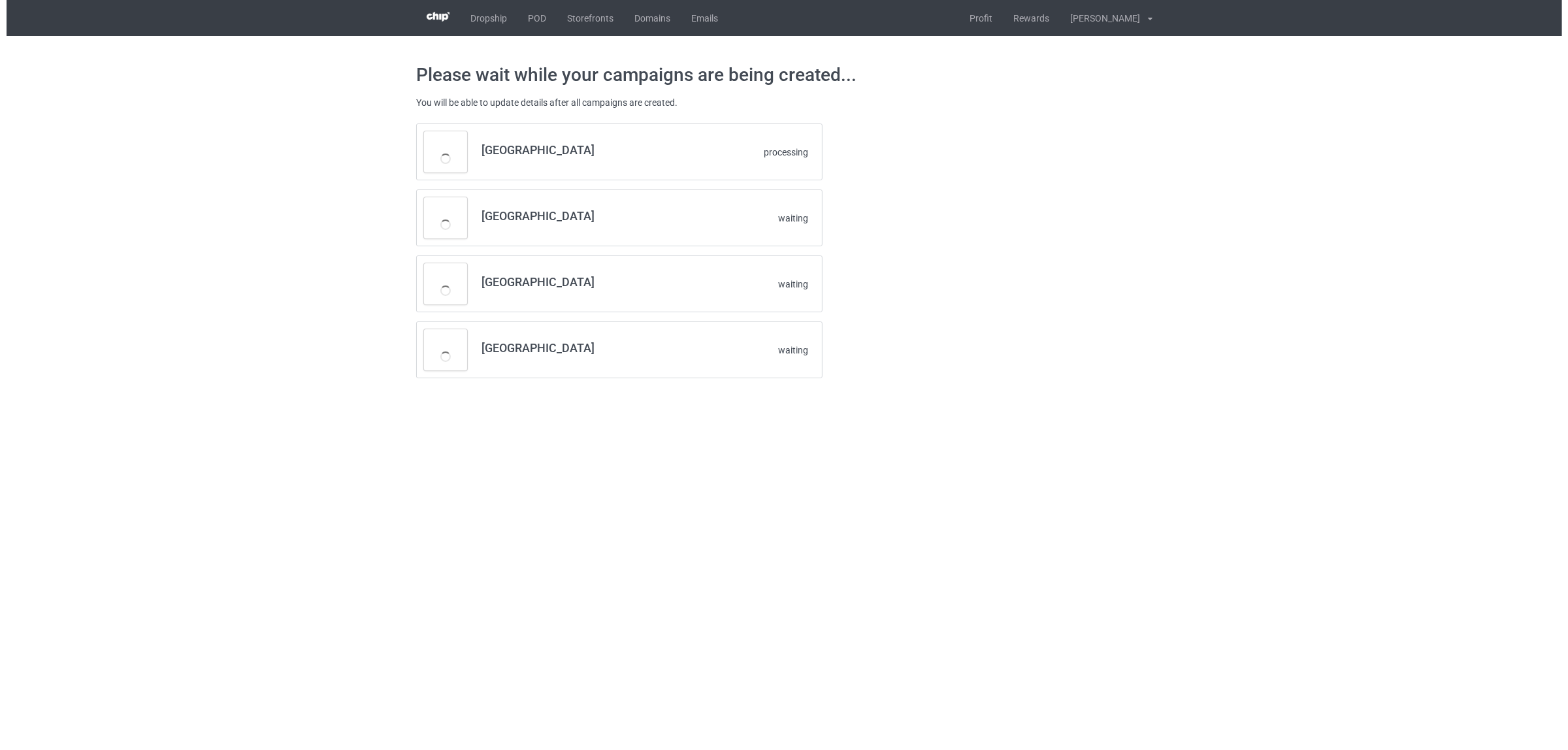
scroll to position [0, 0]
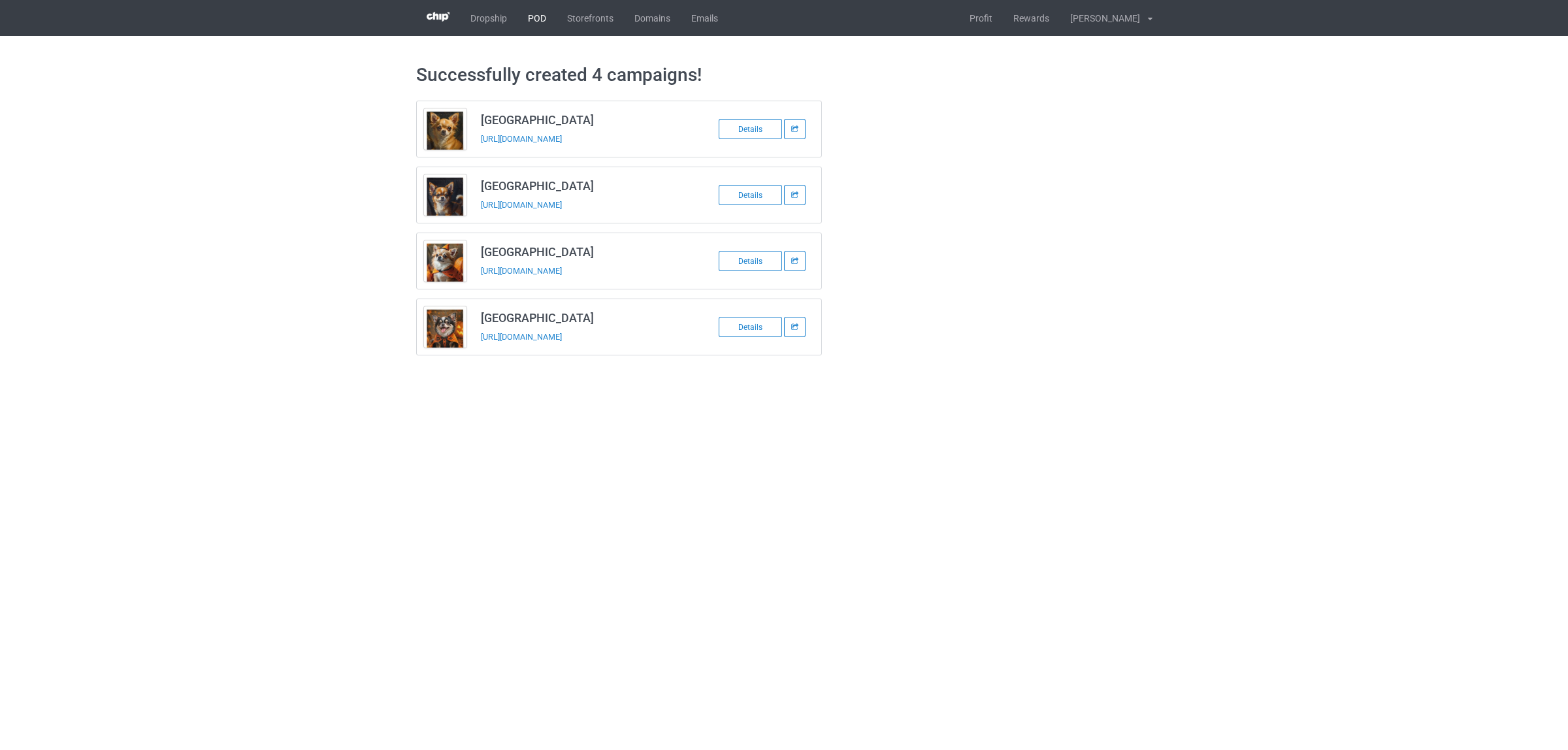
click at [530, 23] on link "POD" at bounding box center [537, 18] width 39 height 36
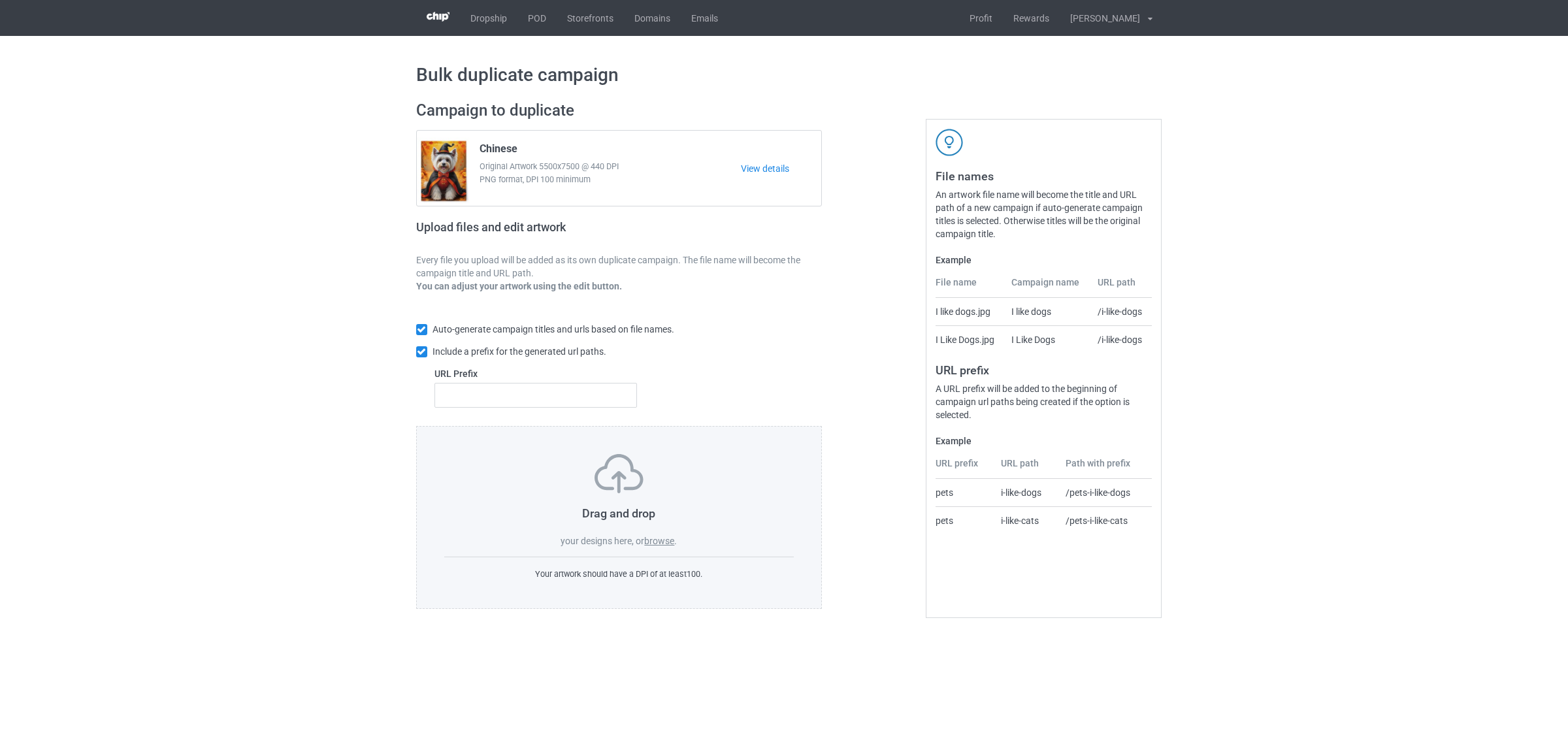
click at [663, 540] on label "browse" at bounding box center [658, 540] width 30 height 10
click at [0, 0] on input "browse" at bounding box center [0, 0] width 0 height 0
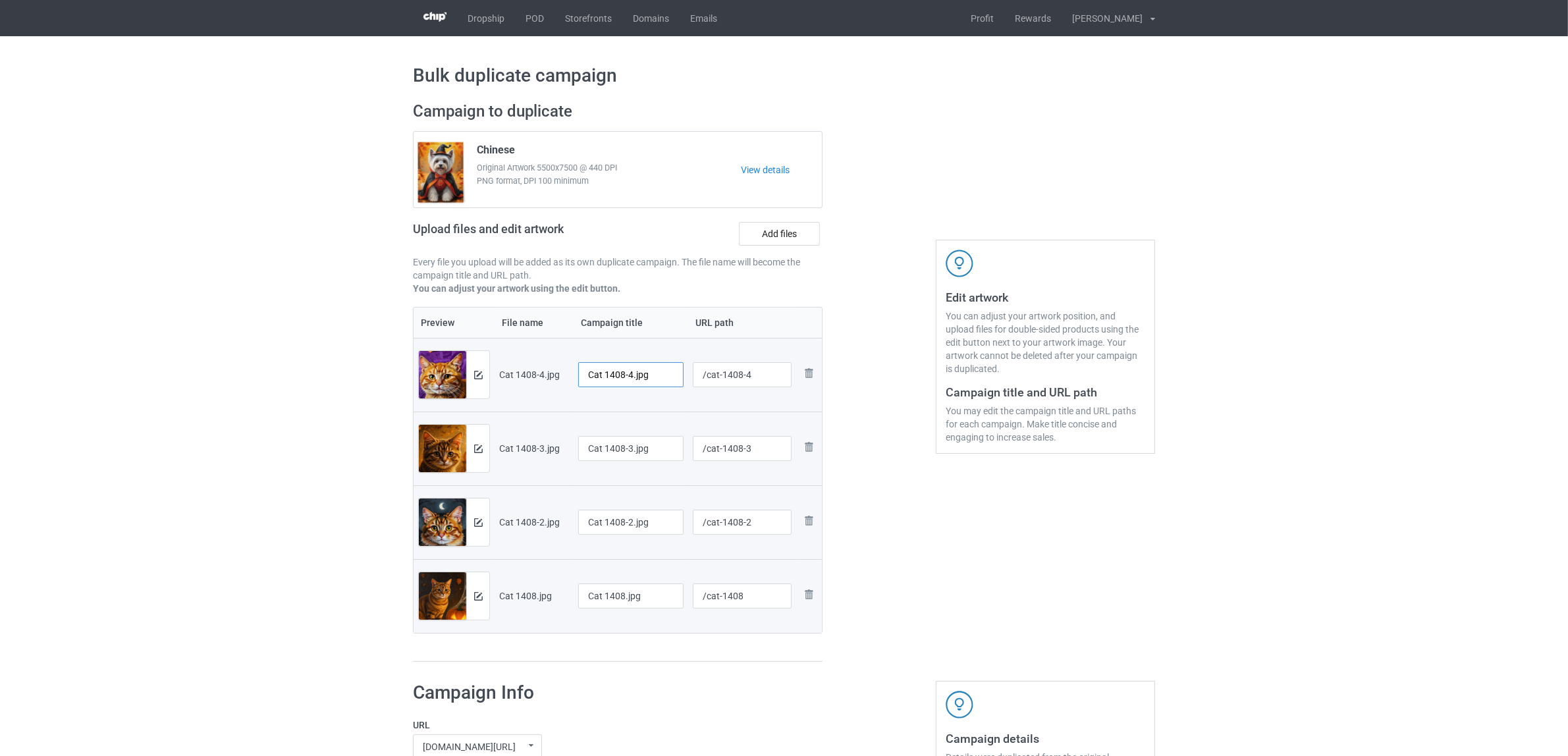
drag, startPoint x: 607, startPoint y: 375, endPoint x: 670, endPoint y: 383, distance: 63.5
click at [670, 383] on input "Cat 1408-4.jpg" at bounding box center [630, 374] width 105 height 25
drag, startPoint x: 631, startPoint y: 375, endPoint x: 537, endPoint y: 374, distance: 94.0
click at [537, 374] on tr "Preview and edit artwork Cat 1408-4.jpg Cat /cat-1408-4 Remove file" at bounding box center [618, 375] width 408 height 74
type input "Cat"
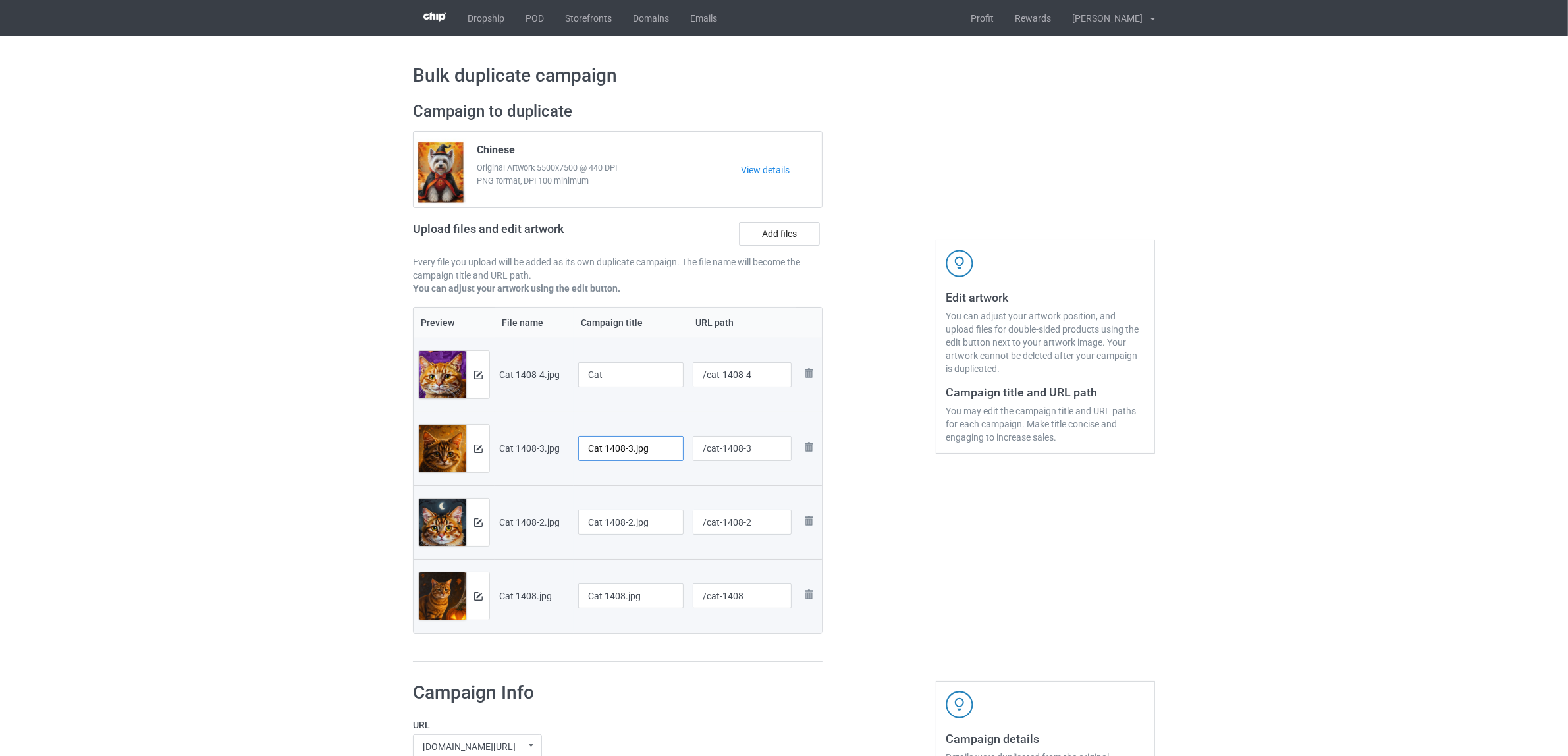
drag, startPoint x: 648, startPoint y: 453, endPoint x: 567, endPoint y: 459, distance: 81.2
click at [542, 452] on tr "Preview and edit artwork Cat 1408-3.jpg Cat 1408-3.jpg /cat-1408-3 Remove file" at bounding box center [618, 448] width 408 height 74
paste input "text"
type input "Cat"
click at [654, 529] on input "Cat 1408-2.jpg" at bounding box center [630, 522] width 105 height 25
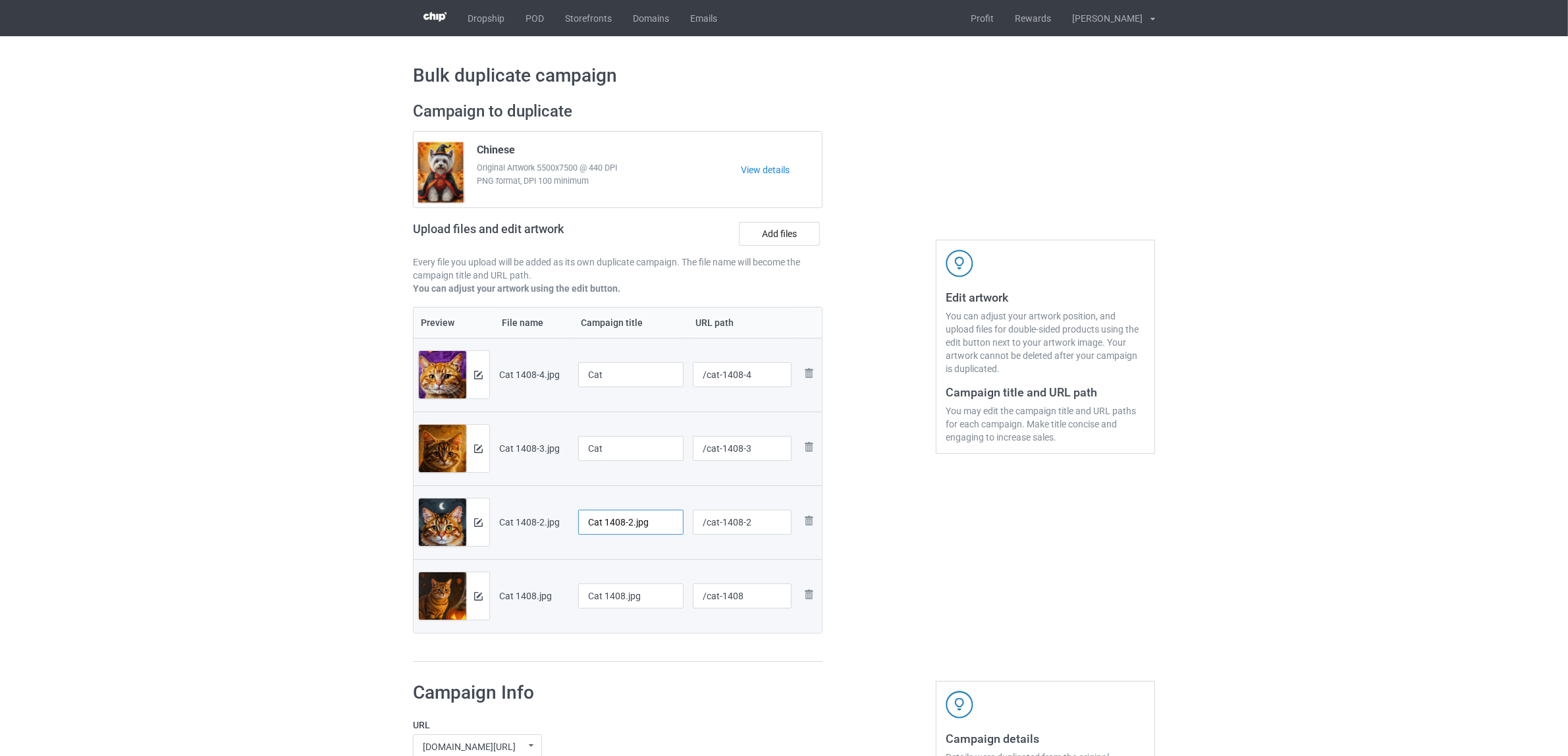
drag, startPoint x: 663, startPoint y: 525, endPoint x: 553, endPoint y: 525, distance: 110.0
click at [553, 524] on tr "Preview and edit artwork Cat 1408-2.jpg Cat 1408-2.jpg /cat-1408-2 Remove file" at bounding box center [618, 522] width 408 height 74
paste input "text"
type input "Cat"
click at [646, 591] on input "Cat 1408.jpg" at bounding box center [630, 595] width 105 height 25
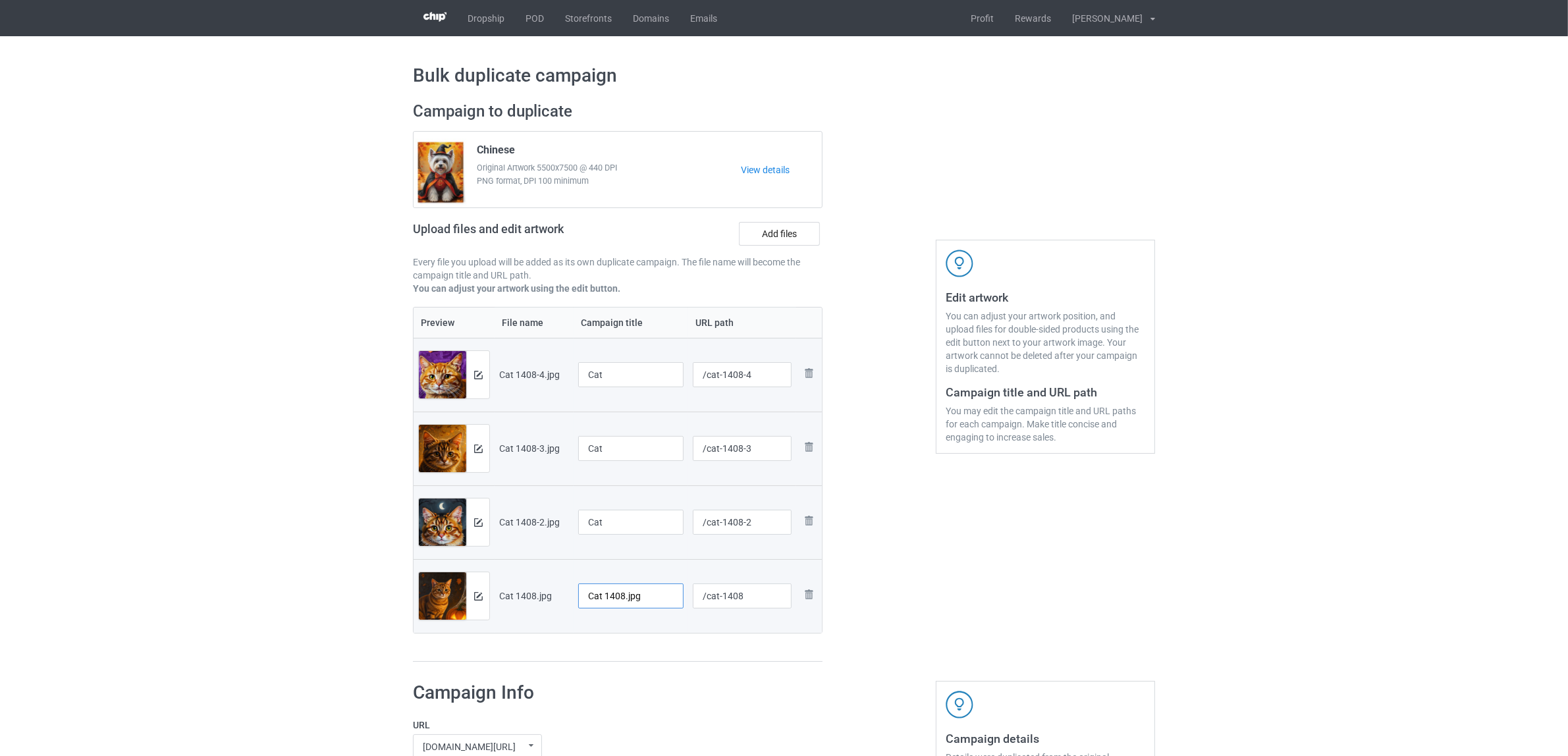
drag, startPoint x: 657, startPoint y: 597, endPoint x: 563, endPoint y: 594, distance: 94.0
click at [548, 590] on tr "Preview and edit artwork Cat 1408.jpg Cat 1408.jpg /cat-1408 Remove file" at bounding box center [618, 596] width 408 height 74
paste input "text"
type input "Cat"
click at [646, 665] on div "Campaign to duplicate Chinese Original Artwork 5500x7500 @ 440 DPI PNG format, …" at bounding box center [618, 382] width 428 height 580
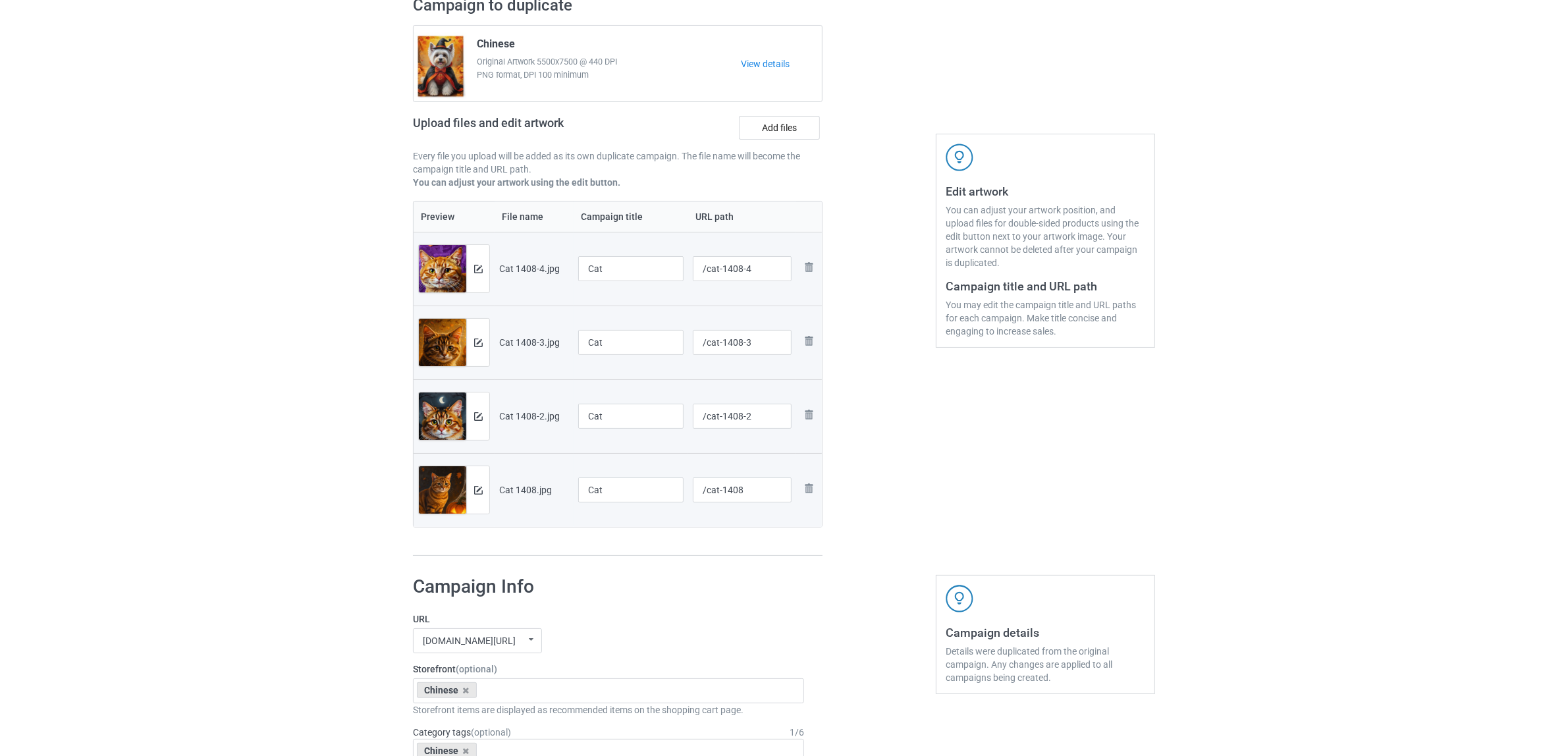
scroll to position [247, 0]
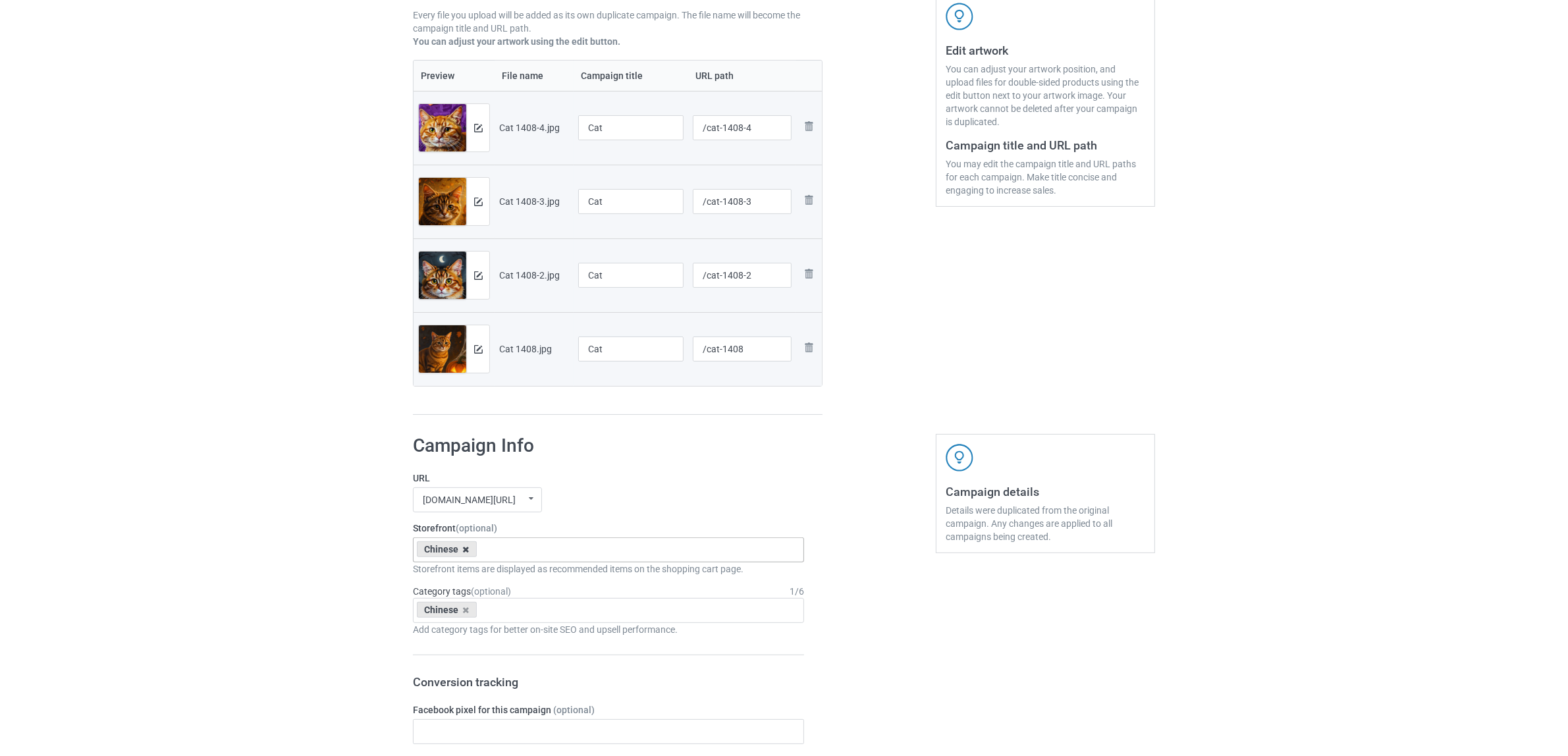
click at [465, 547] on icon at bounding box center [466, 549] width 7 height 9
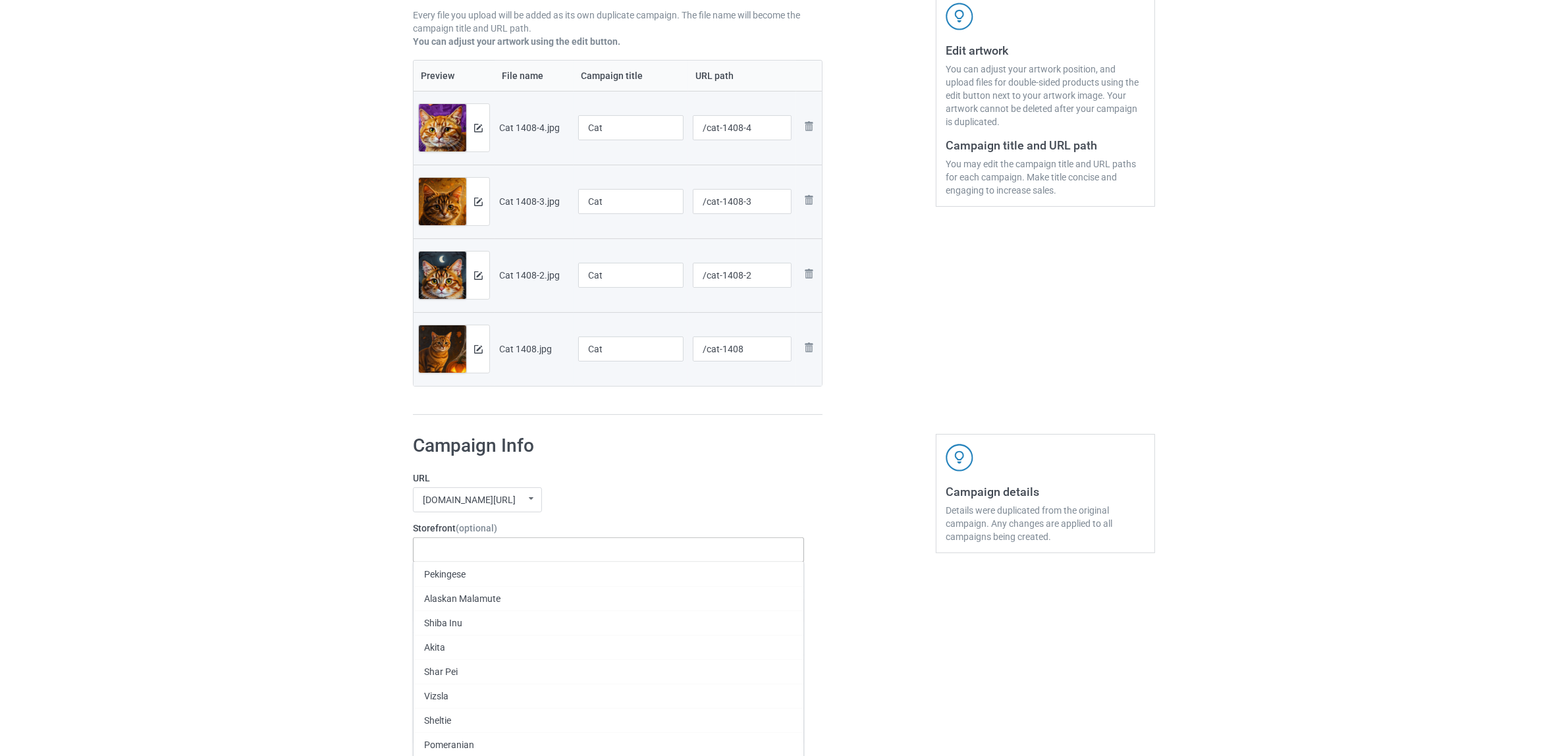
paste input "Cat"
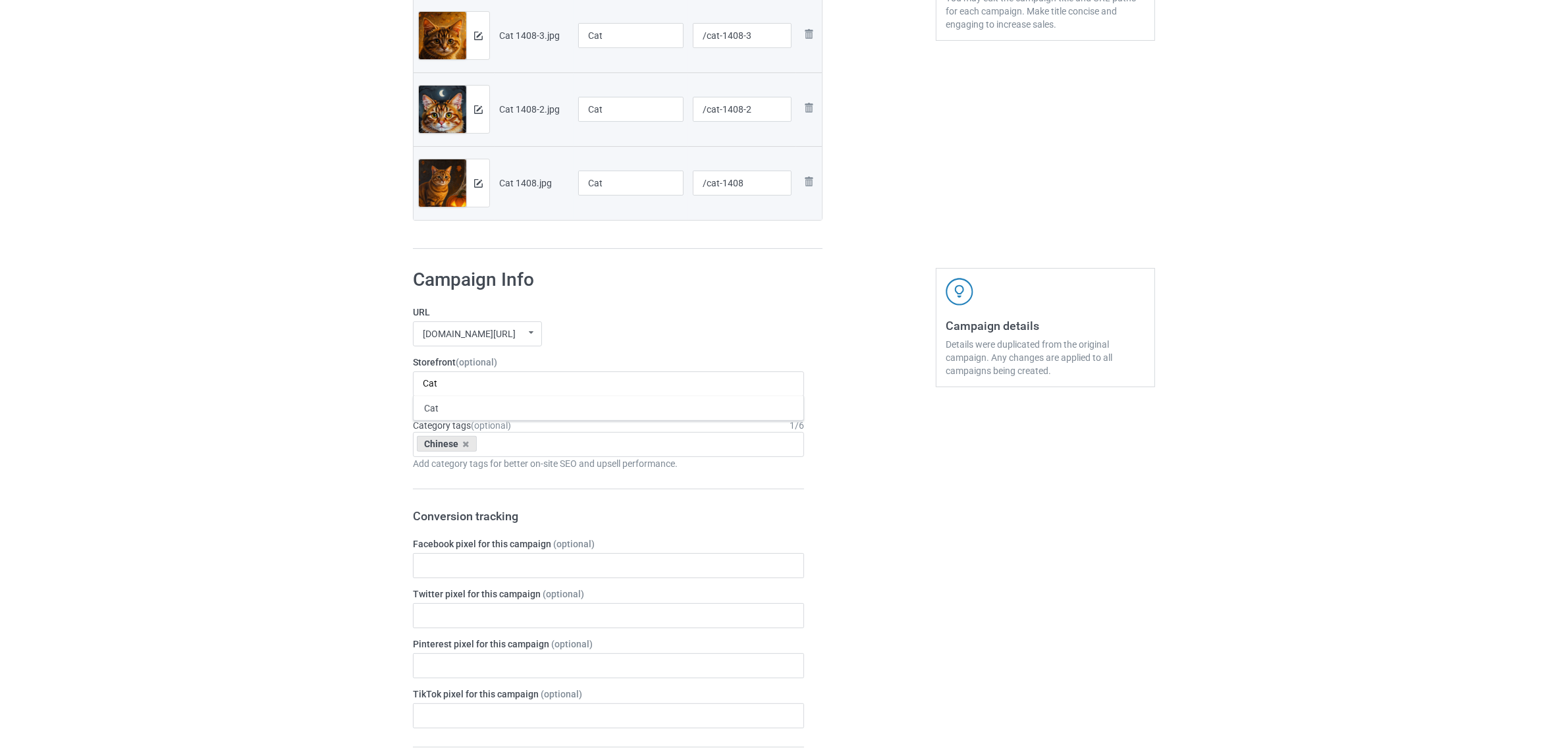
scroll to position [493, 0]
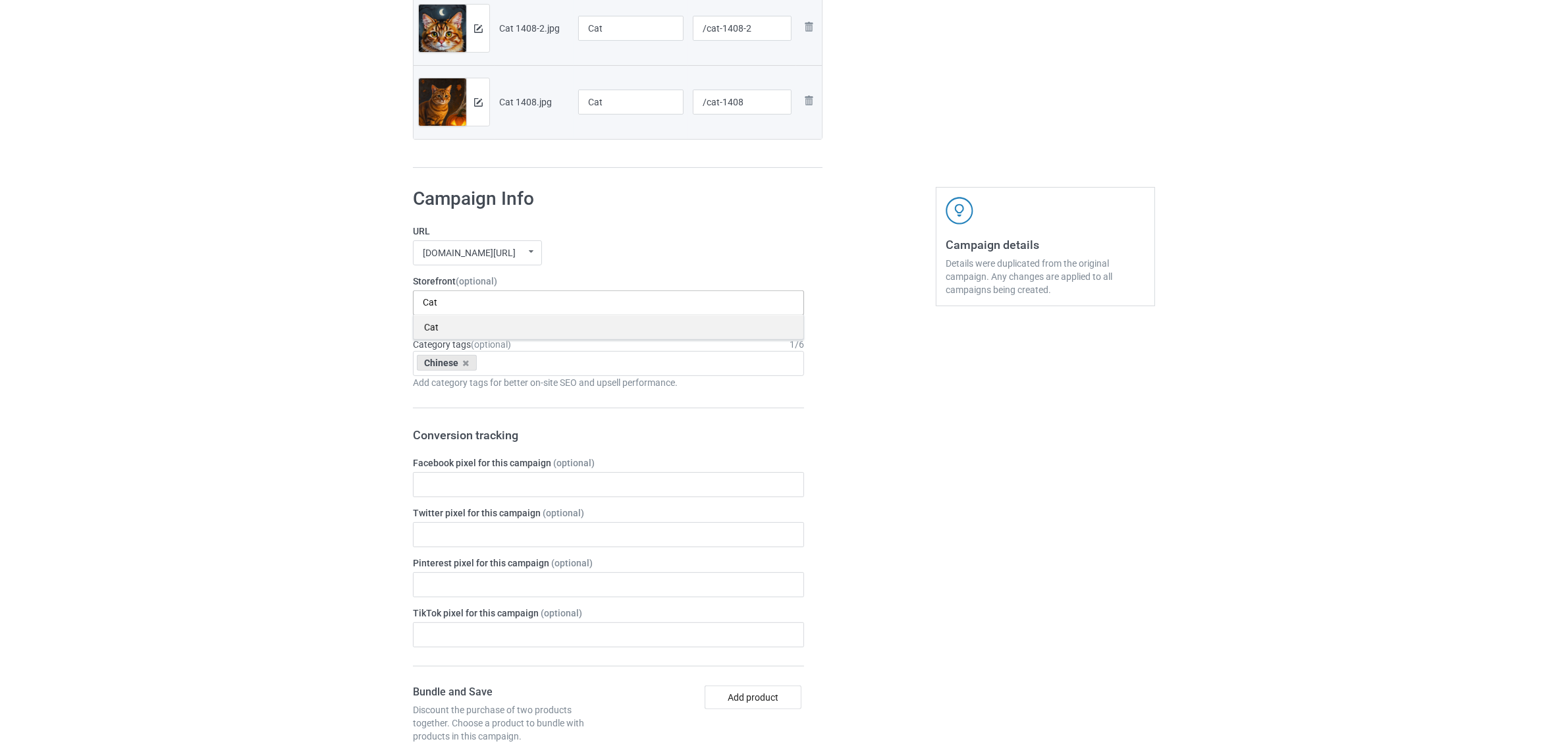
type input "Cat"
click at [436, 328] on div "Cat" at bounding box center [609, 327] width 390 height 24
click at [465, 365] on icon at bounding box center [466, 363] width 7 height 9
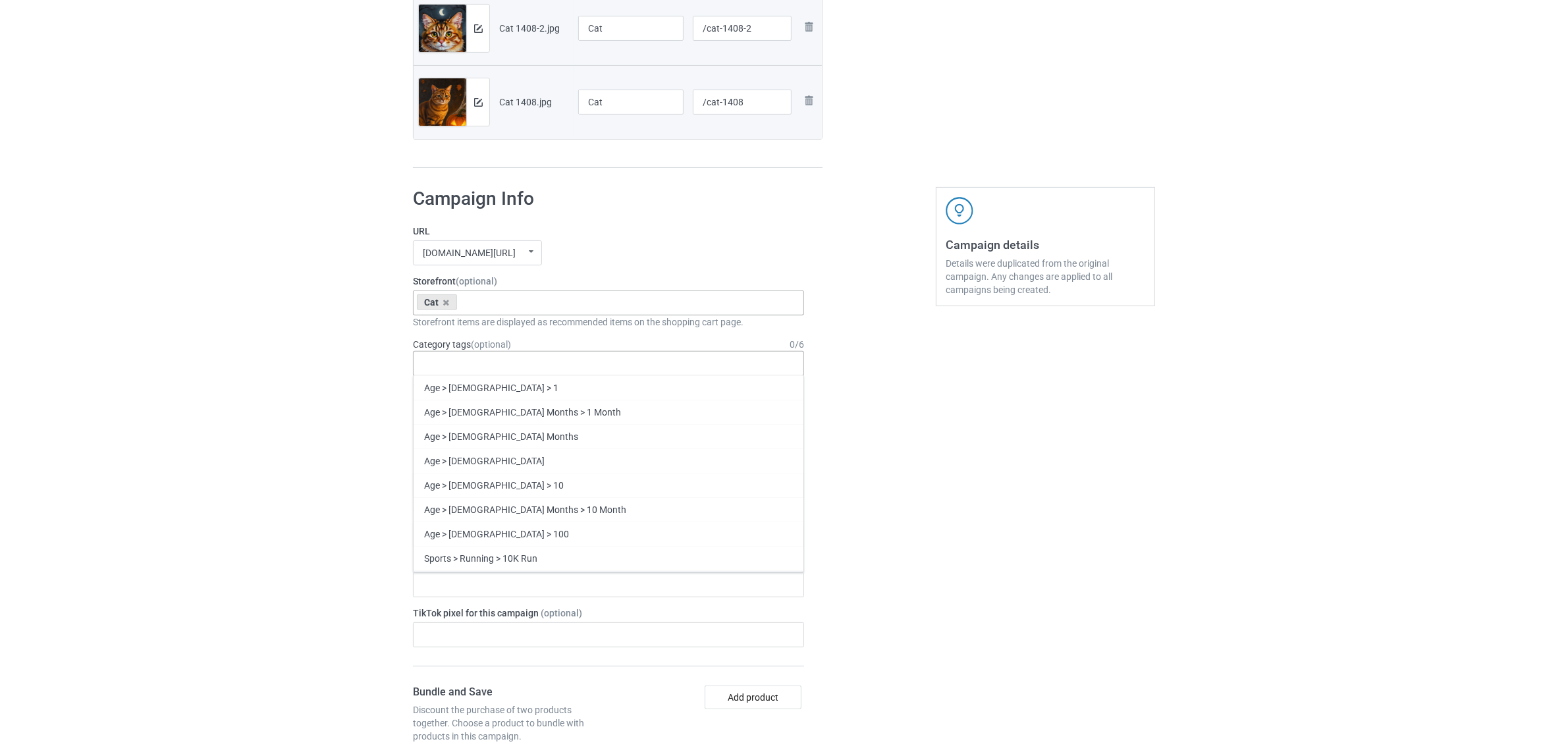
paste input "Cat"
type input "Cat"
click at [488, 557] on div "Cat" at bounding box center [609, 559] width 390 height 24
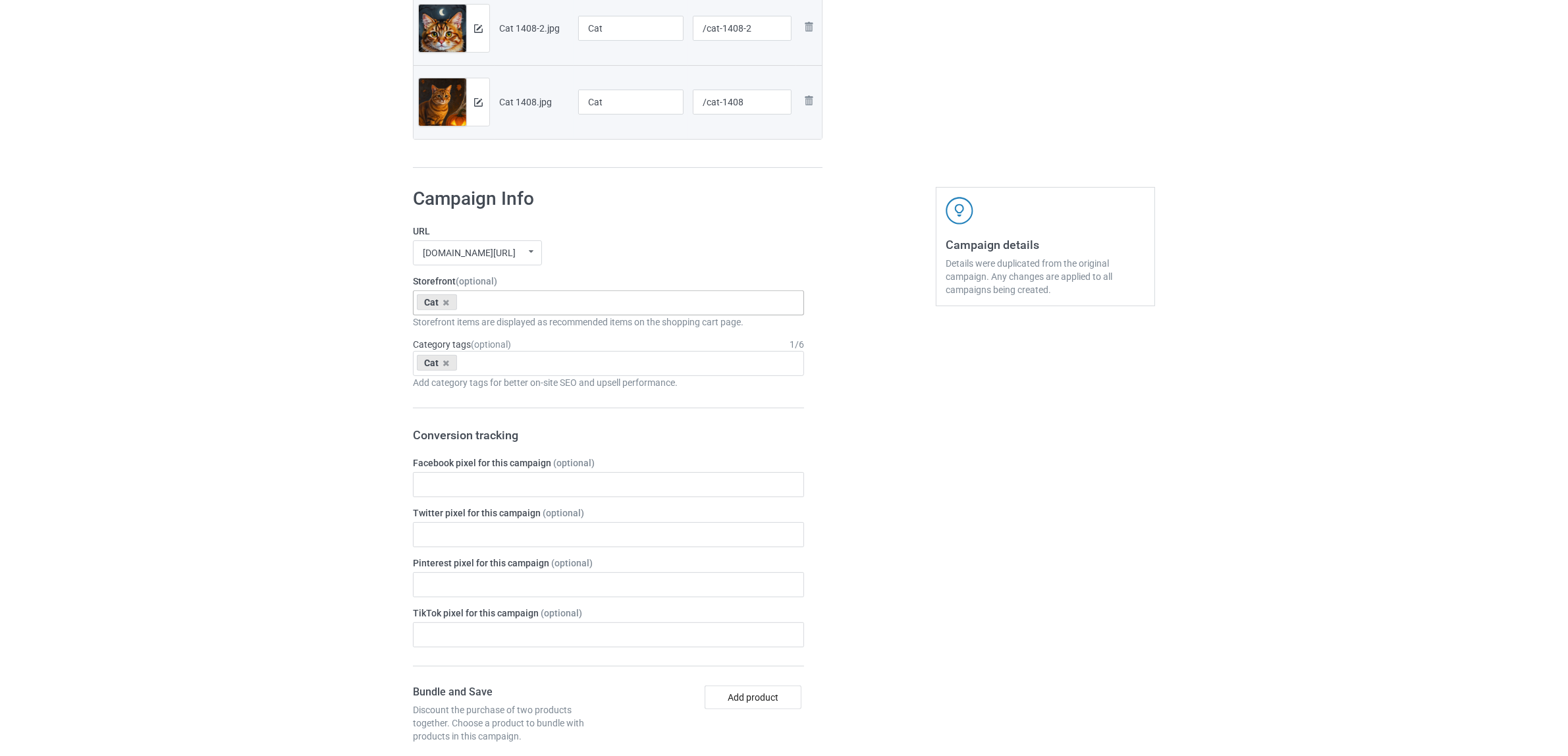
click at [190, 454] on div "Bulk duplicate campaign Campaign to duplicate Chinese Original Artwork 5500x750…" at bounding box center [784, 473] width 1568 height 1862
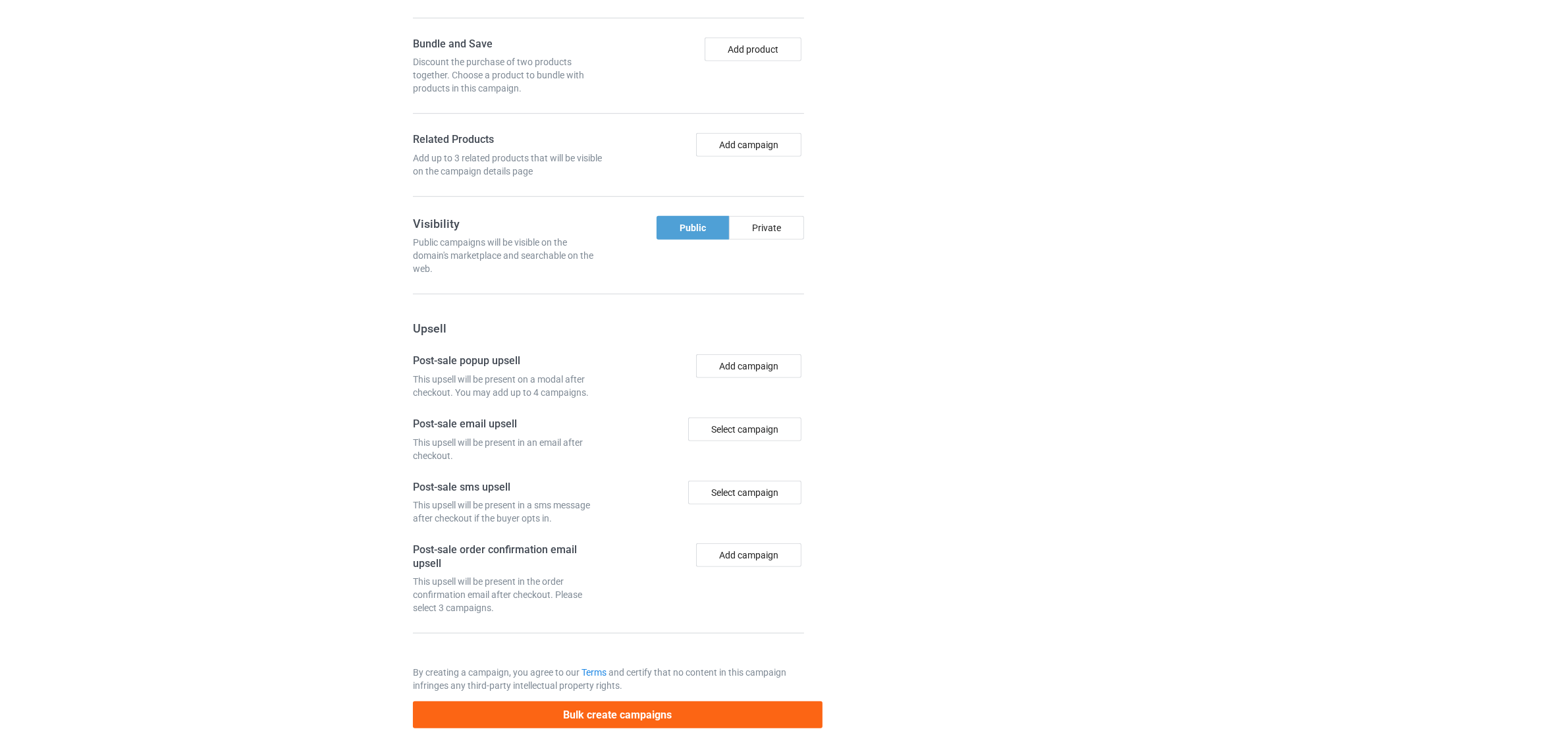
scroll to position [1146, 0]
click at [613, 719] on button "Bulk create campaigns" at bounding box center [618, 715] width 410 height 27
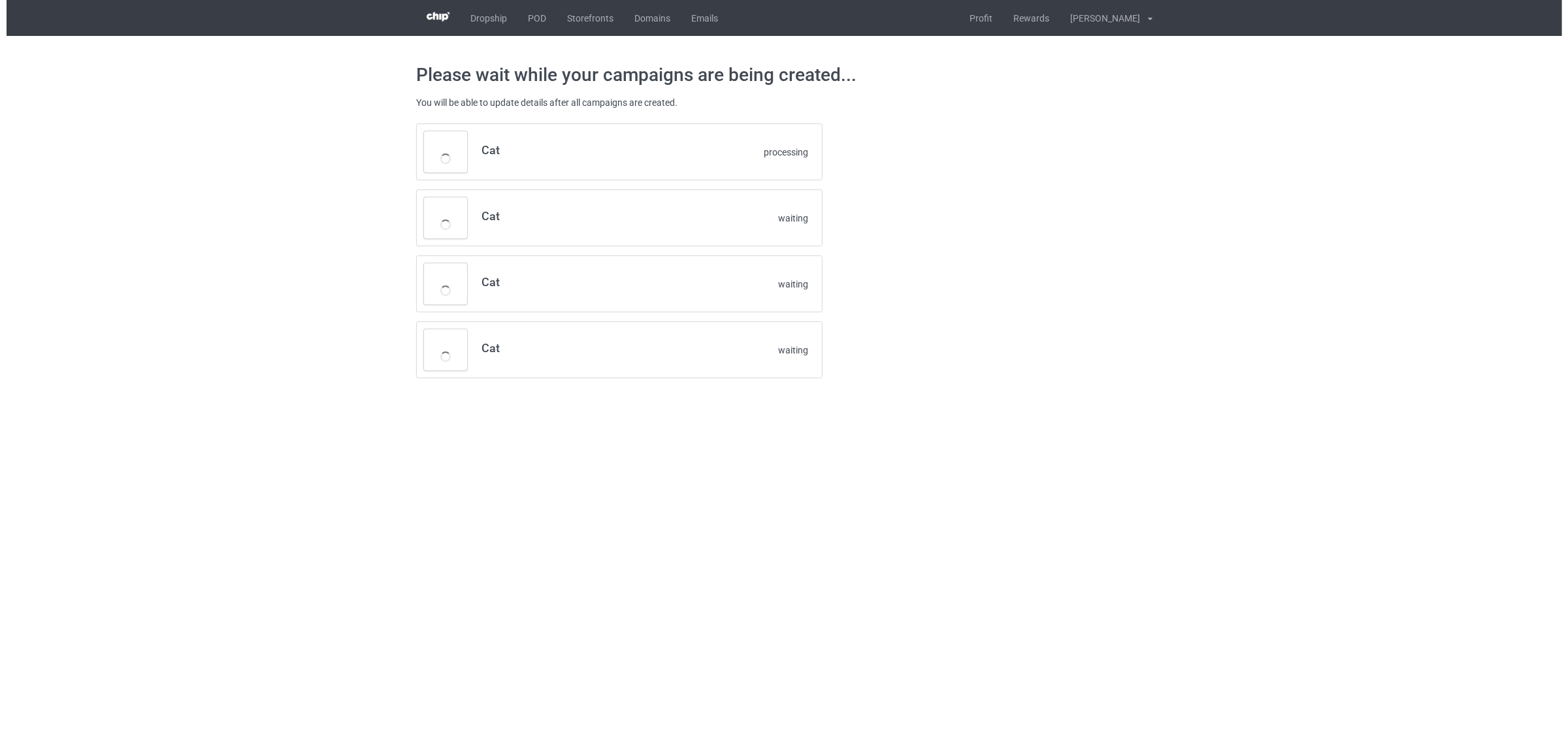
scroll to position [0, 0]
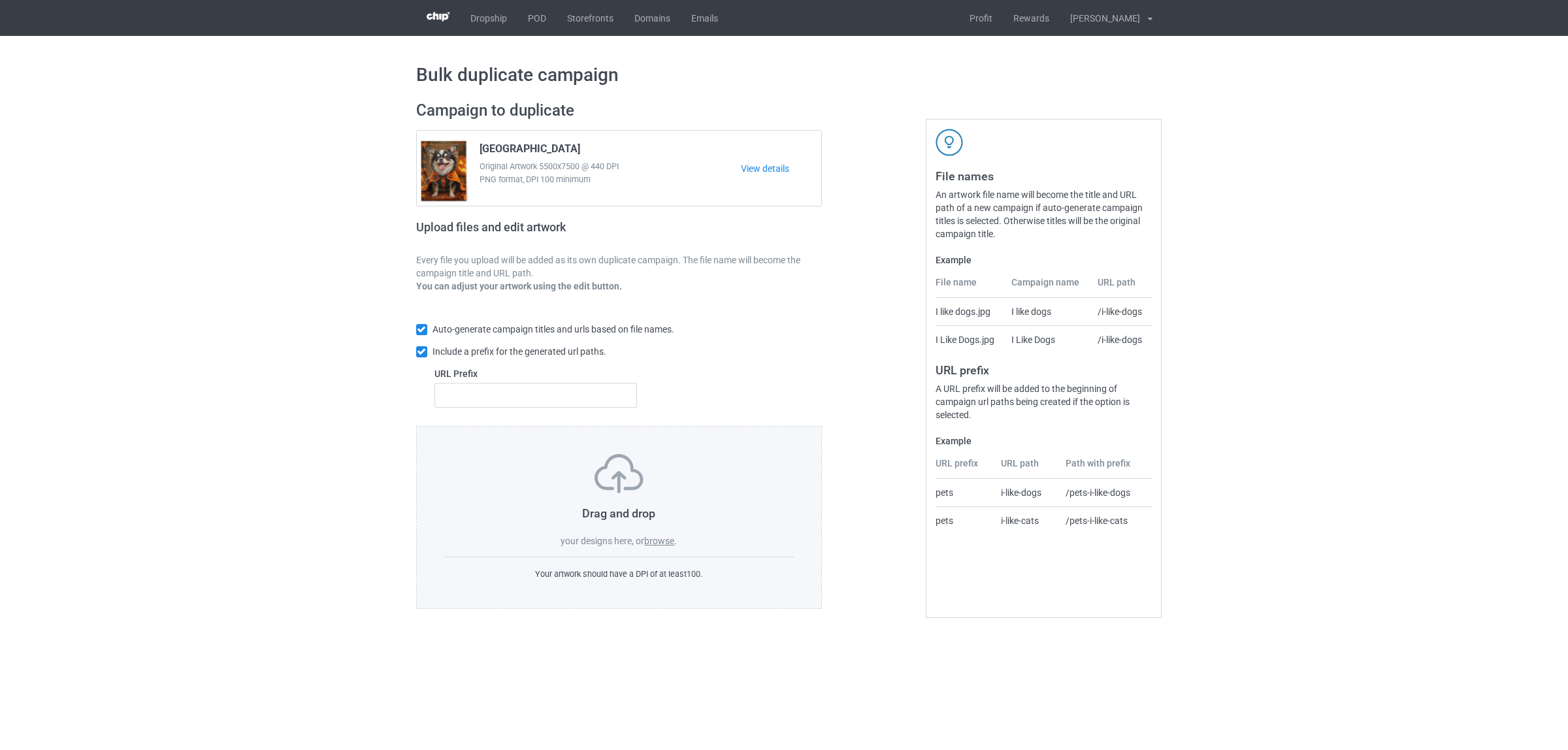
click at [664, 543] on label "browse" at bounding box center [658, 540] width 30 height 10
click at [0, 0] on input "browse" at bounding box center [0, 0] width 0 height 0
click at [660, 539] on label "browse" at bounding box center [658, 540] width 30 height 10
click at [0, 0] on input "browse" at bounding box center [0, 0] width 0 height 0
click at [651, 547] on div "Drag and drop your designs here, or browse ." at bounding box center [619, 501] width 350 height 93
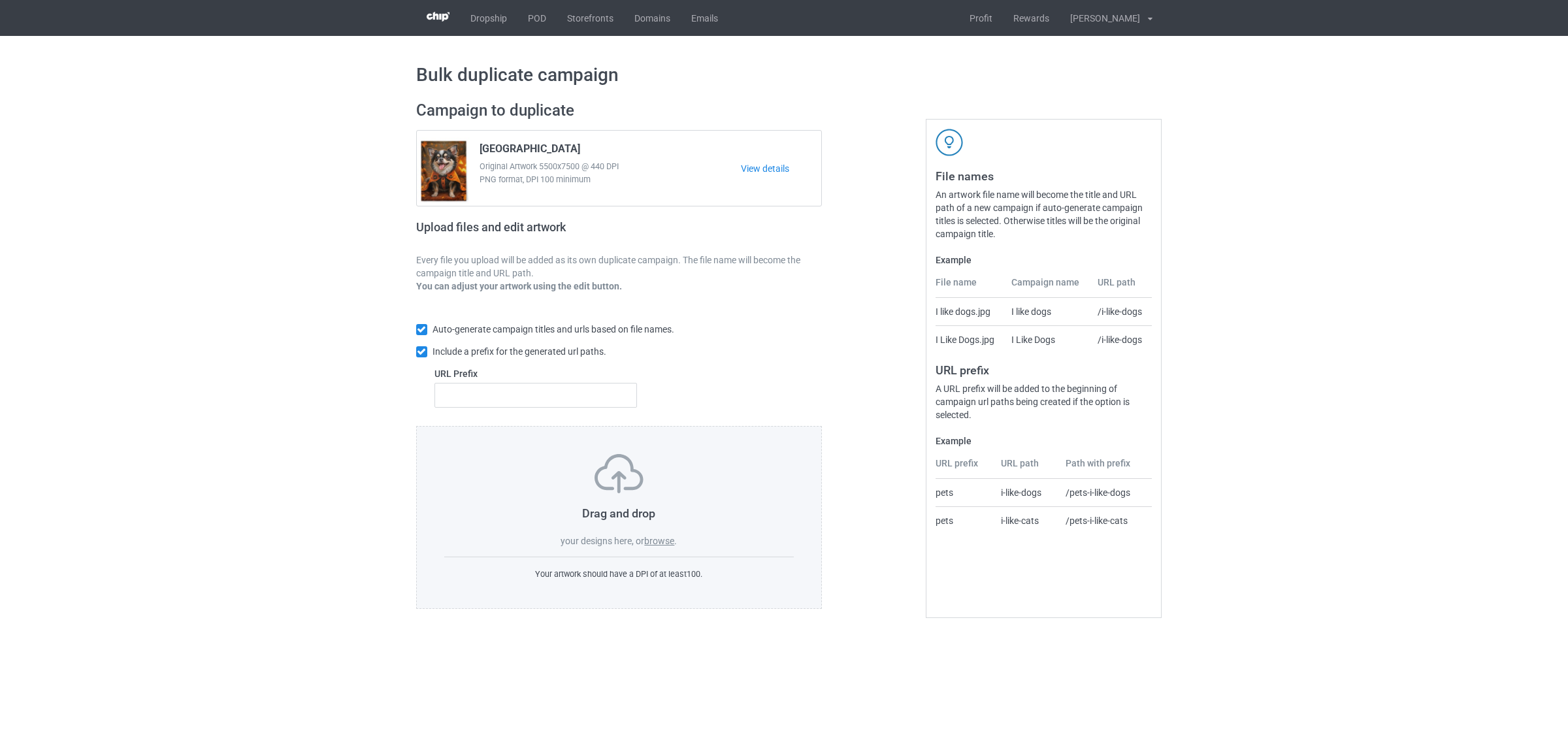
click at [660, 540] on label "browse" at bounding box center [658, 540] width 30 height 10
click at [0, 0] on input "browse" at bounding box center [0, 0] width 0 height 0
click at [655, 546] on label "browse" at bounding box center [658, 540] width 30 height 10
click at [0, 0] on input "browse" at bounding box center [0, 0] width 0 height 0
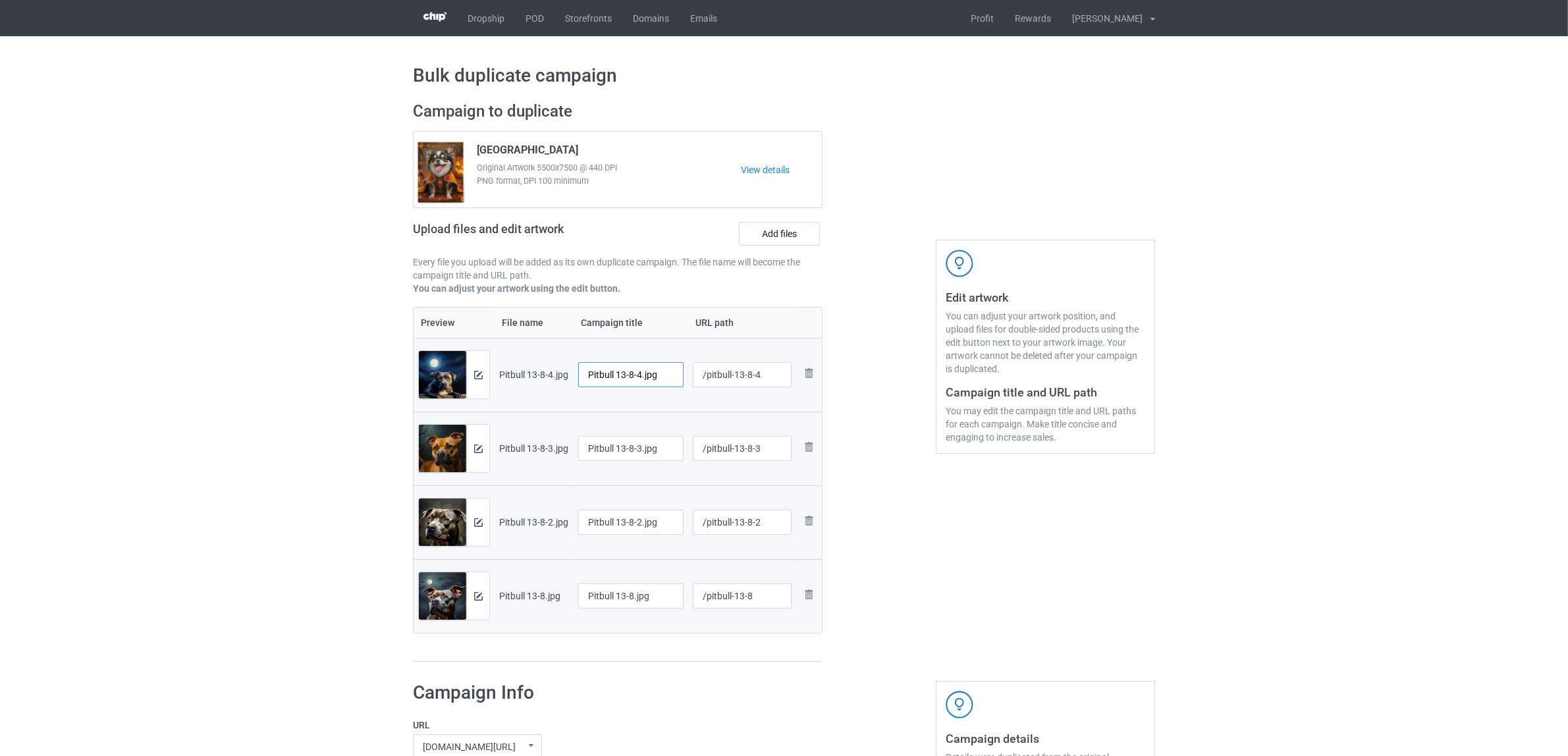
drag, startPoint x: 619, startPoint y: 369, endPoint x: 694, endPoint y: 370, distance: 75.0
click at [694, 370] on tr "Preview and edit artwork Pitbull 13-8-4.jpg Pitbull 13-8-4.jpg /pitbull-13-8-4 …" at bounding box center [618, 375] width 408 height 74
click at [603, 377] on input "Pitbull" at bounding box center [630, 374] width 105 height 25
type input "Pitbull"
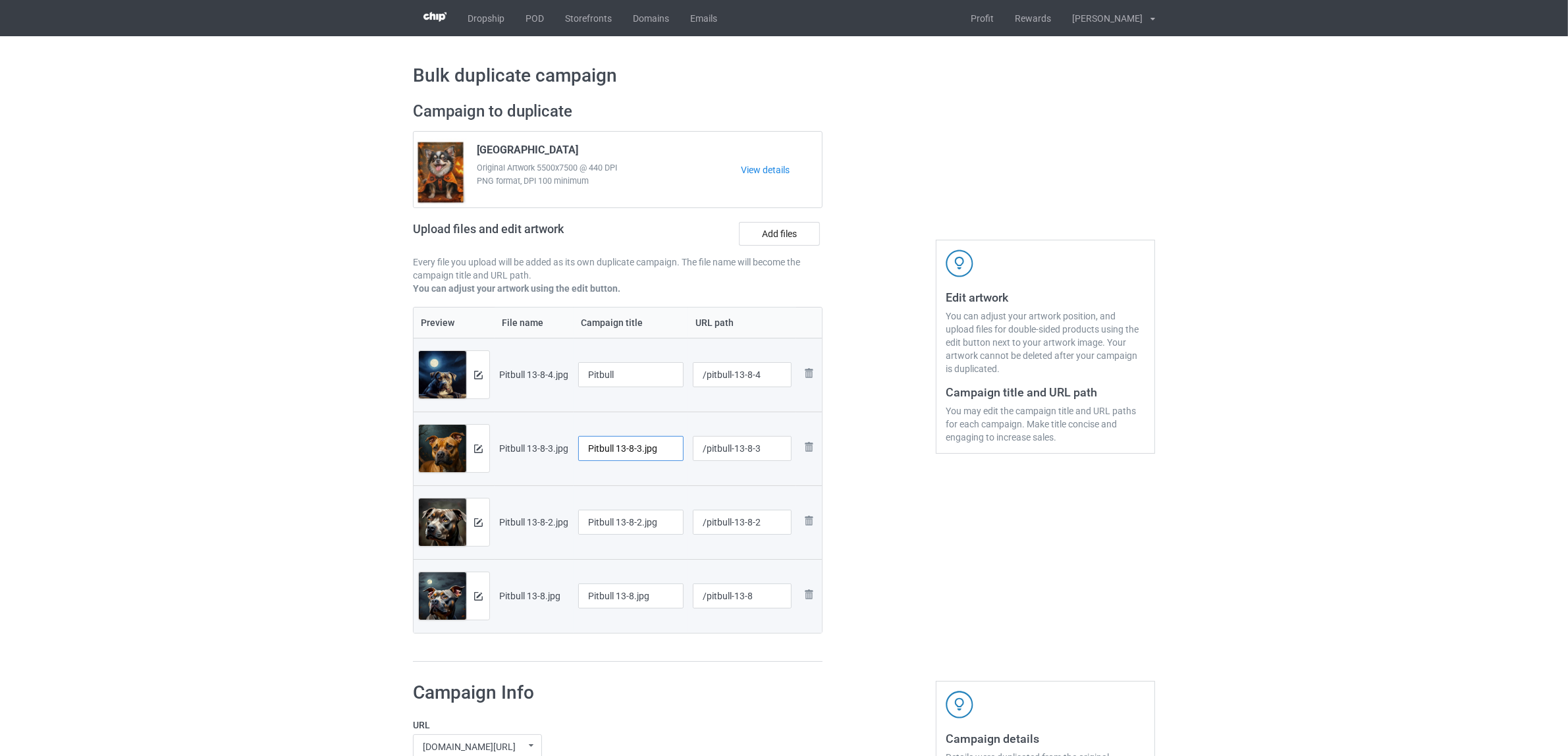
click at [636, 445] on input "Pitbull 13-8-3.jpg" at bounding box center [630, 448] width 105 height 25
paste input "text"
type input "Pitbull"
click at [633, 525] on input "Pitbull 13-8-2.jpg" at bounding box center [630, 522] width 105 height 25
paste input "text"
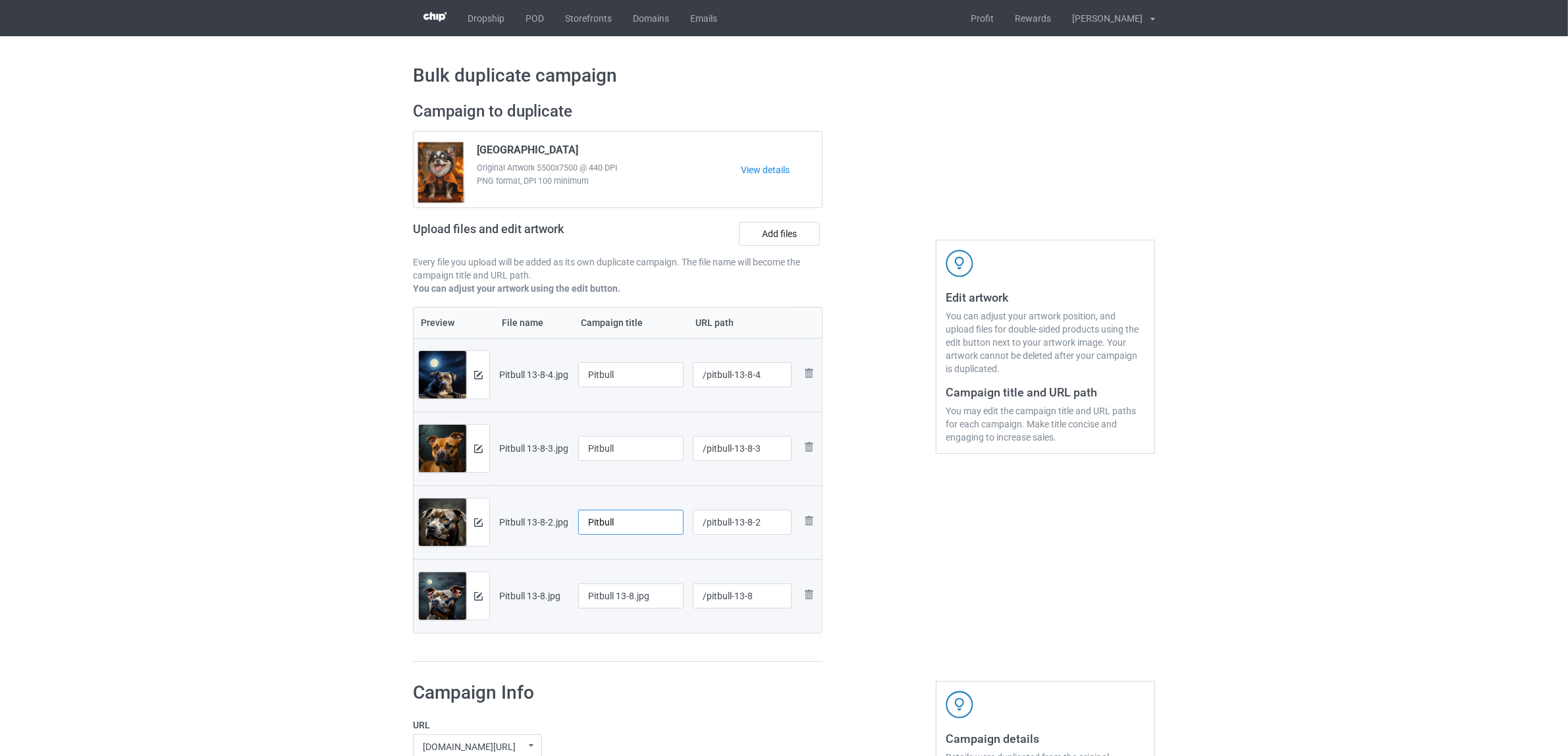
type input "Pitbull"
click at [612, 601] on input "Pitbull 13-8.jpg" at bounding box center [630, 595] width 105 height 25
paste input "text"
type input "Pitbull"
click at [626, 648] on div "Preview File name Campaign title URL path Preview and edit artwork Pitbull 13-8…" at bounding box center [618, 485] width 410 height 356
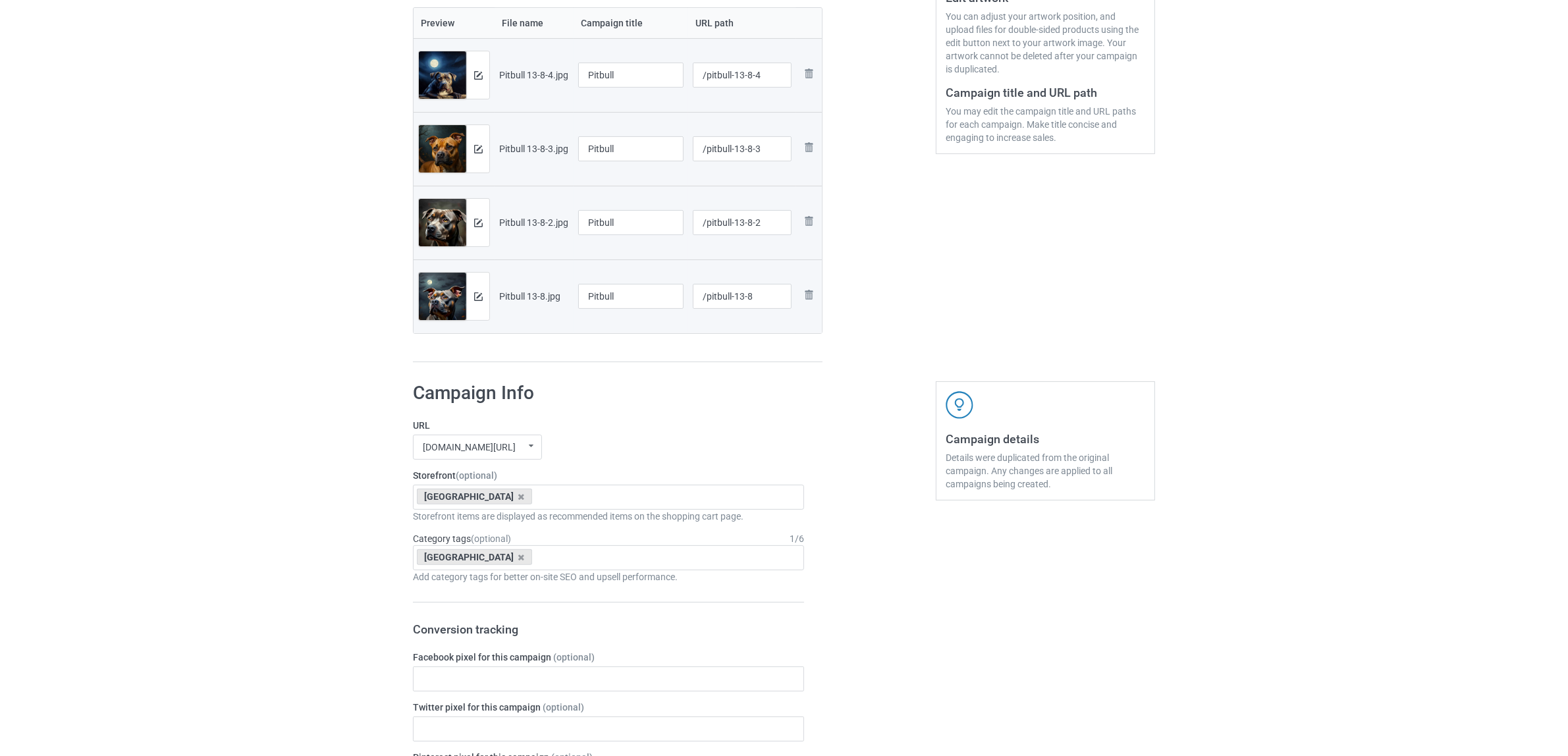
scroll to position [329, 0]
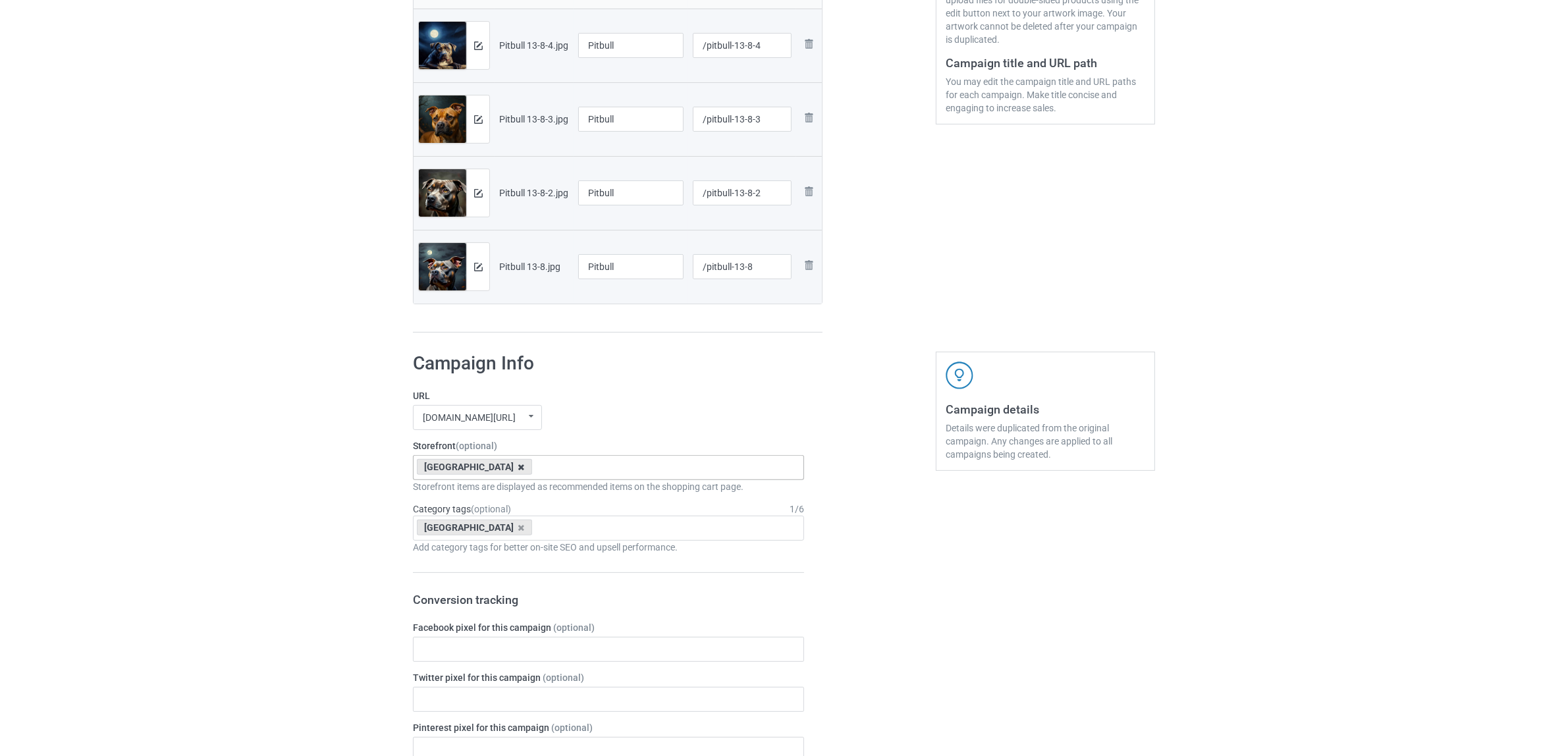
click at [518, 463] on icon at bounding box center [522, 467] width 7 height 9
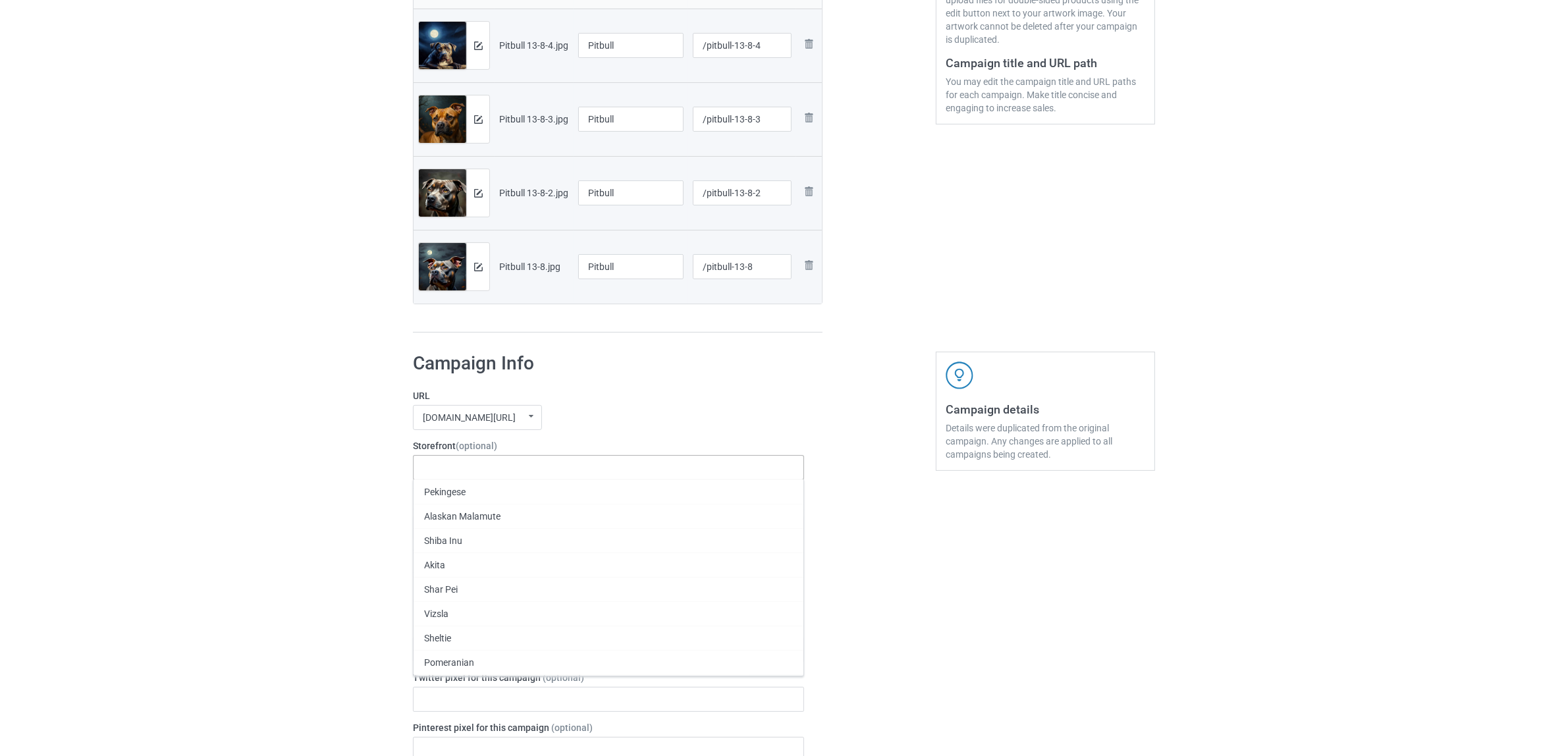
paste input "Pitbull"
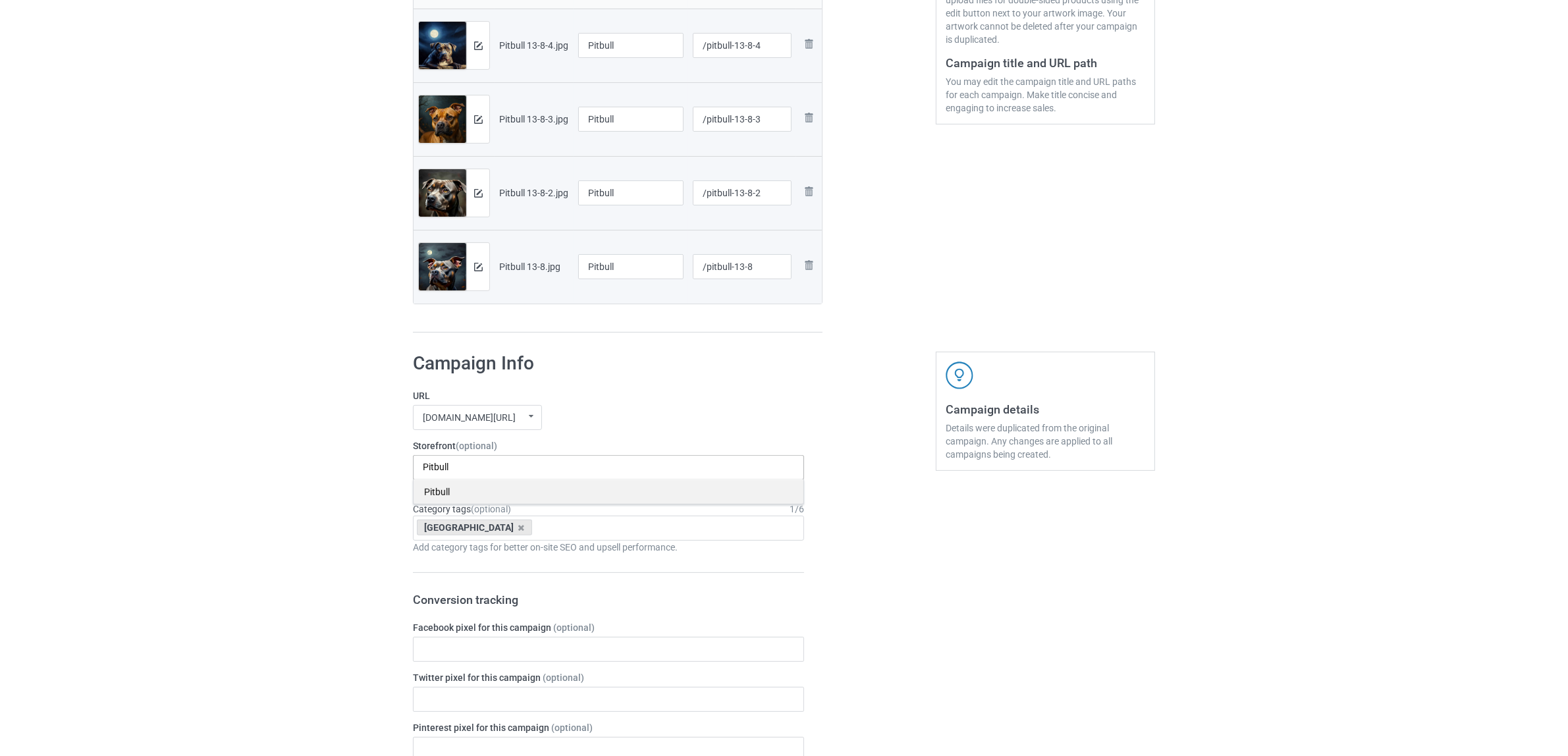
type input "Pitbull"
click at [451, 491] on div "Pitbull" at bounding box center [609, 491] width 390 height 24
click at [481, 531] on div "[GEOGRAPHIC_DATA]" at bounding box center [474, 527] width 115 height 15
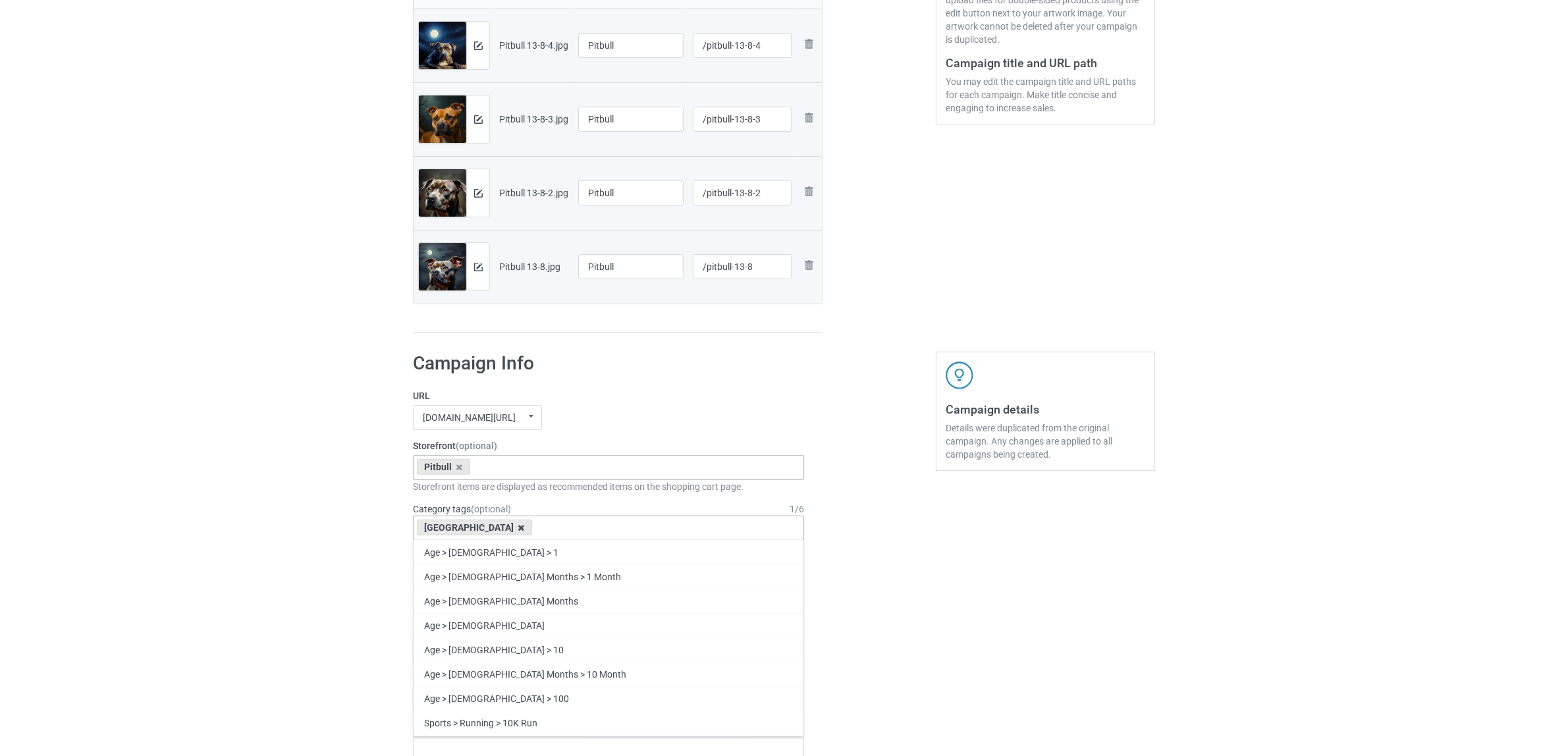
click at [518, 531] on icon at bounding box center [522, 528] width 7 height 9
paste input "Pitbull"
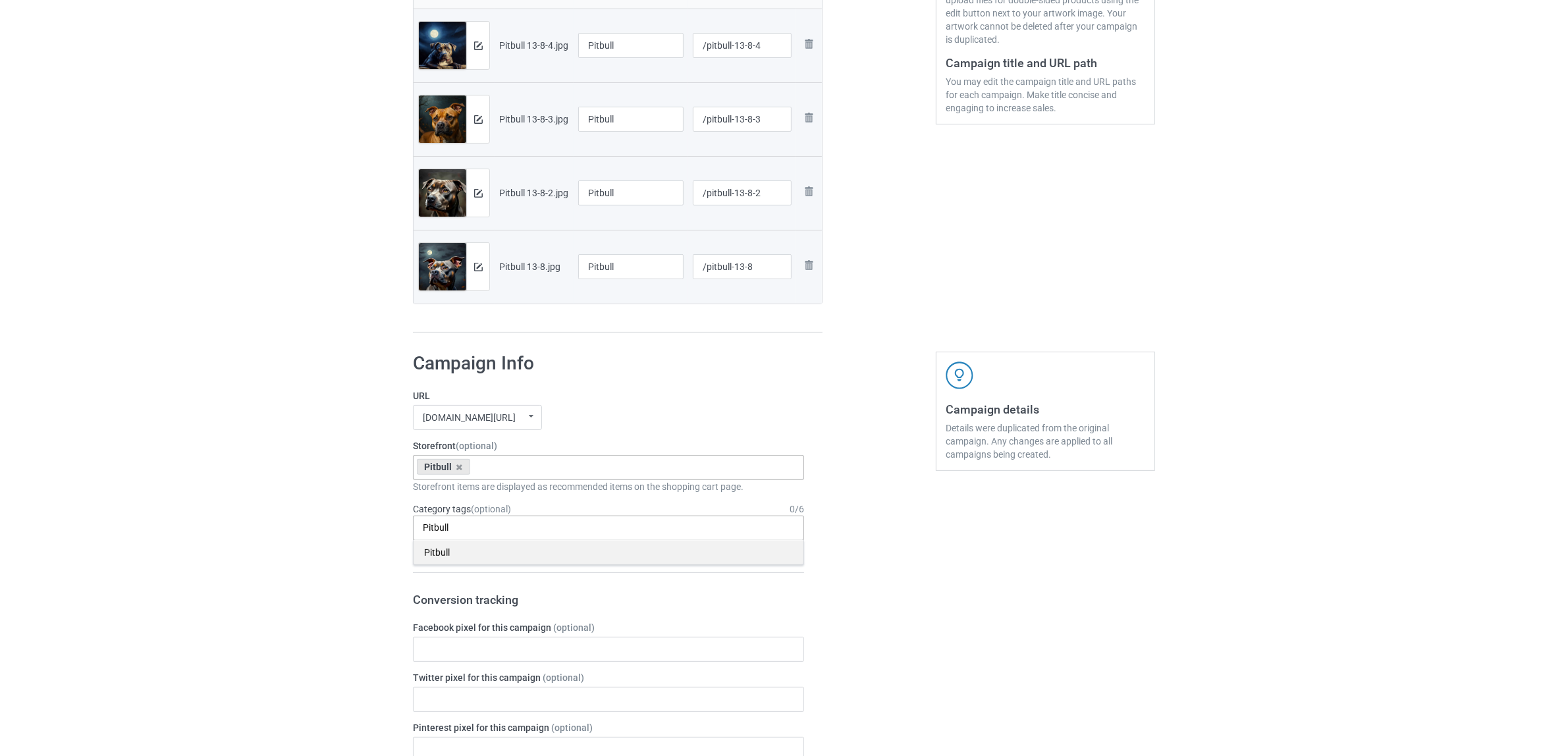
type input "Pitbull"
click at [449, 557] on div "Pitbull" at bounding box center [609, 552] width 390 height 24
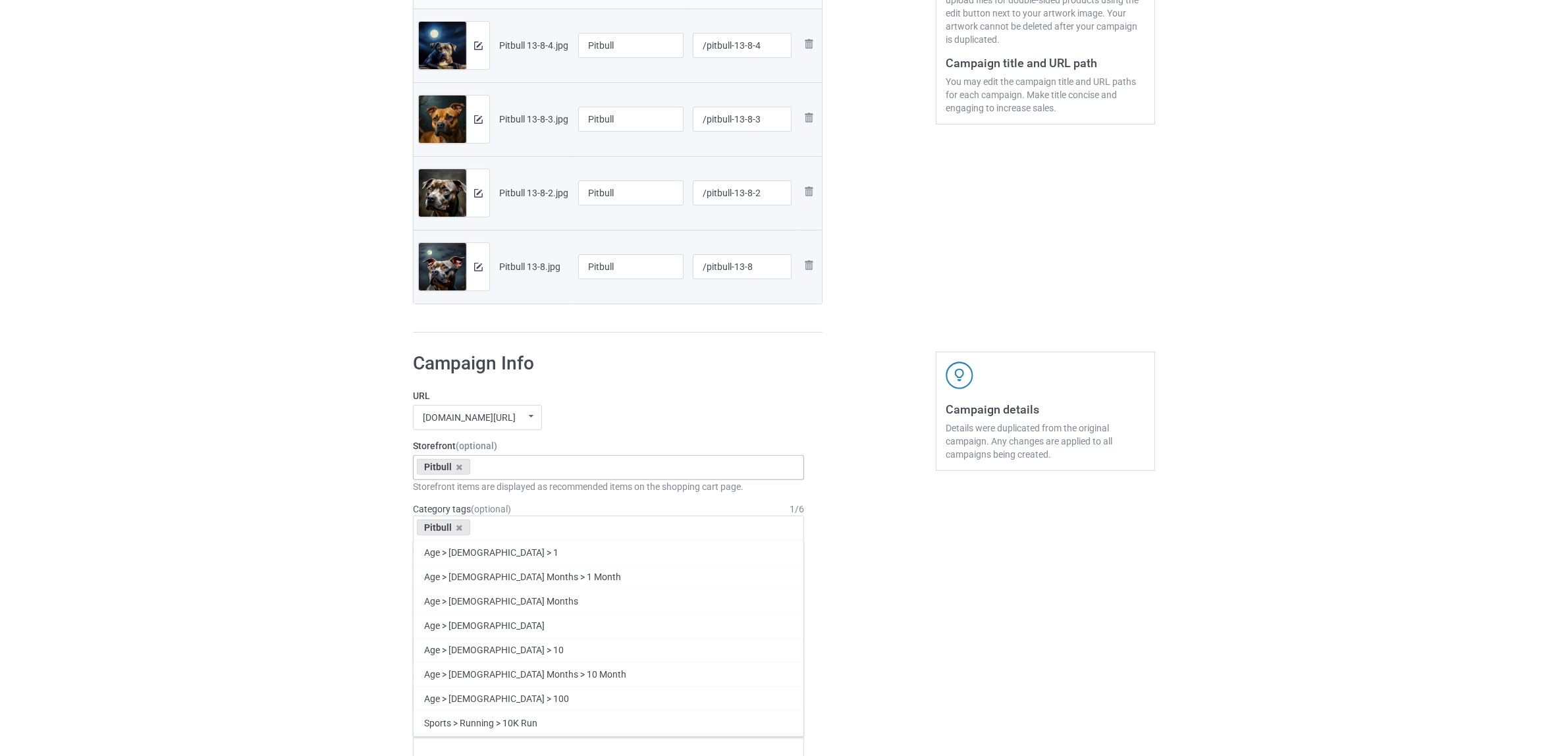
click at [354, 537] on div "Bulk duplicate campaign Campaign to duplicate Chihuahua Original Artwork 5500x7…" at bounding box center [784, 637] width 1568 height 1862
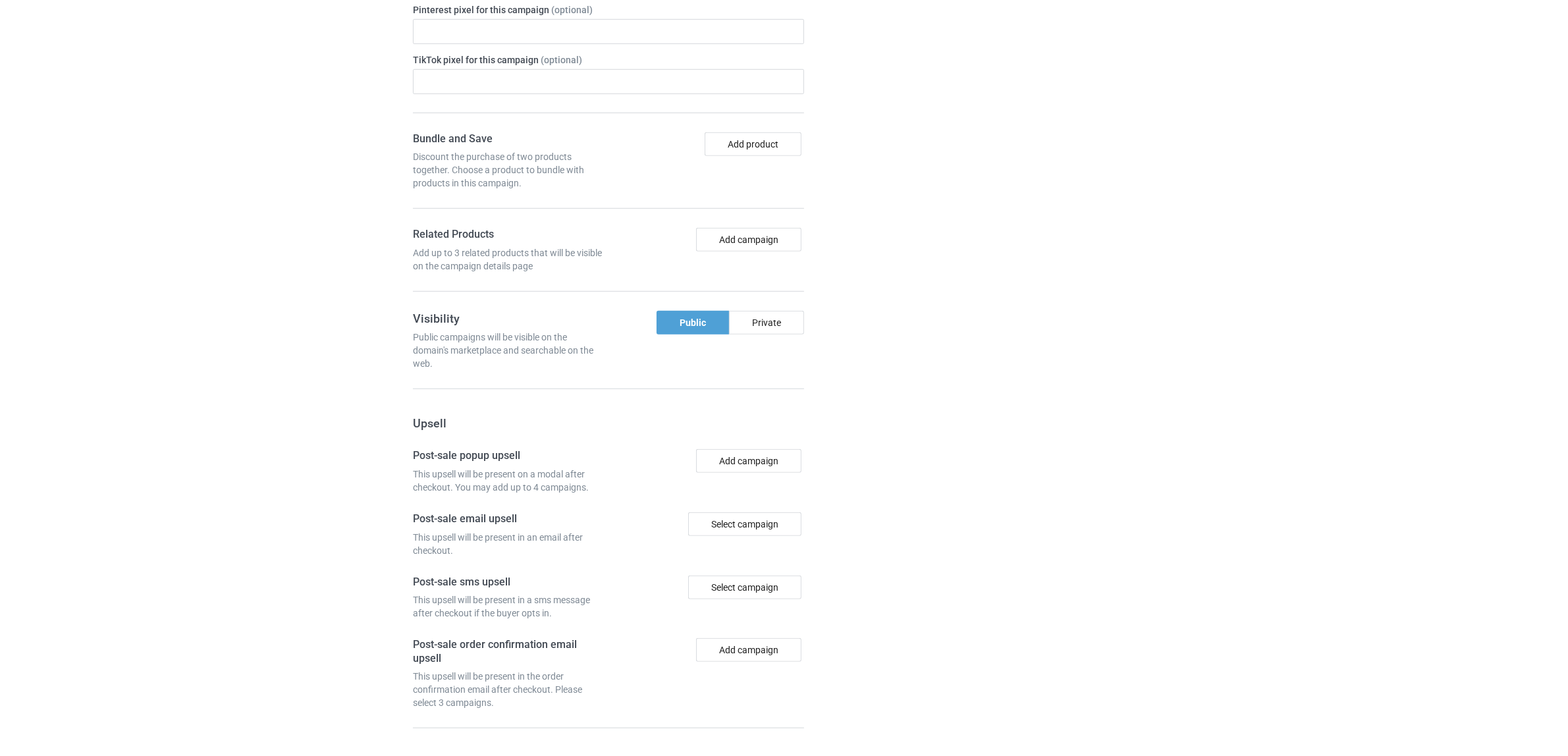
scroll to position [1146, 0]
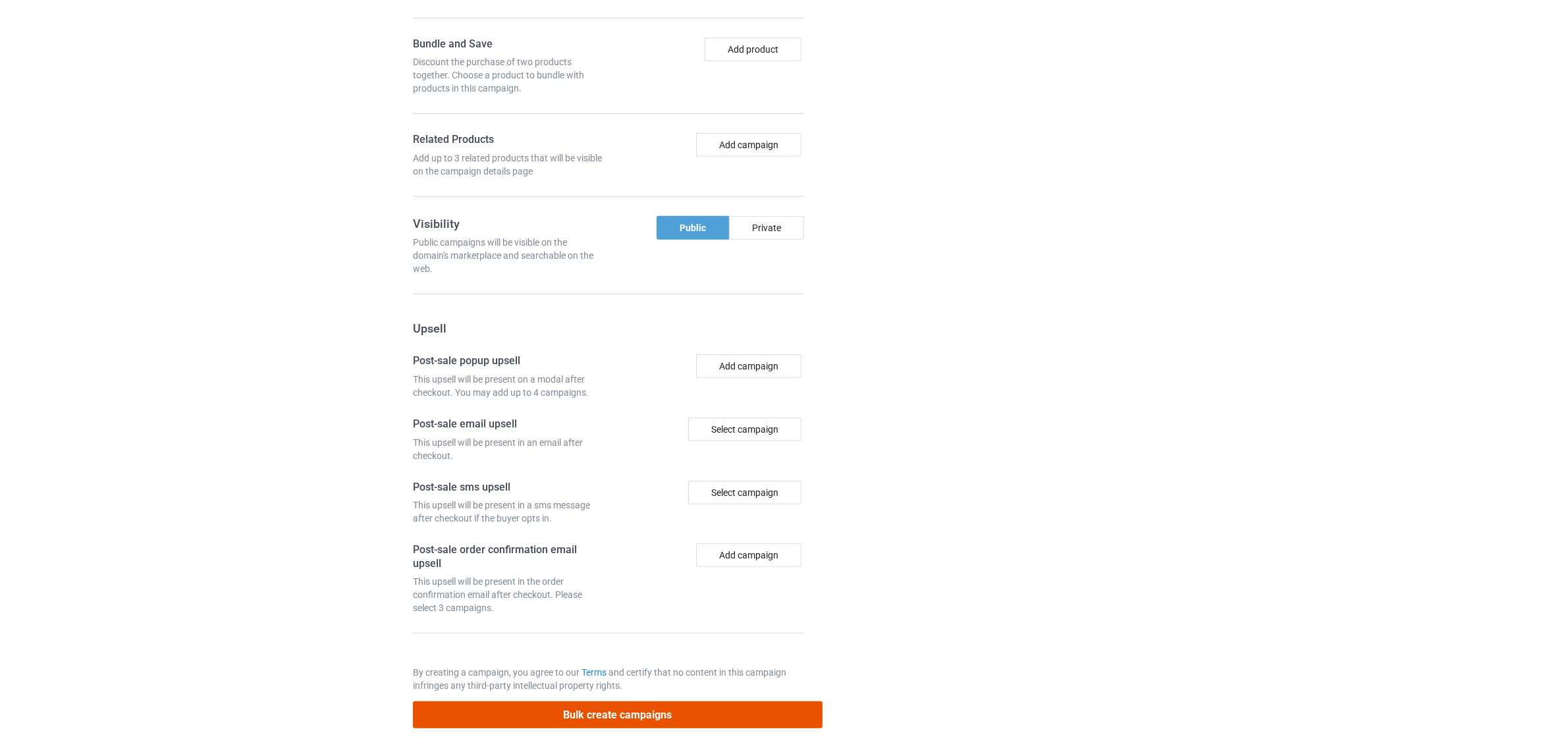
click at [627, 714] on button "Bulk create campaigns" at bounding box center [618, 715] width 410 height 27
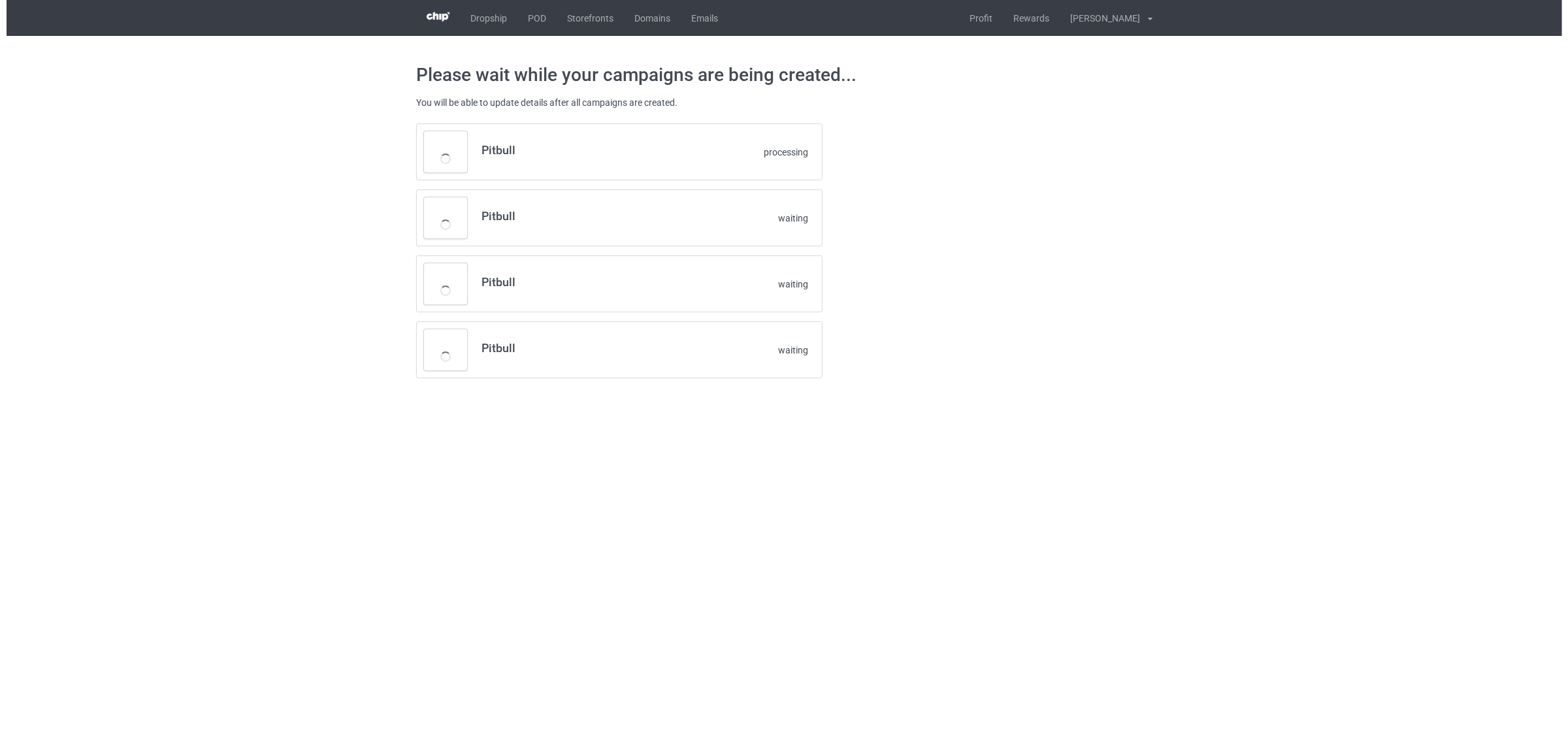
scroll to position [0, 0]
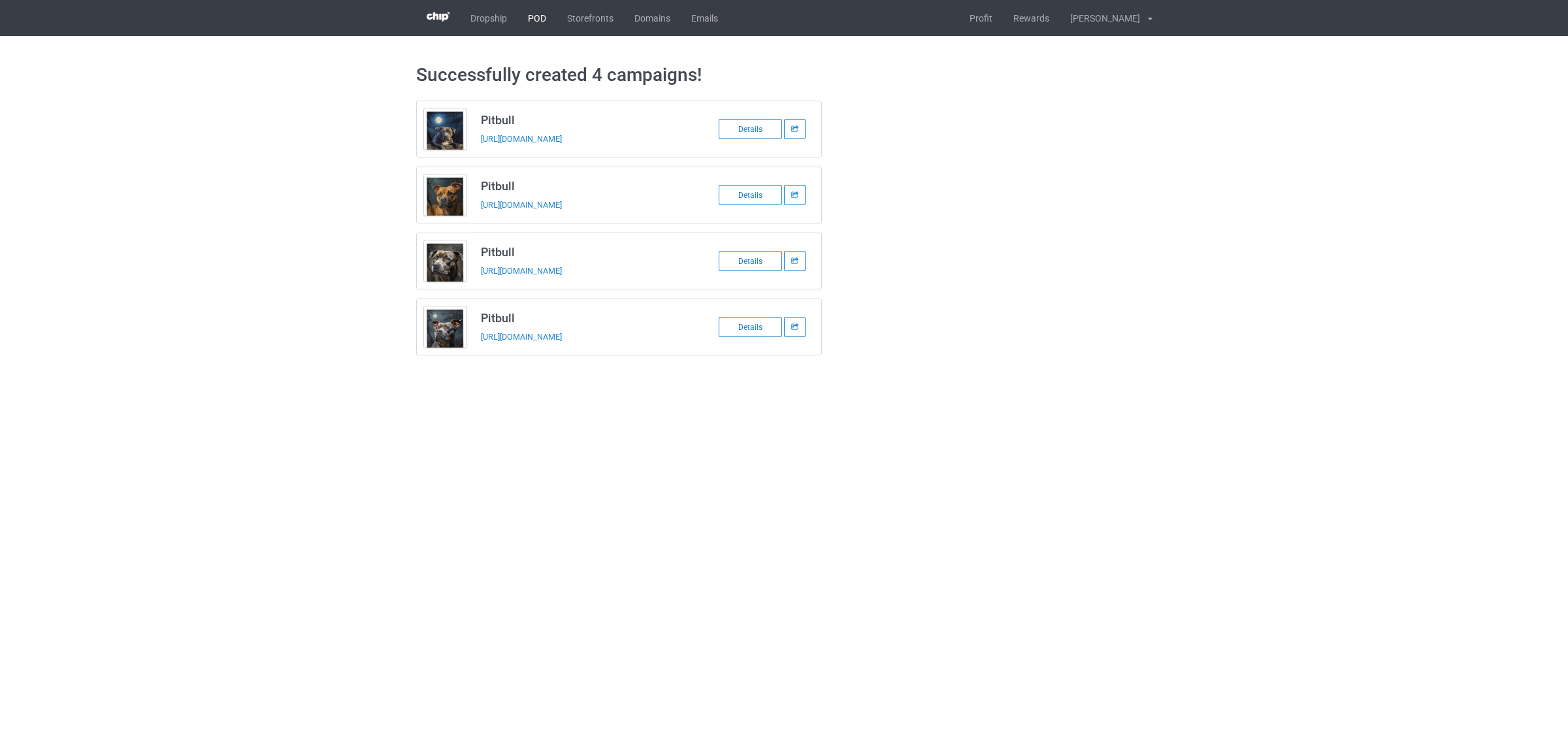
click at [540, 17] on link "POD" at bounding box center [537, 18] width 39 height 36
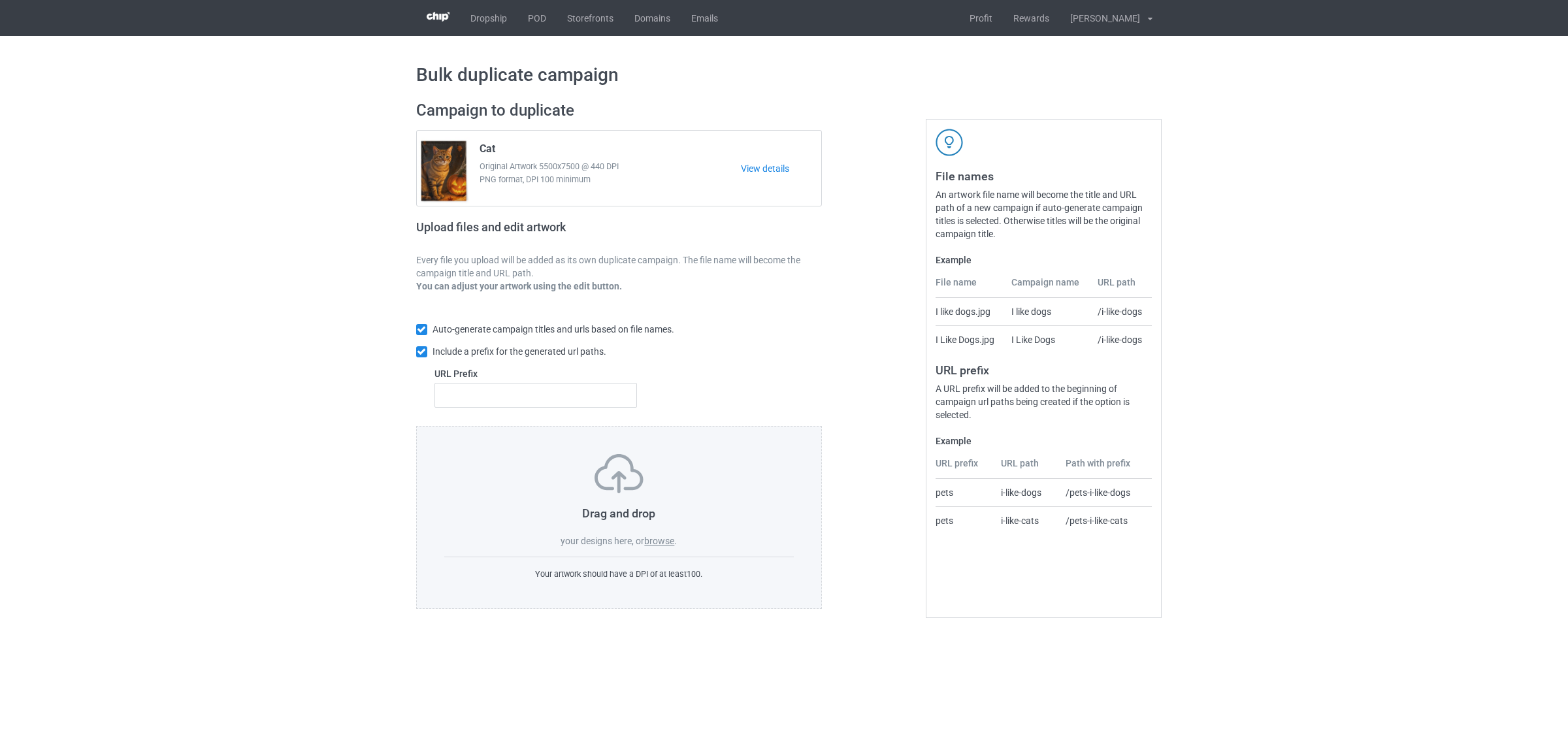
click at [660, 542] on label "browse" at bounding box center [658, 540] width 30 height 10
click at [0, 0] on input "browse" at bounding box center [0, 0] width 0 height 0
